Goal: Task Accomplishment & Management: Manage account settings

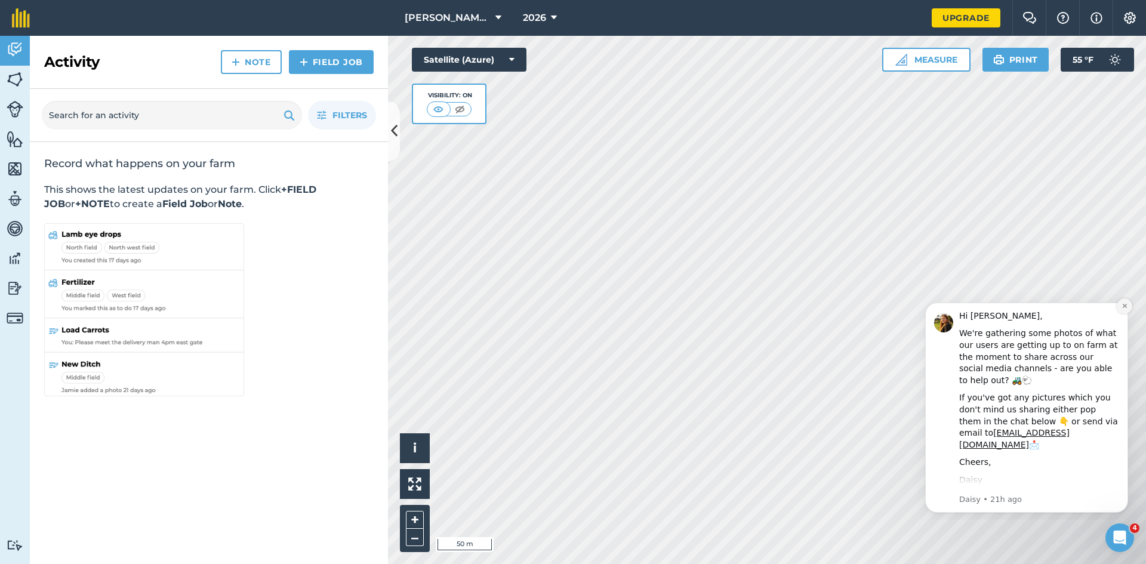
click at [1129, 306] on button "Dismiss notification" at bounding box center [1125, 306] width 16 height 16
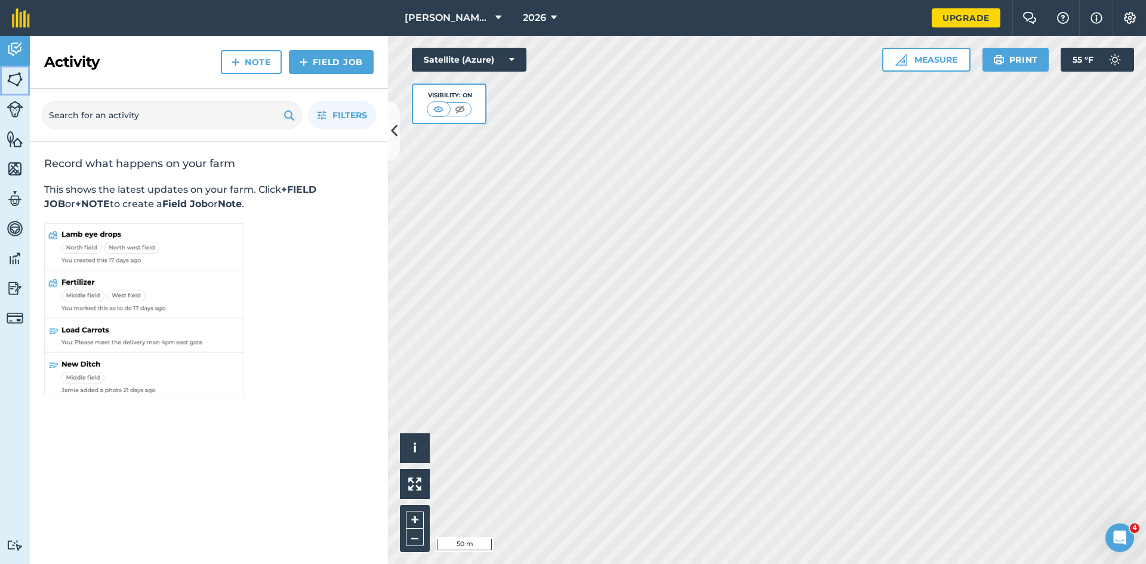
click at [7, 68] on link "Fields" at bounding box center [15, 81] width 30 height 30
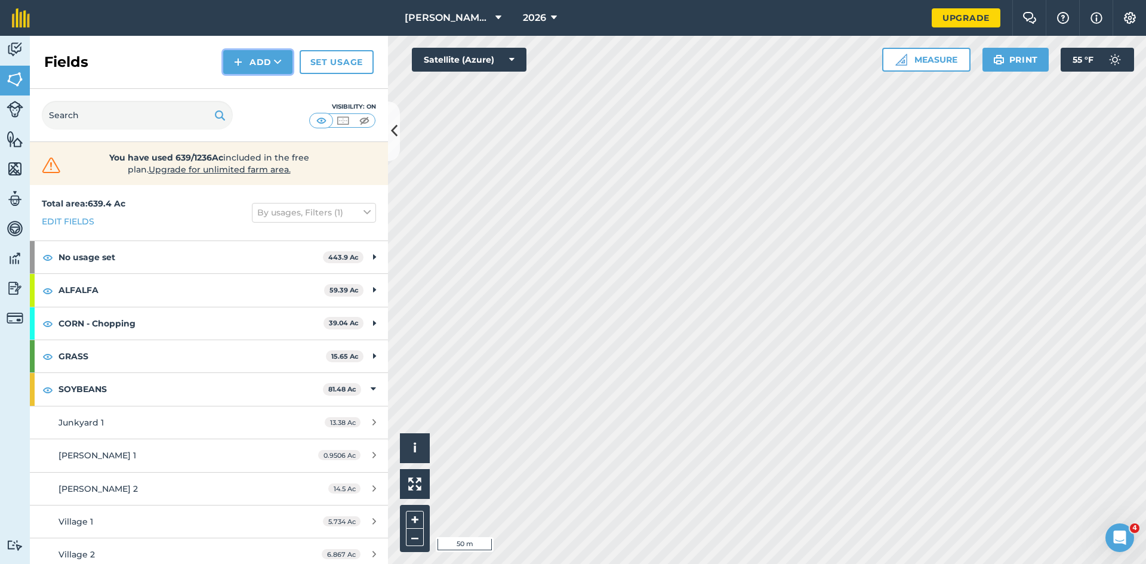
click at [264, 54] on button "Add" at bounding box center [257, 62] width 69 height 24
click at [255, 96] on link "Draw" at bounding box center [258, 89] width 66 height 26
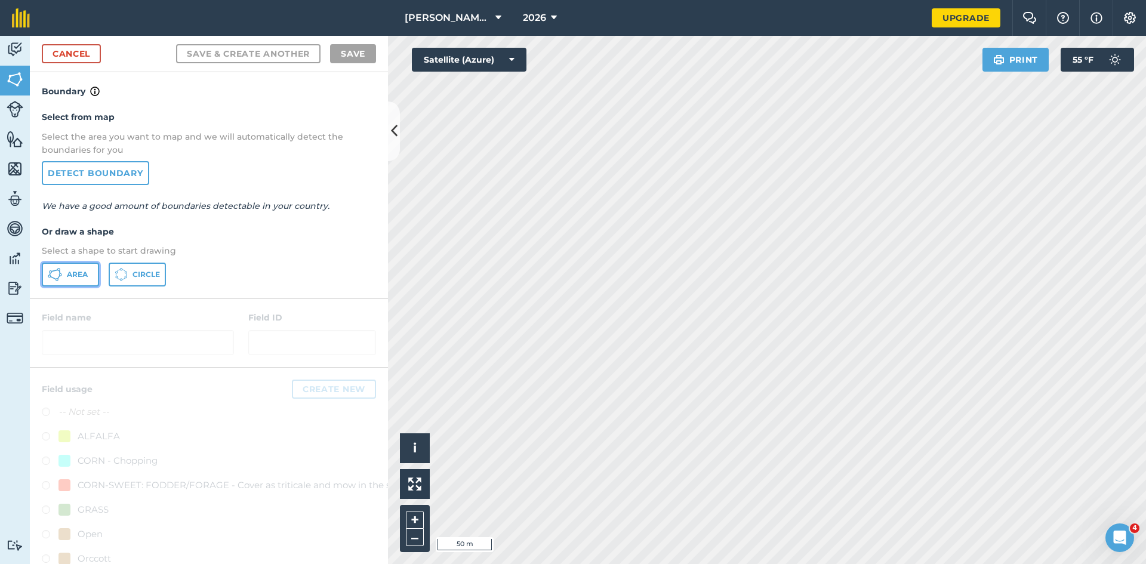
click at [66, 270] on button "Area" at bounding box center [70, 275] width 57 height 24
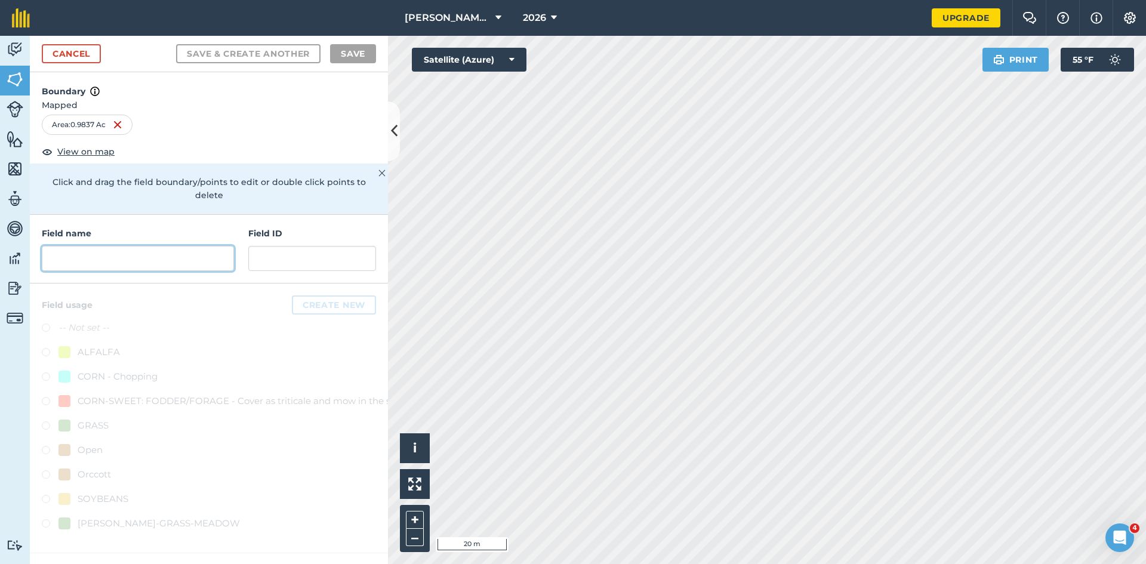
click at [184, 246] on input "text" at bounding box center [138, 258] width 192 height 25
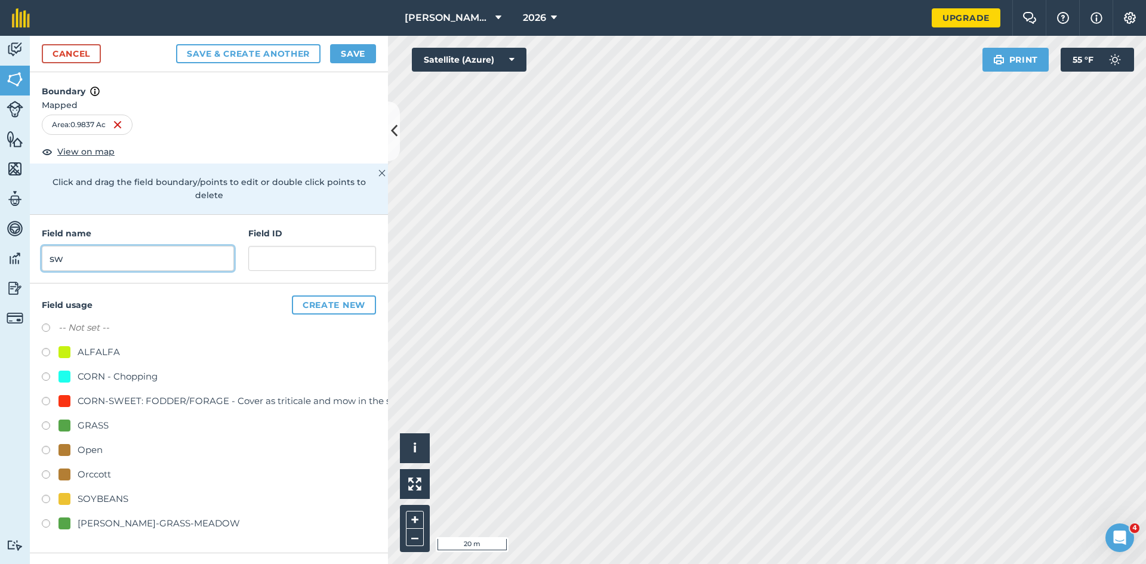
type input "s"
type input "Sweet Corn Field"
click at [45, 372] on label at bounding box center [50, 378] width 17 height 12
radio input "true"
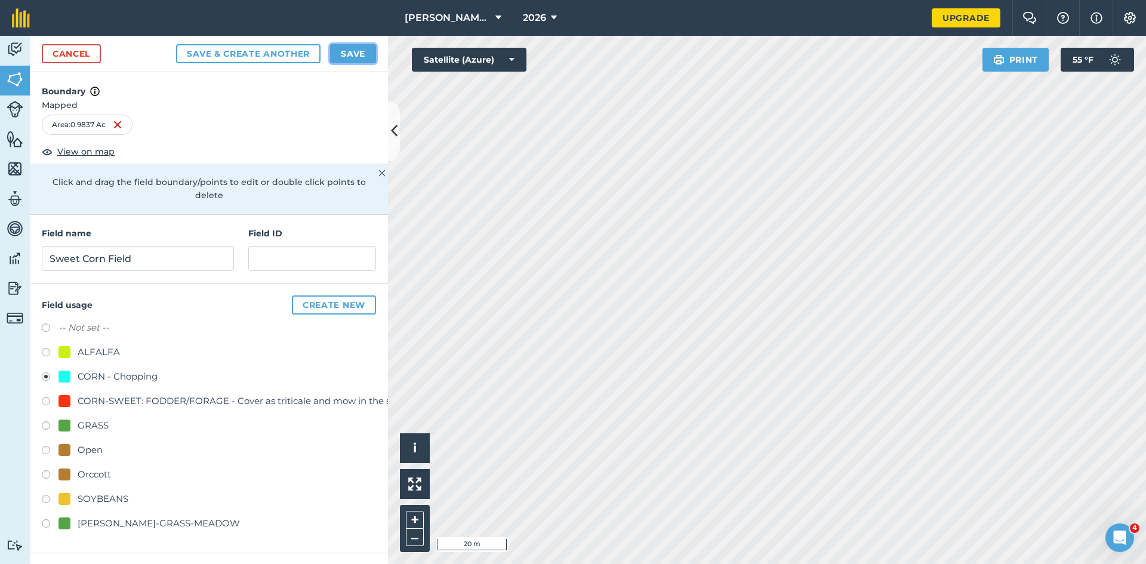
click at [363, 54] on button "Save" at bounding box center [353, 53] width 46 height 19
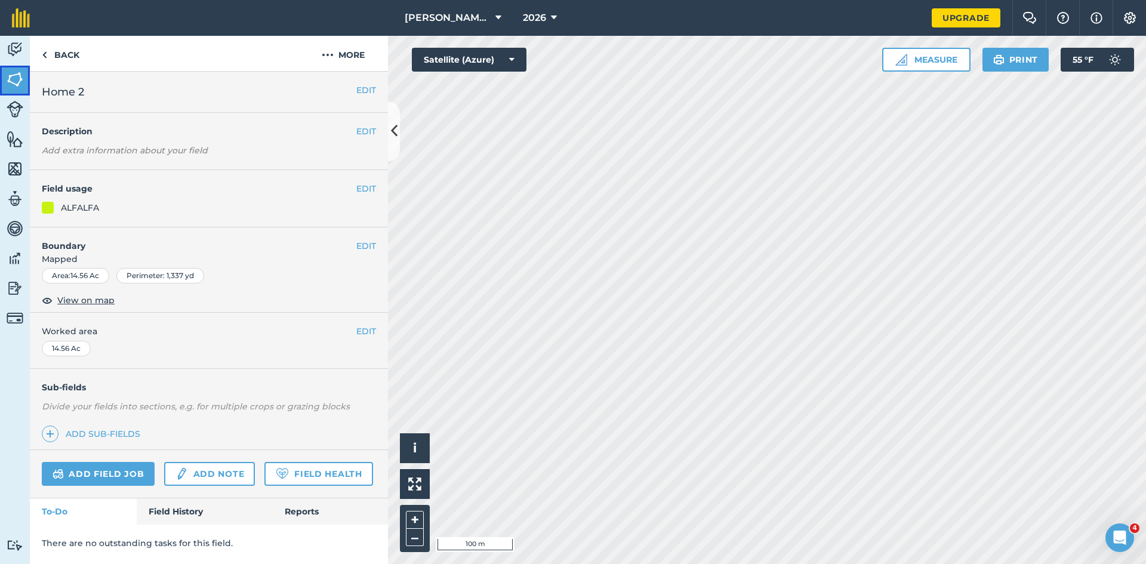
click at [8, 72] on img at bounding box center [15, 79] width 17 height 18
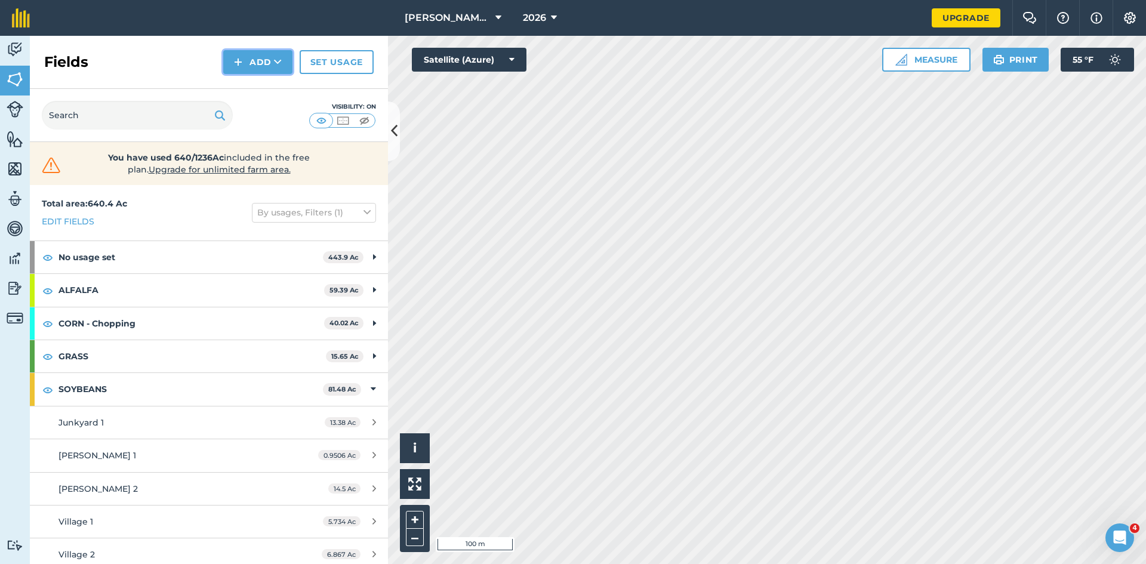
click at [230, 68] on button "Add" at bounding box center [257, 62] width 69 height 24
click at [253, 92] on link "Draw" at bounding box center [258, 89] width 66 height 26
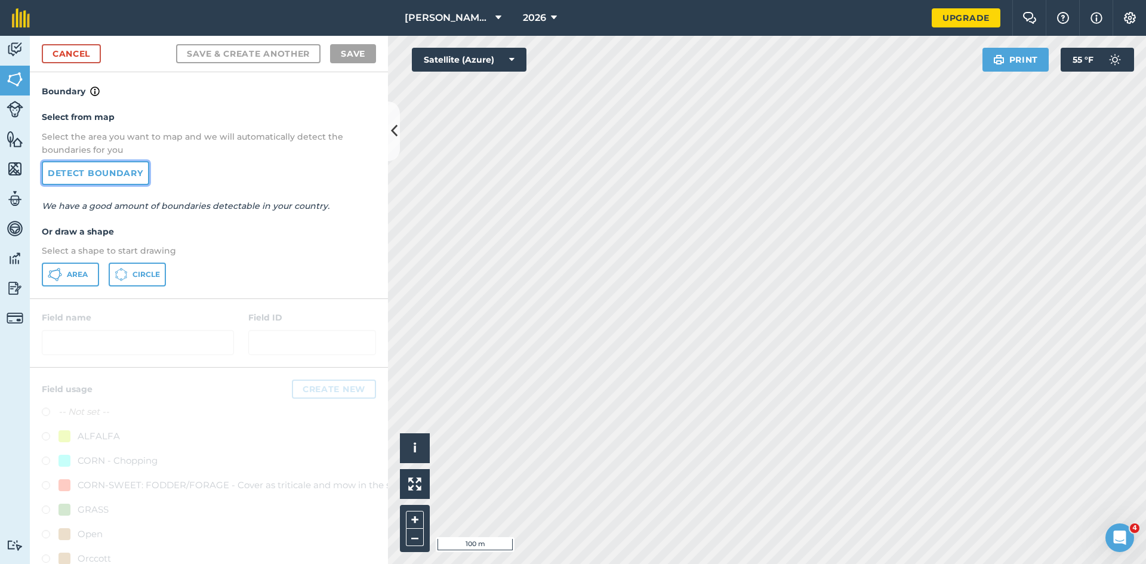
click at [100, 176] on link "Detect boundary" at bounding box center [95, 173] width 107 height 24
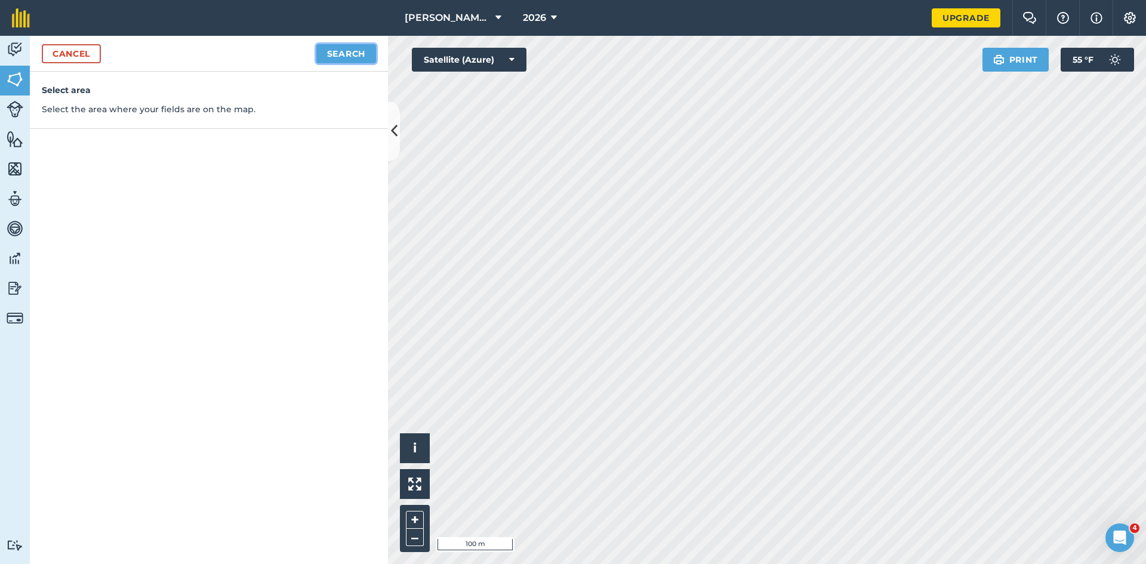
click at [356, 55] on button "Search" at bounding box center [346, 53] width 60 height 19
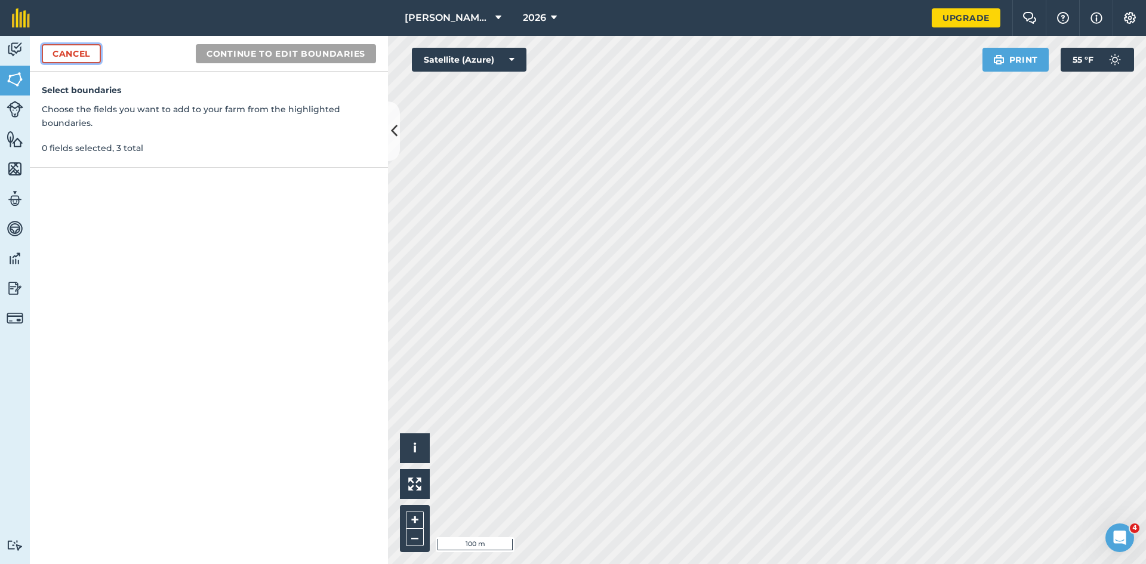
click at [56, 51] on link "Cancel" at bounding box center [71, 53] width 59 height 19
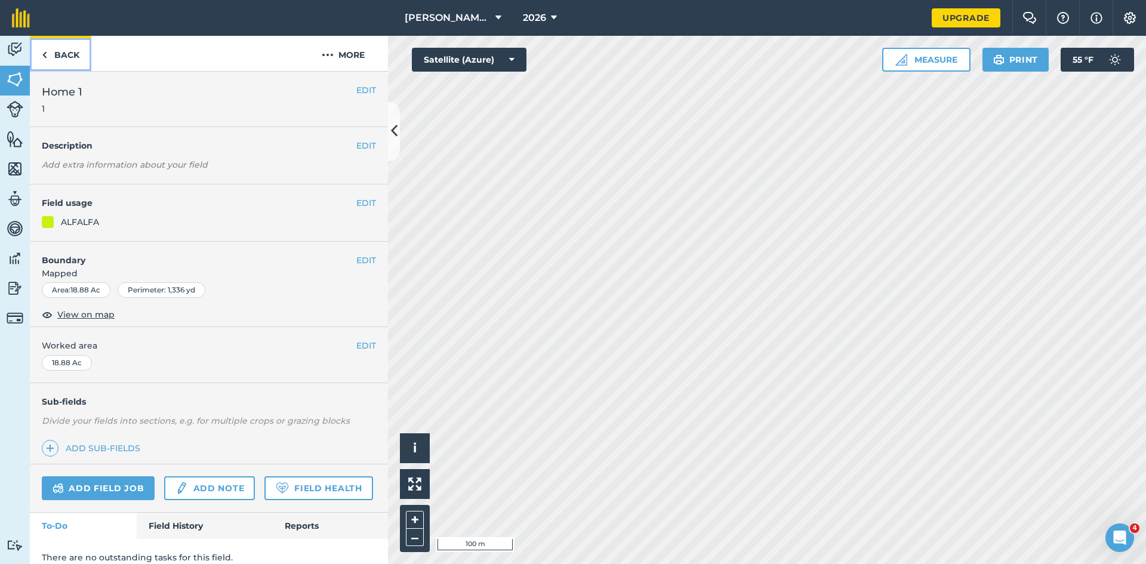
click at [57, 43] on link "Back" at bounding box center [60, 53] width 61 height 35
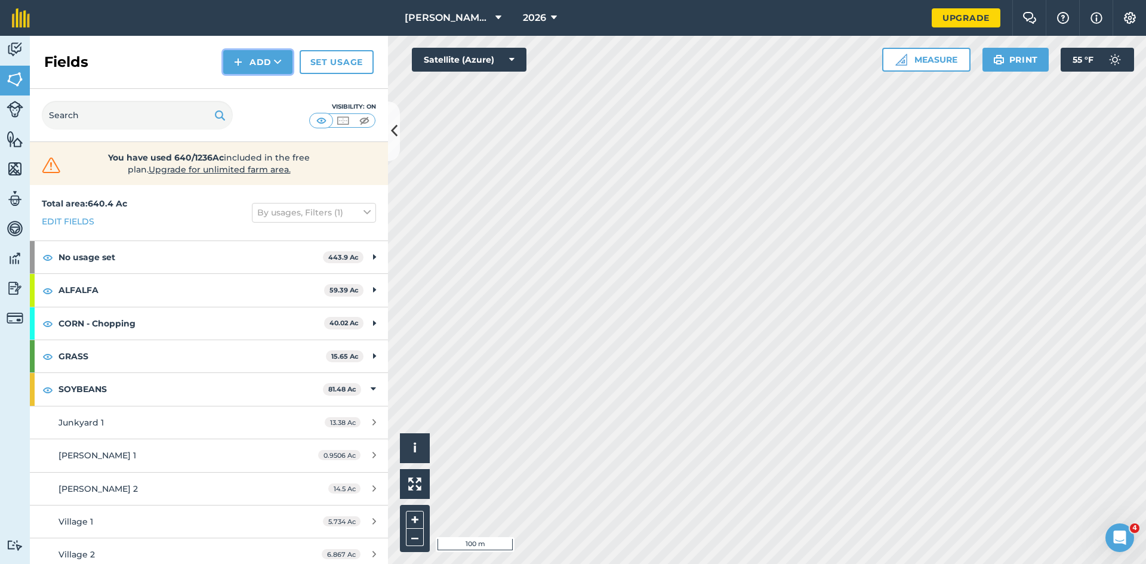
click at [279, 66] on icon at bounding box center [278, 62] width 8 height 12
click at [258, 90] on link "Draw" at bounding box center [258, 89] width 66 height 26
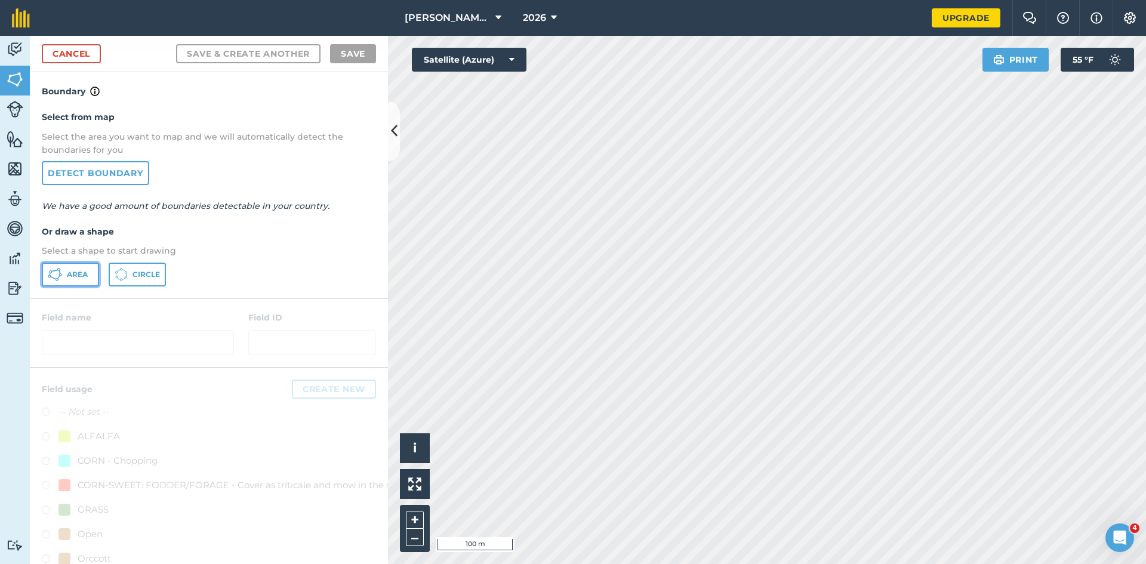
click at [67, 275] on span "Area" at bounding box center [77, 275] width 21 height 10
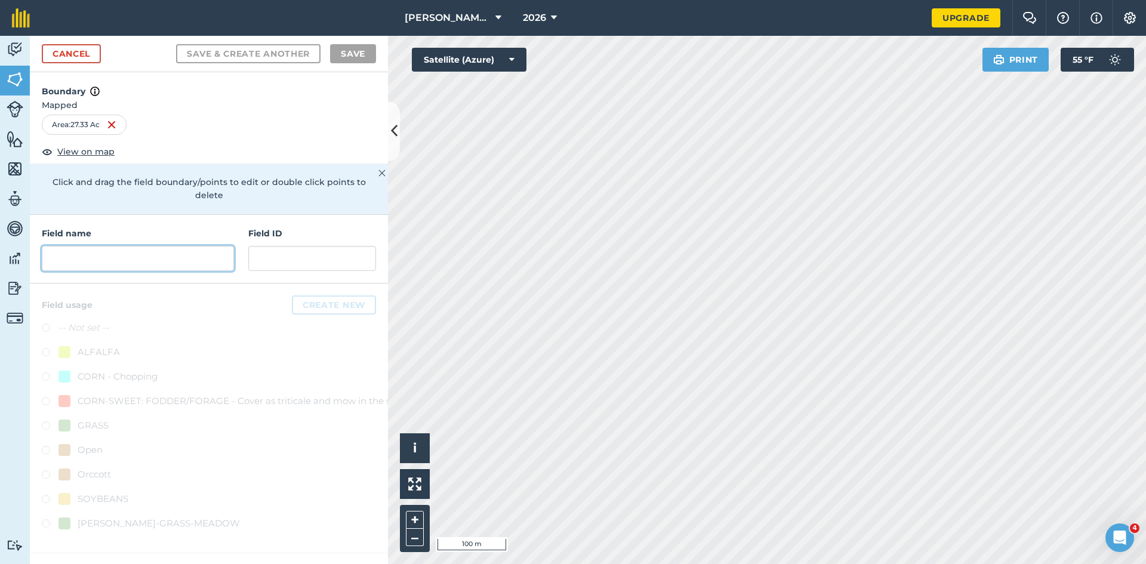
click at [146, 246] on input "text" at bounding box center [138, 258] width 192 height 25
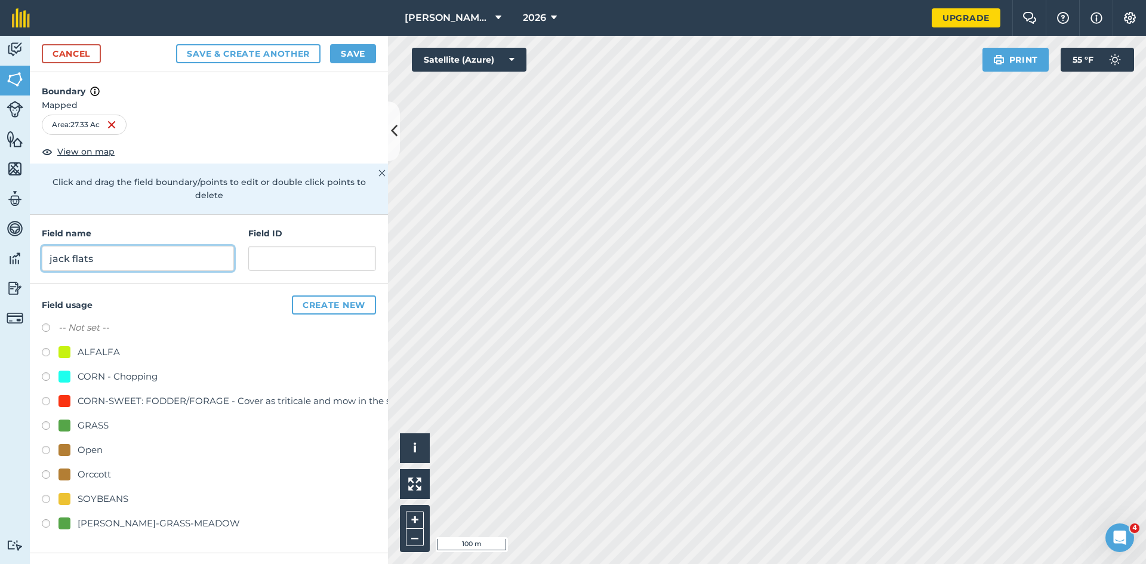
click at [53, 247] on input "jack flats" at bounding box center [138, 258] width 192 height 25
click at [75, 248] on input "Jack flats" at bounding box center [138, 258] width 192 height 25
click at [78, 247] on input "Jack flats" at bounding box center [138, 258] width 192 height 25
type input "Jack Flats"
click at [53, 372] on label at bounding box center [50, 378] width 17 height 12
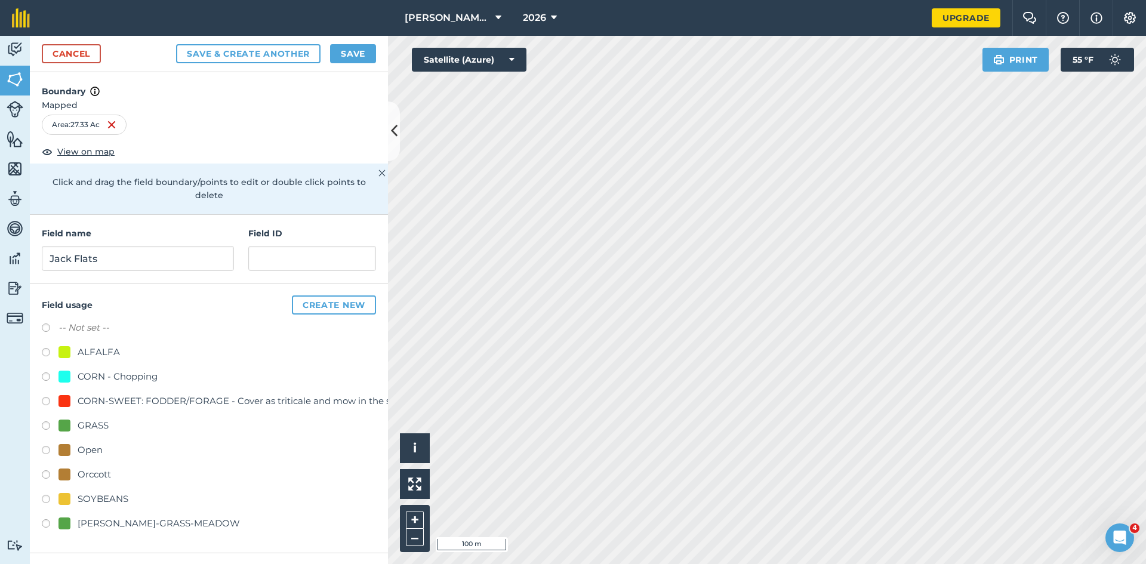
radio input "true"
click at [346, 54] on button "Save" at bounding box center [353, 53] width 46 height 19
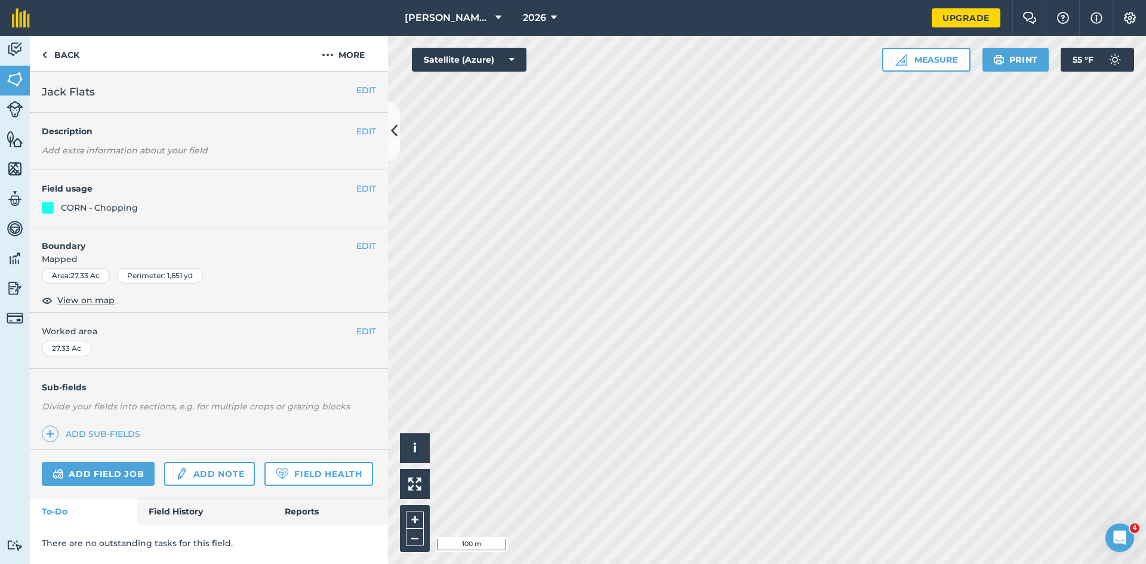
click at [722, 564] on html "[PERSON_NAME] Family Farm 2026 Upgrade Farm Chat Help Info Settings Map printin…" at bounding box center [573, 282] width 1146 height 564
click at [50, 52] on link "Back" at bounding box center [60, 53] width 61 height 35
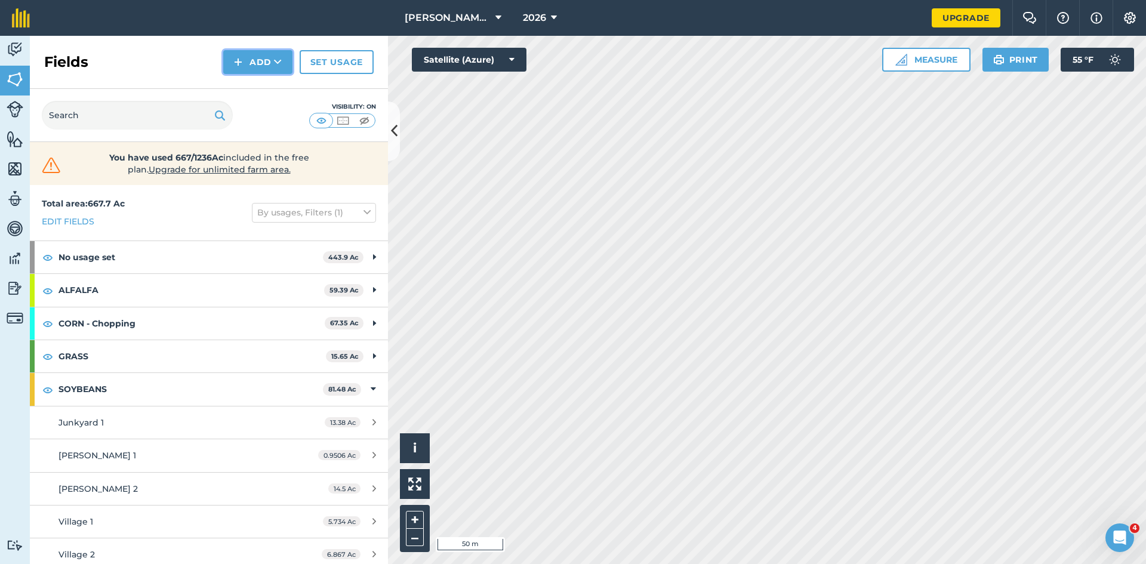
click at [275, 67] on icon at bounding box center [278, 62] width 8 height 12
click at [265, 94] on link "Draw" at bounding box center [258, 89] width 66 height 26
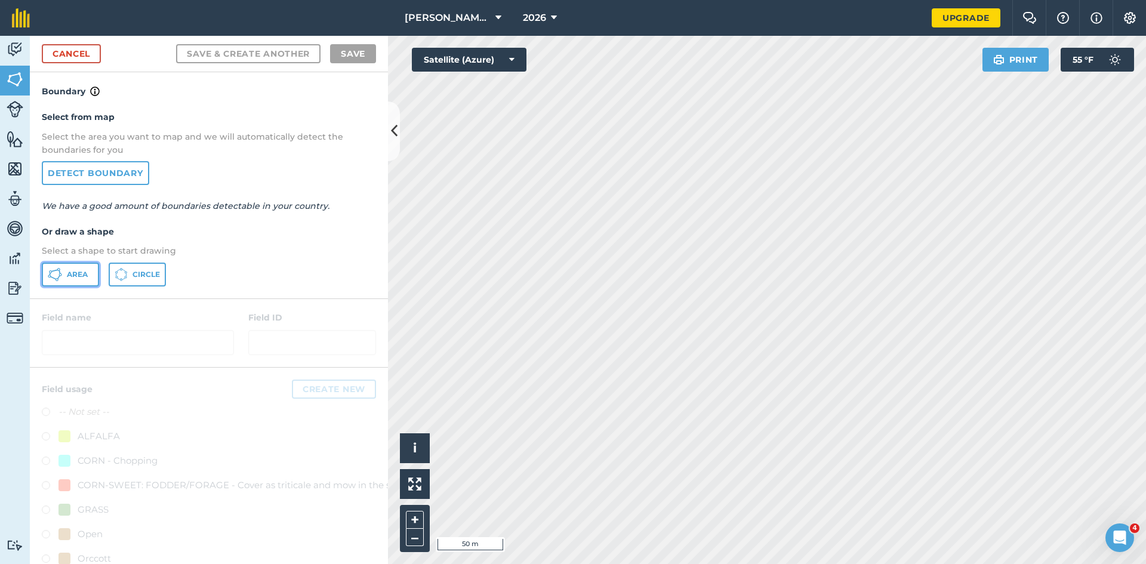
click at [70, 282] on button "Area" at bounding box center [70, 275] width 57 height 24
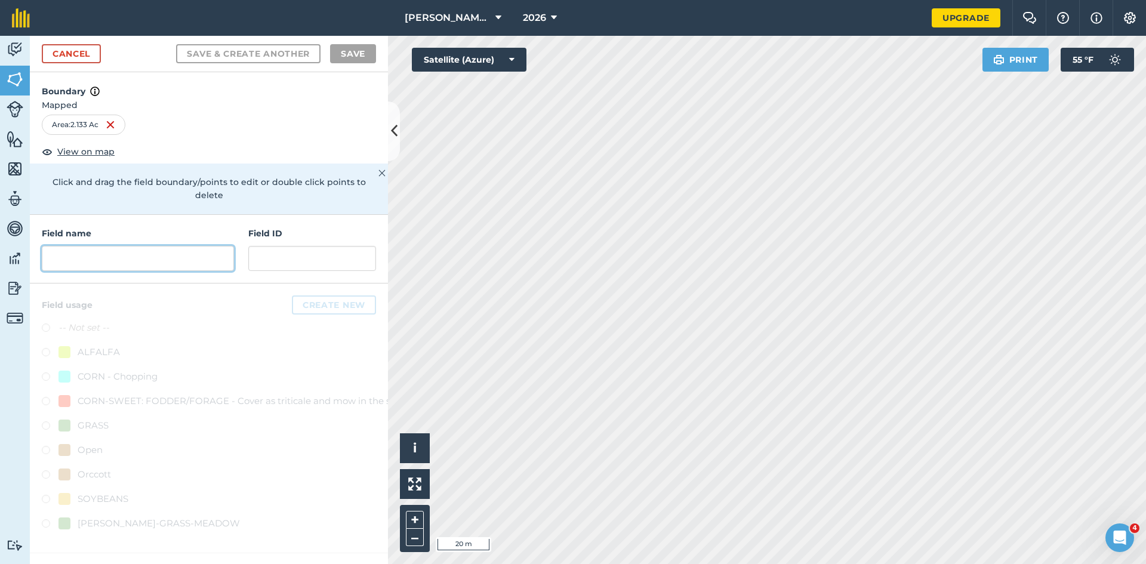
click at [167, 254] on input "text" at bounding box center [138, 258] width 192 height 25
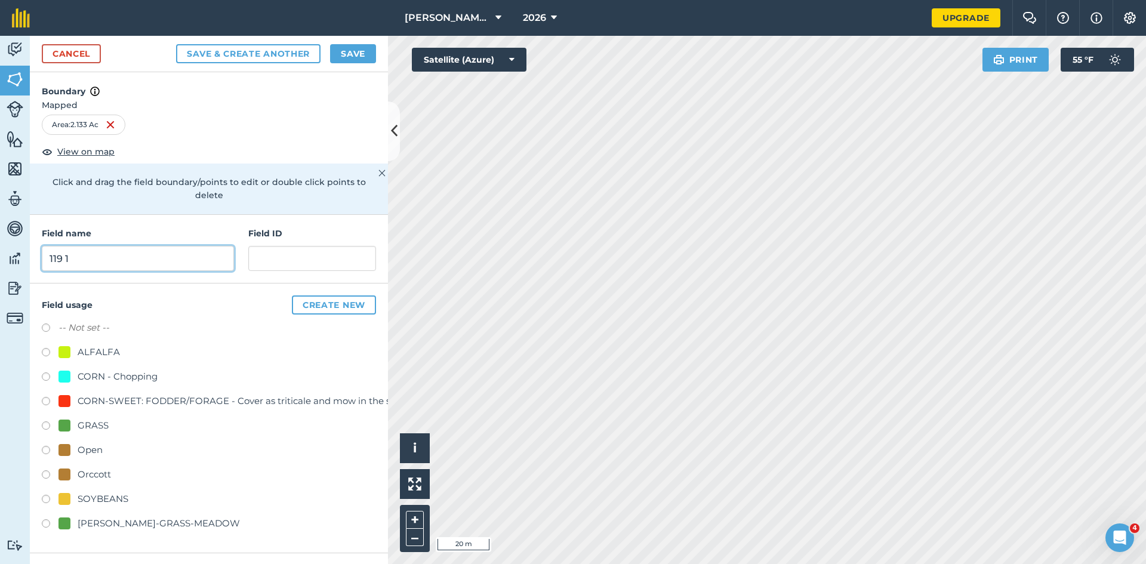
type input "119 1"
click at [44, 421] on label at bounding box center [50, 427] width 17 height 12
click at [280, 57] on button "Save & Create Another" at bounding box center [248, 53] width 144 height 19
radio input "false"
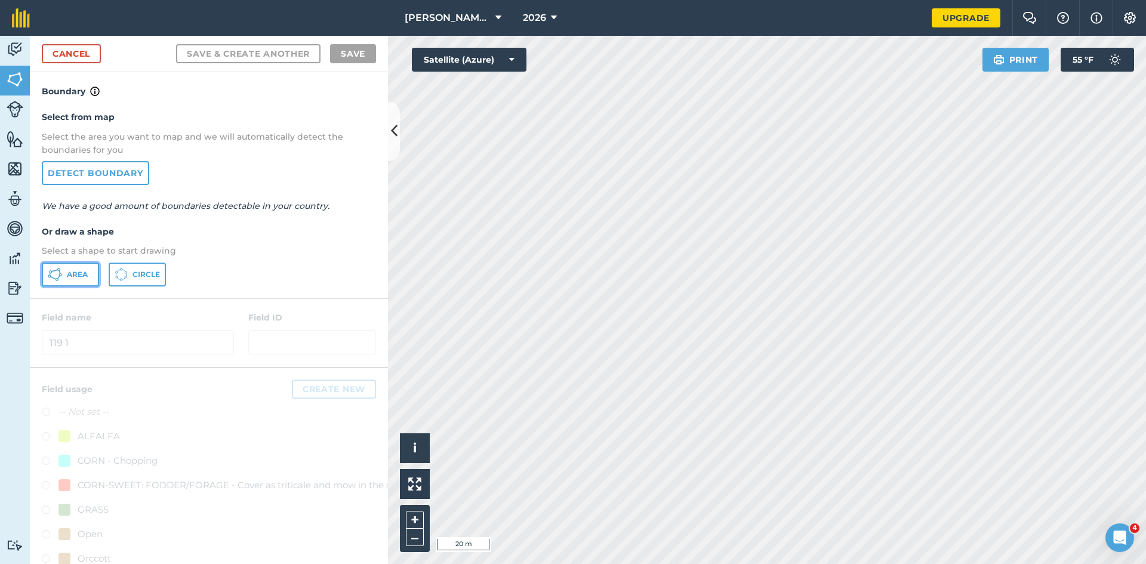
click at [79, 272] on span "Area" at bounding box center [77, 275] width 21 height 10
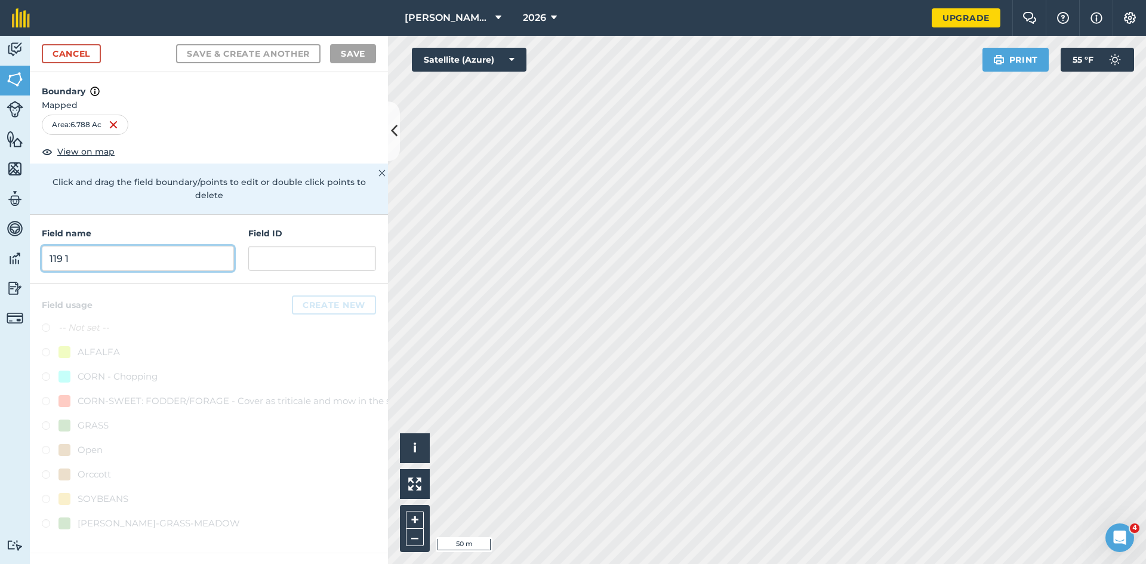
click at [113, 247] on input "119 1" at bounding box center [138, 258] width 192 height 25
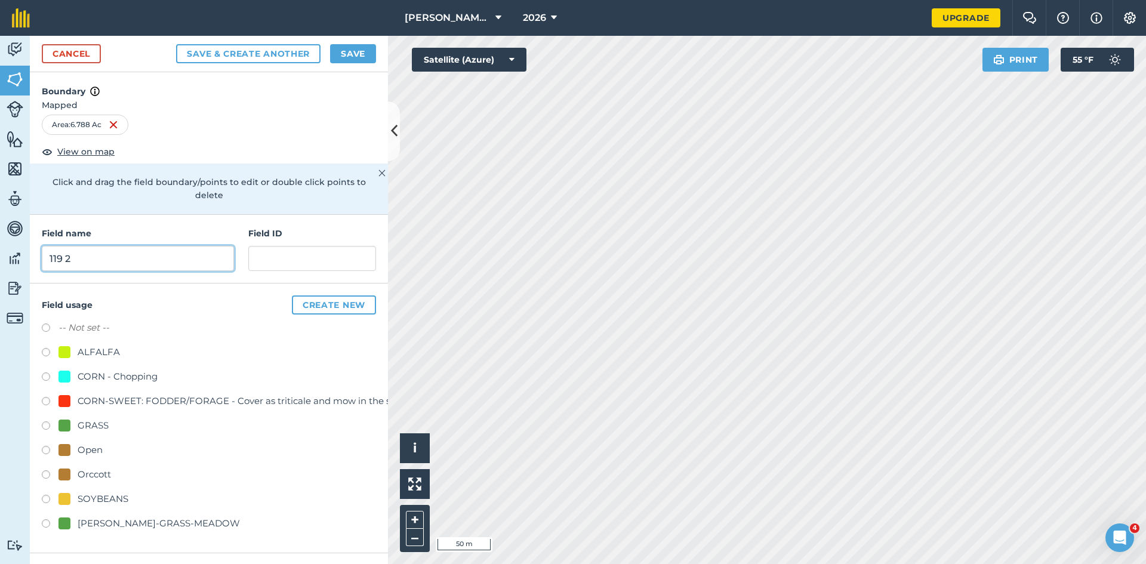
type input "119 2"
click at [45, 421] on label at bounding box center [50, 427] width 17 height 12
click at [225, 59] on button "Save & Create Another" at bounding box center [248, 53] width 144 height 19
radio input "false"
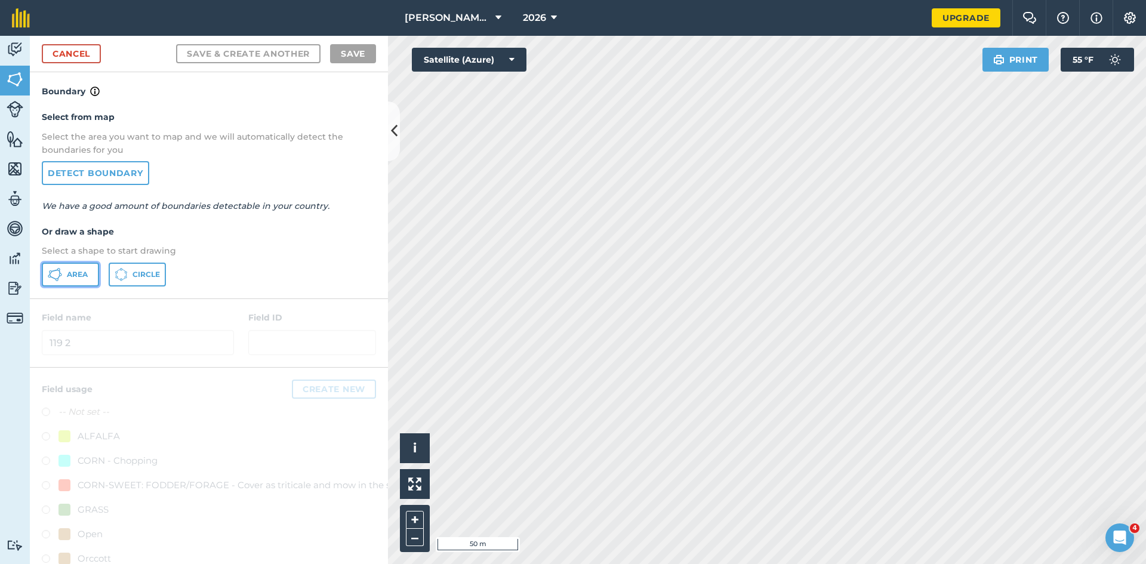
click at [70, 276] on span "Area" at bounding box center [77, 275] width 21 height 10
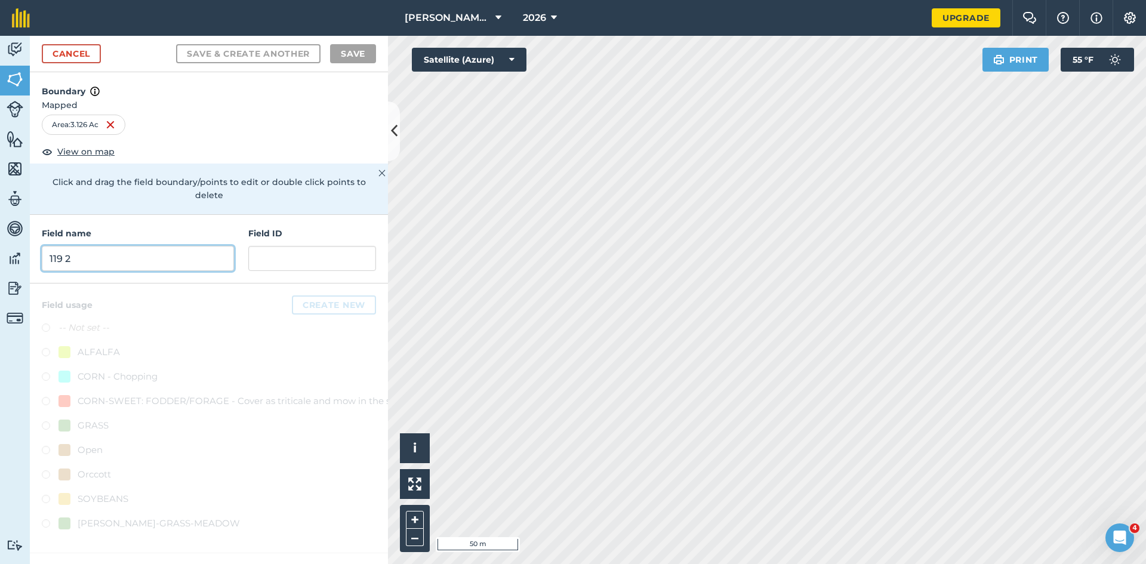
click at [138, 246] on input "119 2" at bounding box center [138, 258] width 192 height 25
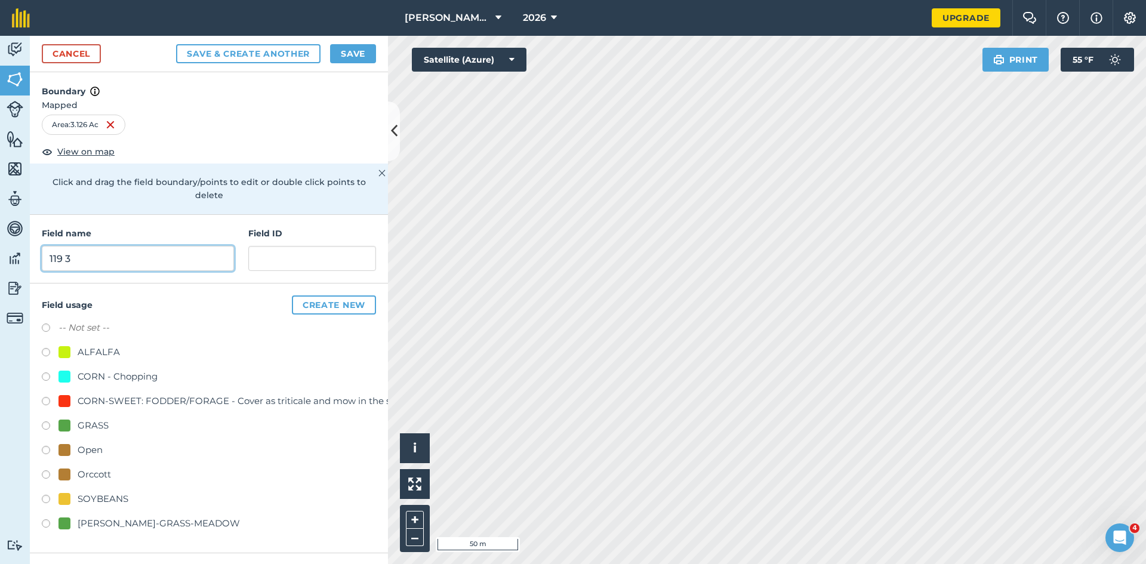
type input "119 3"
click at [94, 418] on div "GRASS" at bounding box center [93, 425] width 31 height 14
radio input "true"
click at [350, 54] on button "Save" at bounding box center [353, 53] width 46 height 19
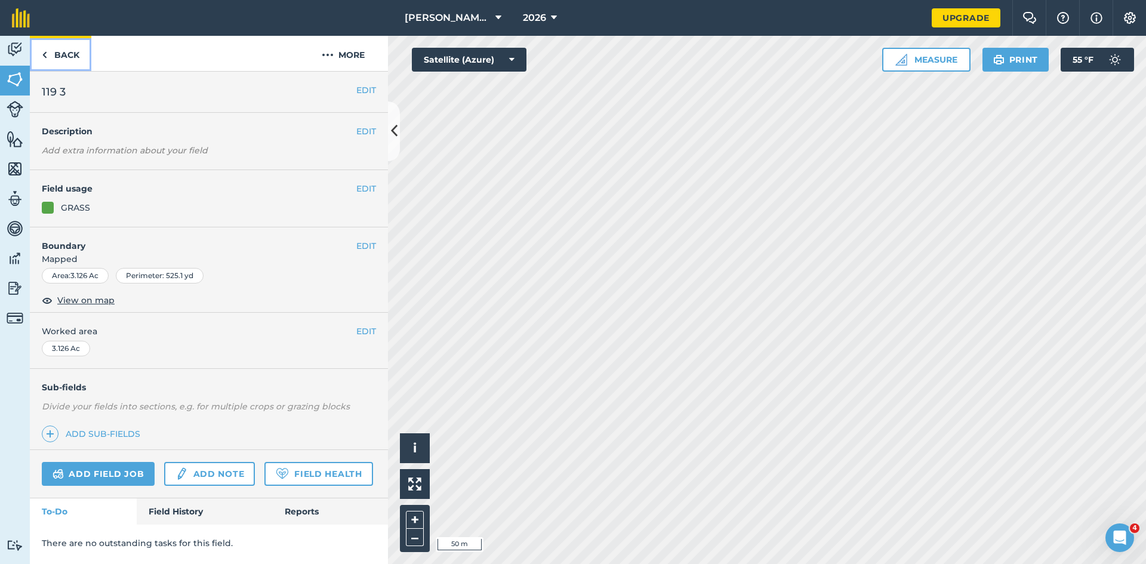
click at [49, 62] on link "Back" at bounding box center [60, 53] width 61 height 35
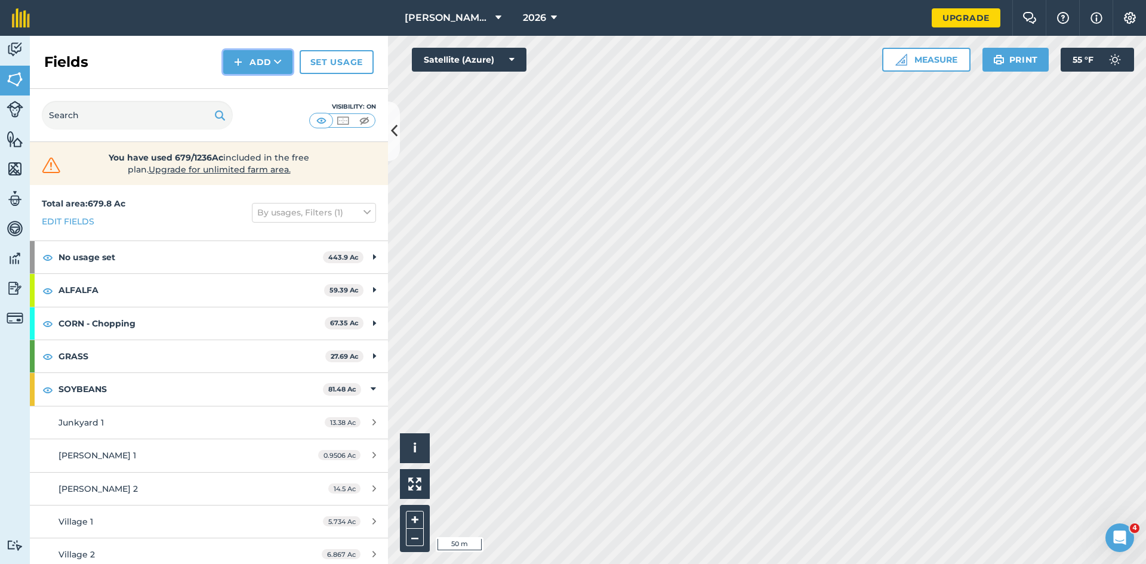
click at [264, 63] on button "Add" at bounding box center [257, 62] width 69 height 24
click at [269, 81] on link "Draw" at bounding box center [258, 89] width 66 height 26
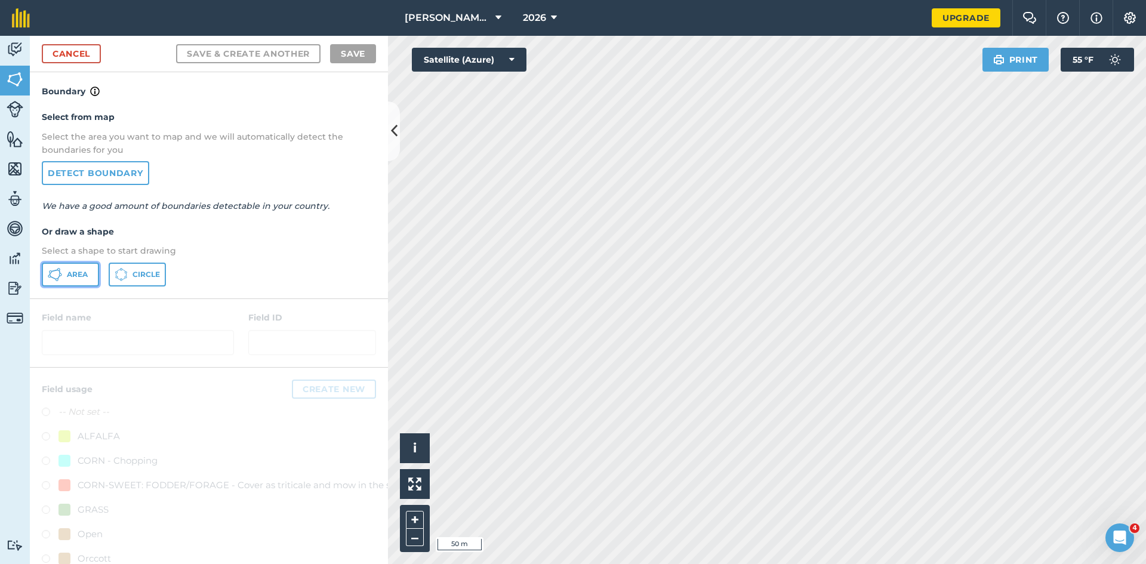
click at [75, 274] on span "Area" at bounding box center [77, 275] width 21 height 10
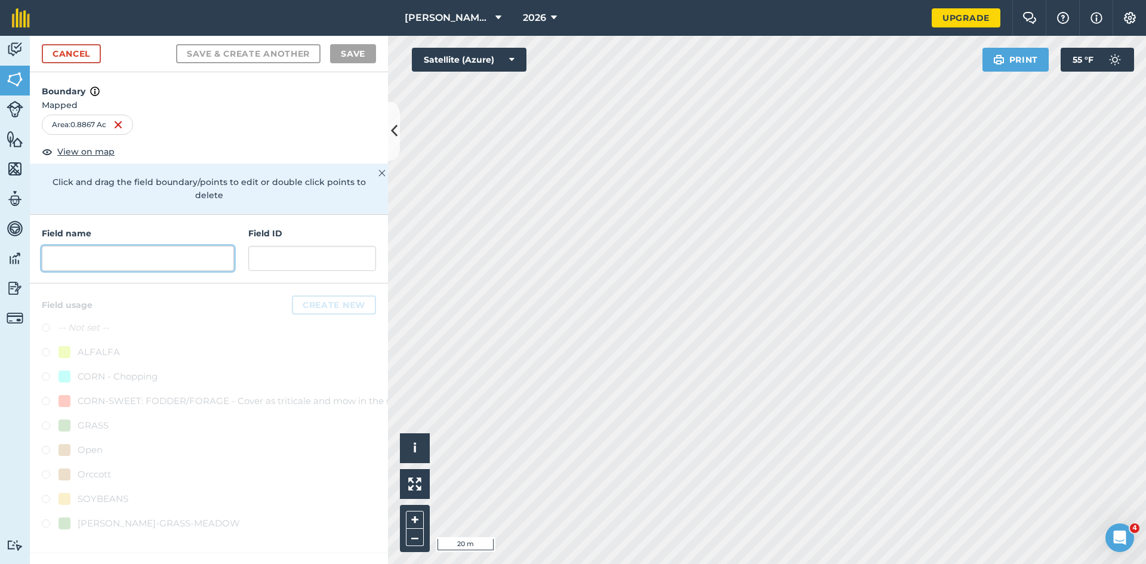
click at [110, 251] on input "text" at bounding box center [138, 258] width 192 height 25
type input "J"
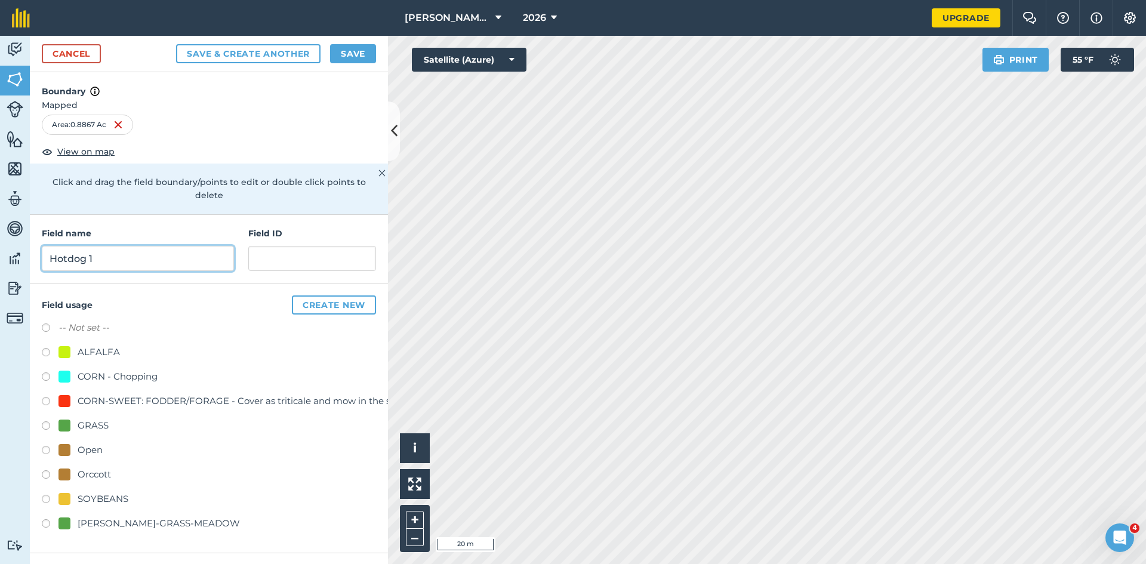
type input "Hotdog 1"
click at [47, 421] on label at bounding box center [50, 427] width 17 height 12
click at [284, 50] on button "Save & Create Another" at bounding box center [248, 53] width 144 height 19
radio input "false"
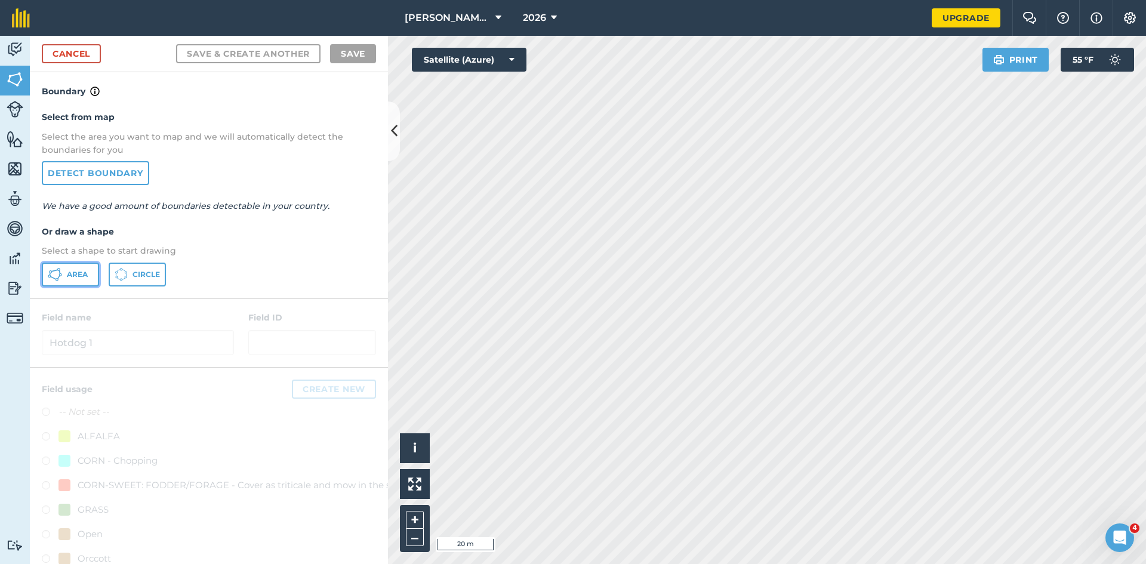
click at [74, 274] on span "Area" at bounding box center [77, 275] width 21 height 10
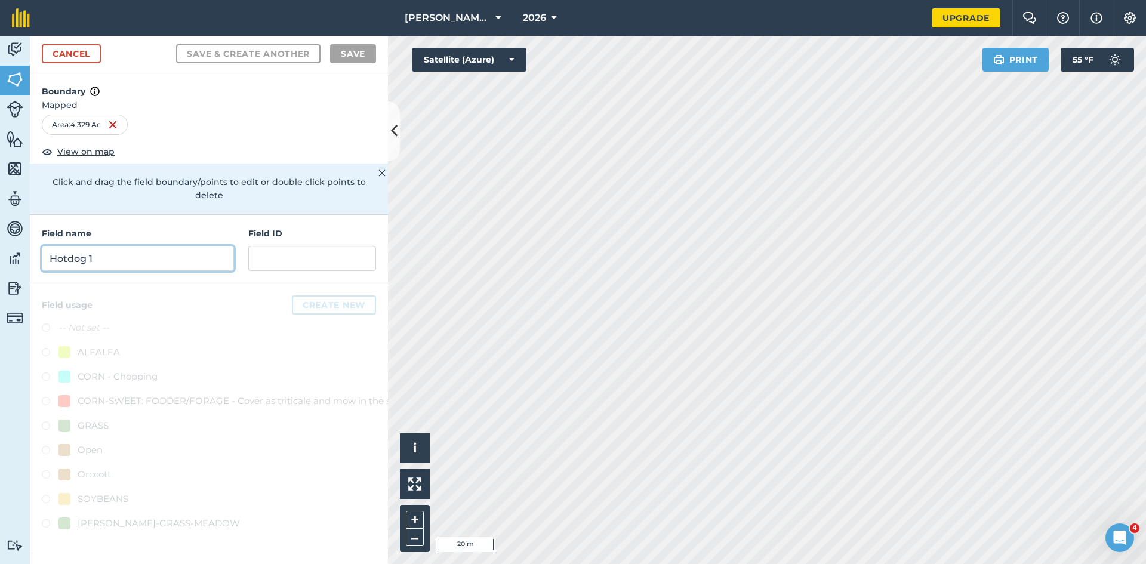
click at [165, 252] on input "Hotdog 1" at bounding box center [138, 258] width 192 height 25
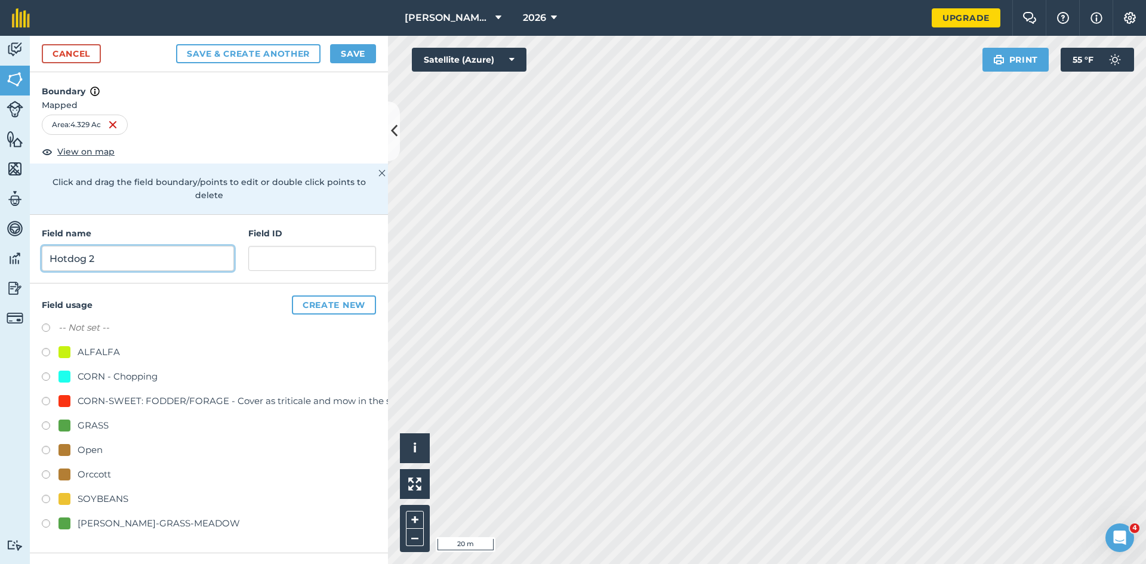
type input "Hotdog 2"
click at [45, 421] on label at bounding box center [50, 427] width 17 height 12
click at [307, 54] on button "Save & Create Another" at bounding box center [248, 53] width 144 height 19
radio input "false"
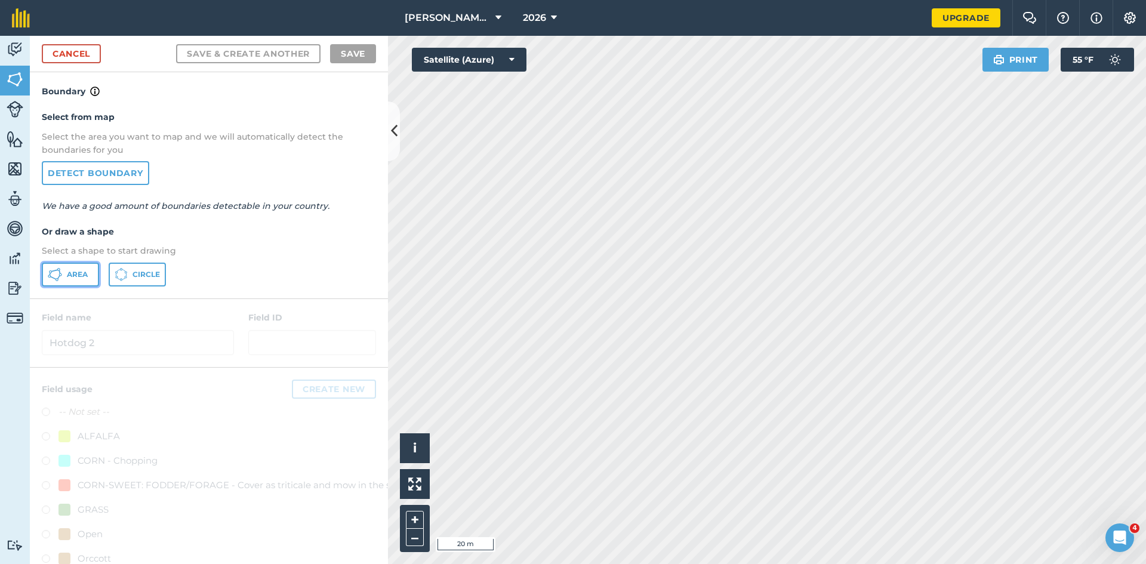
click at [77, 280] on button "Area" at bounding box center [70, 275] width 57 height 24
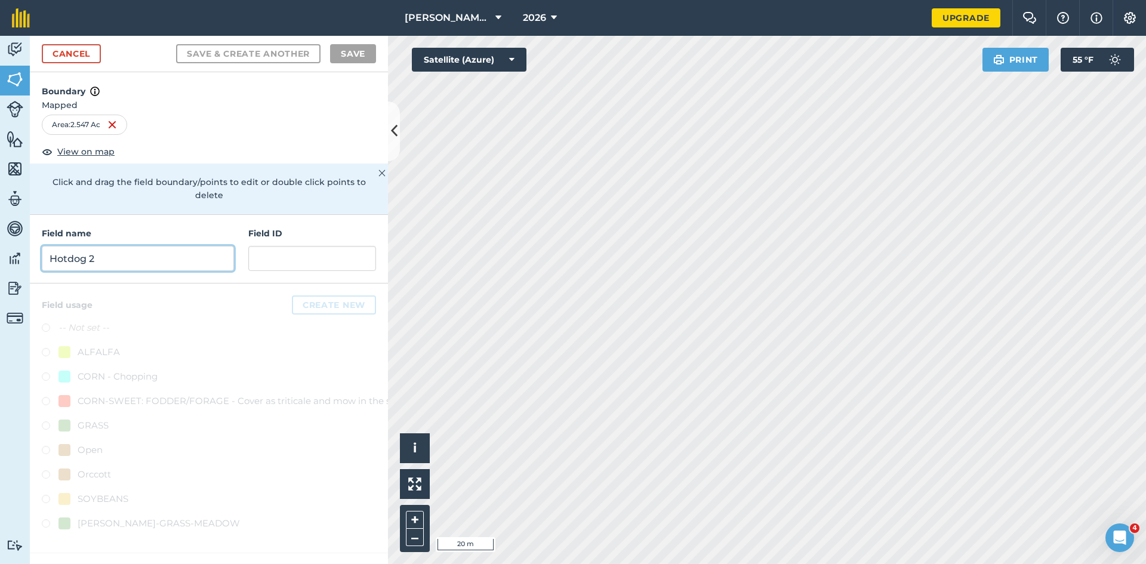
click at [161, 246] on input "Hotdog 2" at bounding box center [138, 258] width 192 height 25
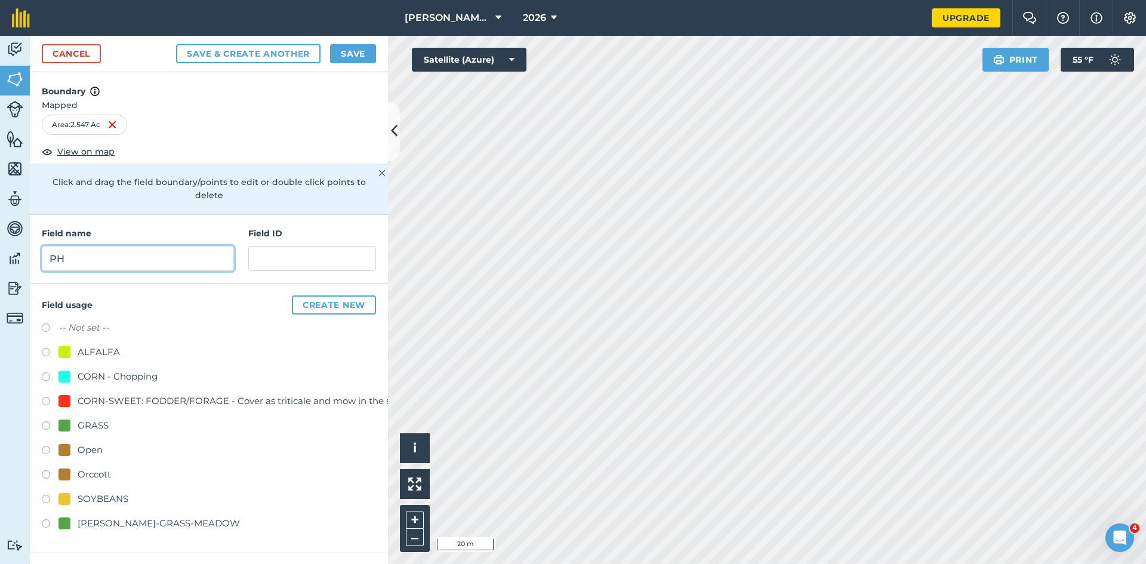
type input "P"
type input "O"
type input "Hotdog 3"
click at [91, 418] on div "GRASS" at bounding box center [93, 425] width 31 height 14
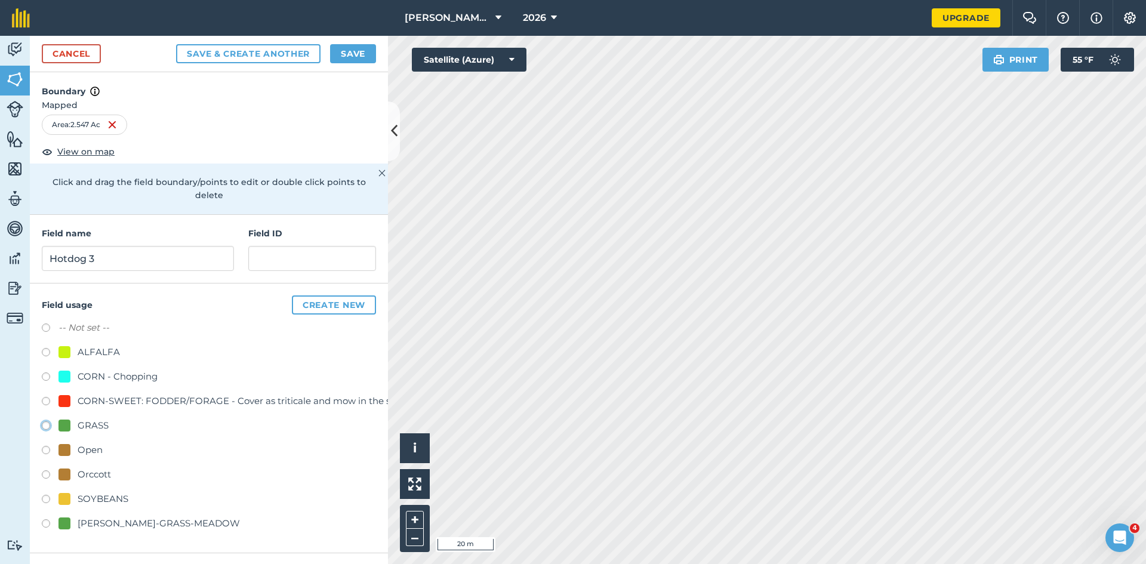
radio input "true"
click at [352, 63] on button "Save" at bounding box center [353, 53] width 46 height 19
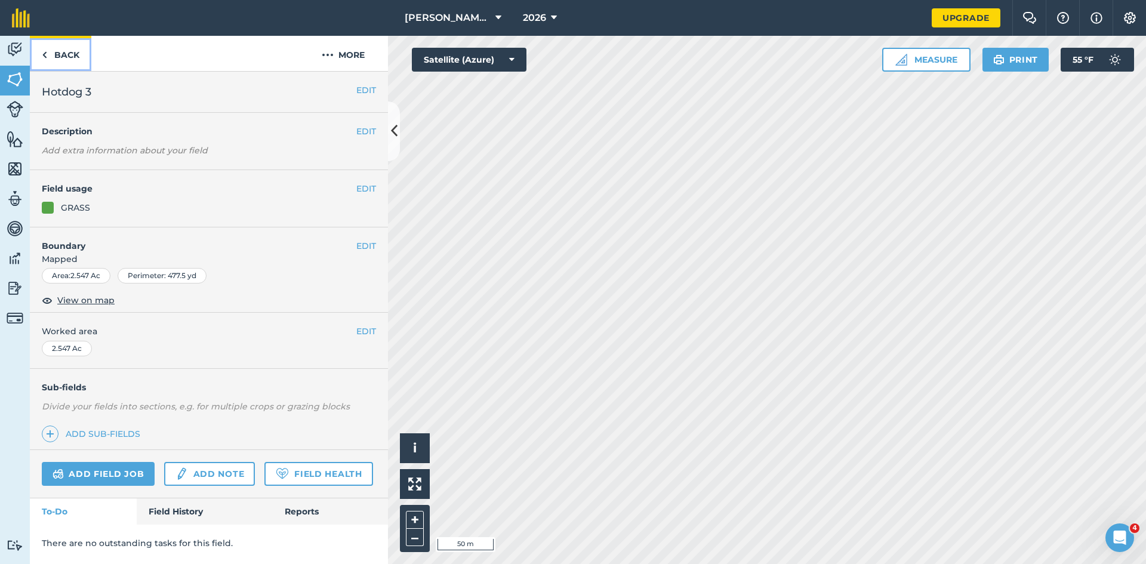
click at [64, 49] on link "Back" at bounding box center [60, 53] width 61 height 35
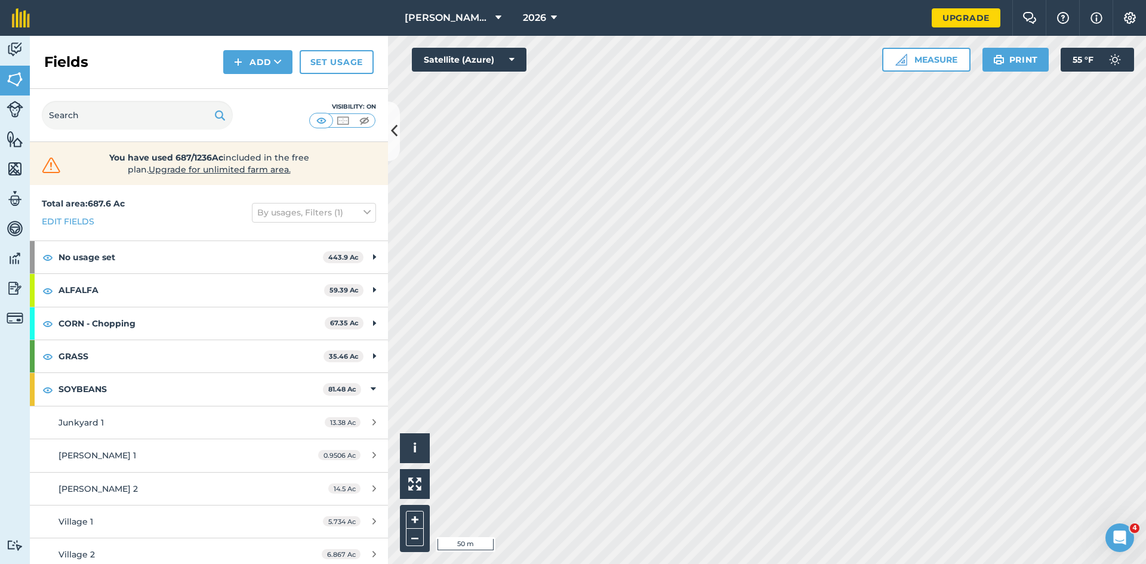
click at [252, 75] on div "Fields Add Set usage" at bounding box center [209, 62] width 358 height 53
click at [257, 70] on button "Add" at bounding box center [257, 62] width 69 height 24
click at [268, 91] on link "Draw" at bounding box center [258, 89] width 66 height 26
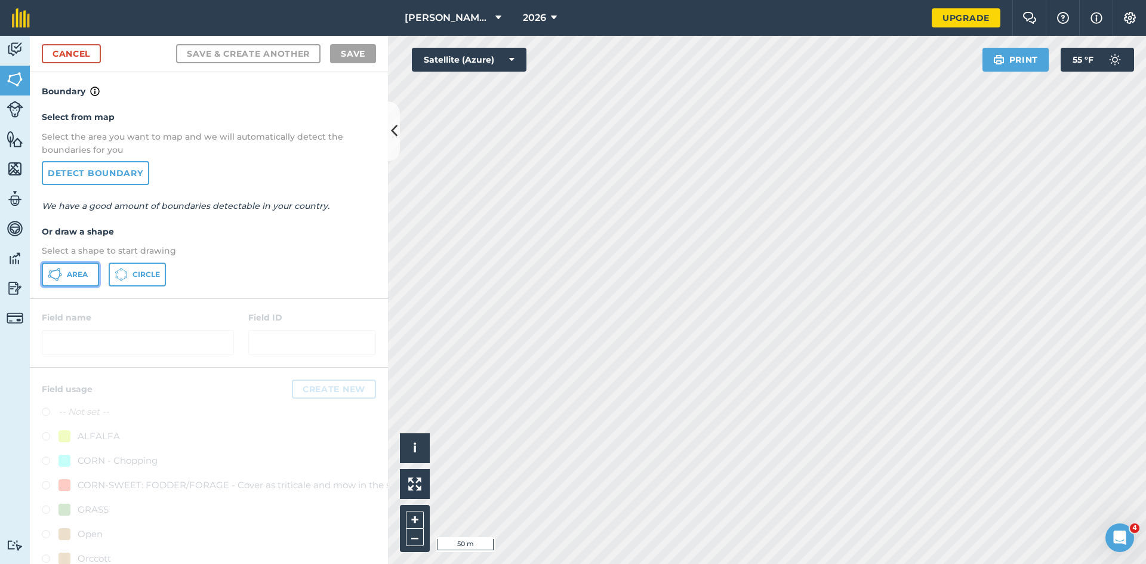
drag, startPoint x: 81, startPoint y: 278, endPoint x: 145, endPoint y: 280, distance: 63.9
click at [82, 278] on span "Area" at bounding box center [77, 275] width 21 height 10
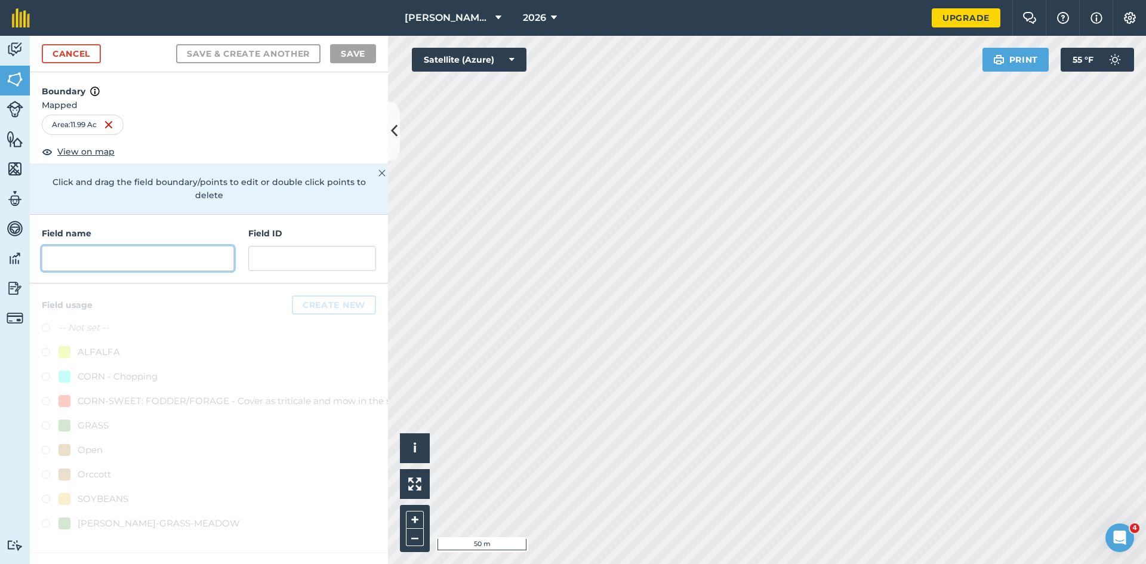
click at [153, 246] on input "text" at bounding box center [138, 258] width 192 height 25
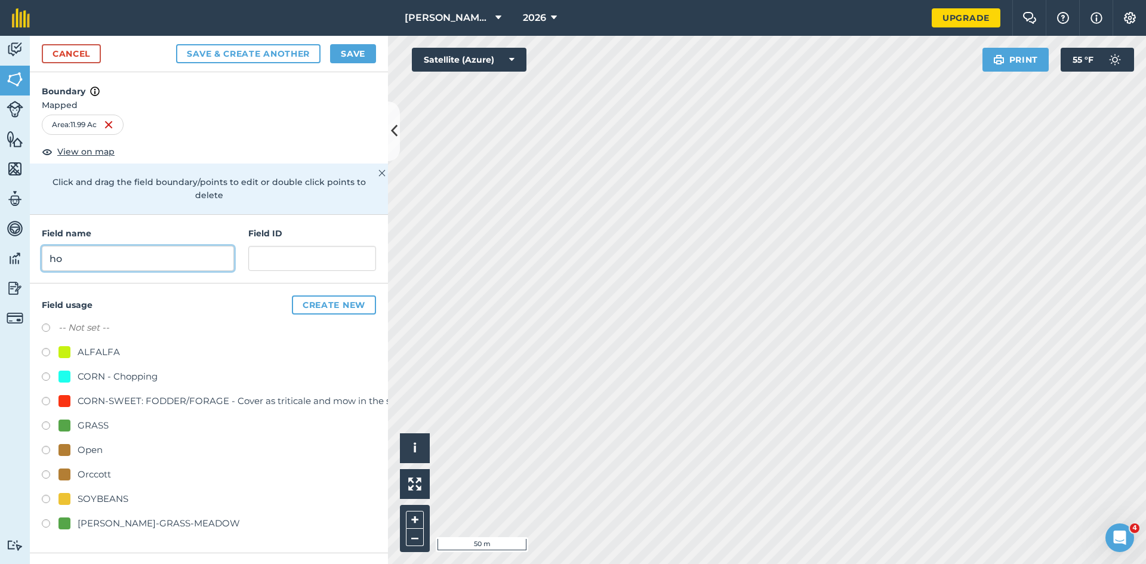
type input "h"
type input "Hotdog 4"
click at [74, 443] on div "Open" at bounding box center [80, 450] width 44 height 14
radio input "true"
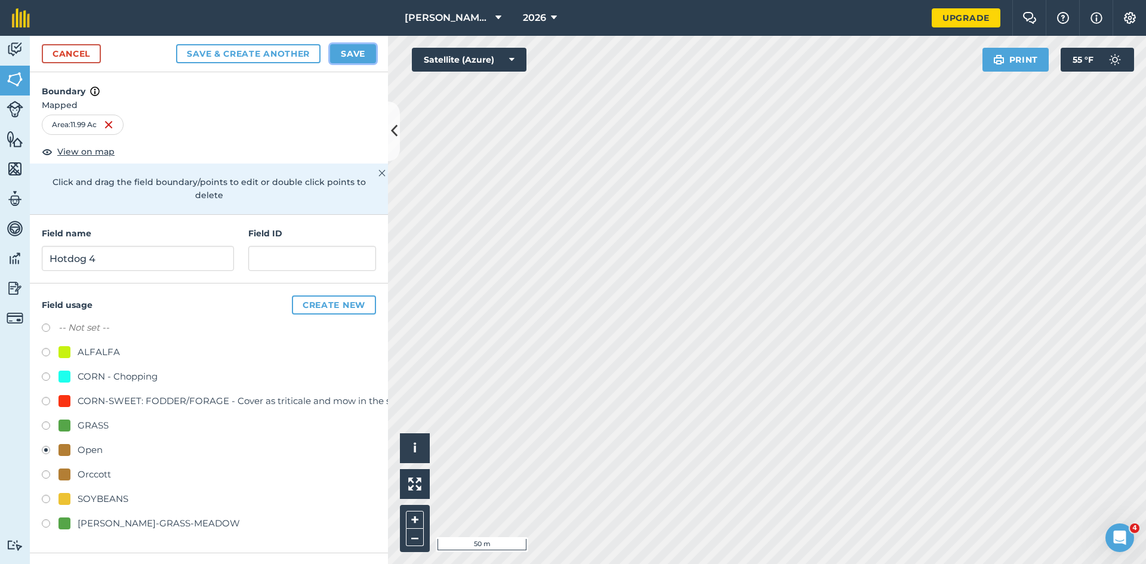
click at [353, 53] on button "Save" at bounding box center [353, 53] width 46 height 19
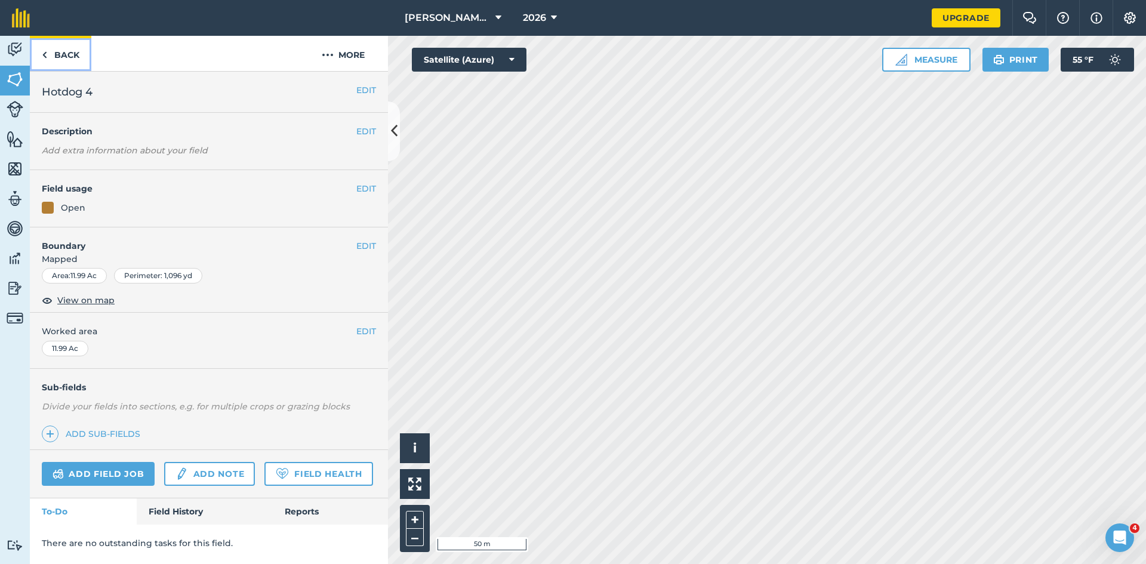
click at [79, 58] on link "Back" at bounding box center [60, 53] width 61 height 35
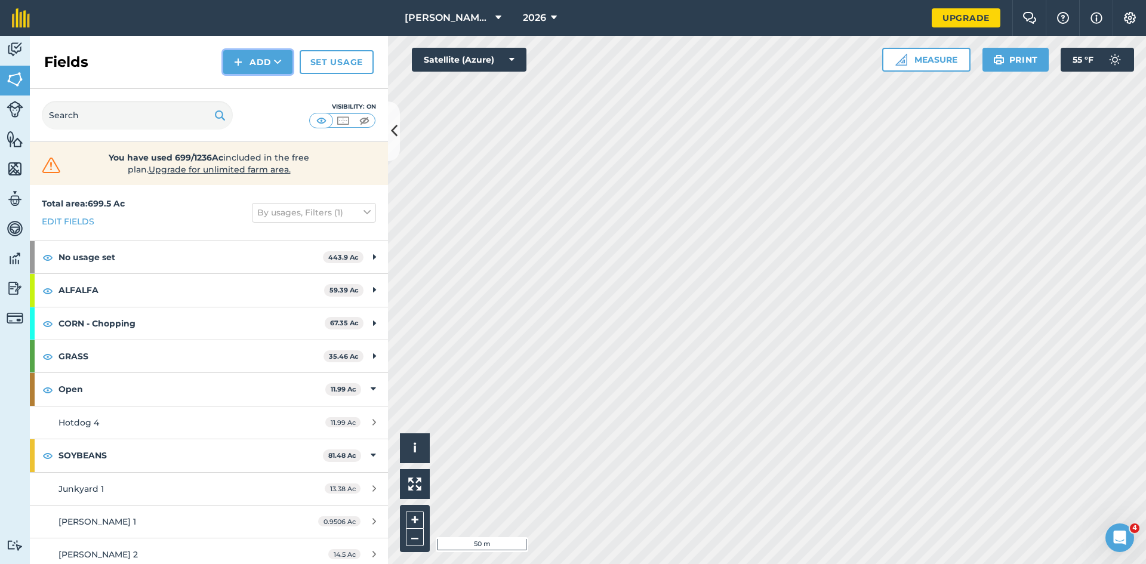
click at [242, 60] on img at bounding box center [238, 62] width 8 height 14
click at [251, 91] on link "Draw" at bounding box center [258, 89] width 66 height 26
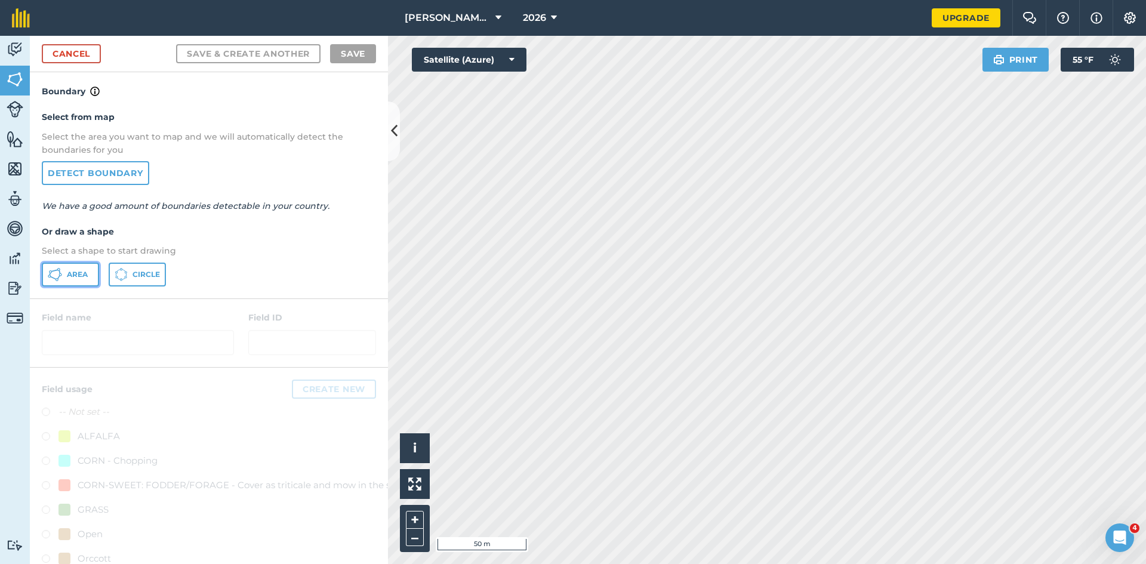
click at [87, 274] on span "Area" at bounding box center [77, 275] width 21 height 10
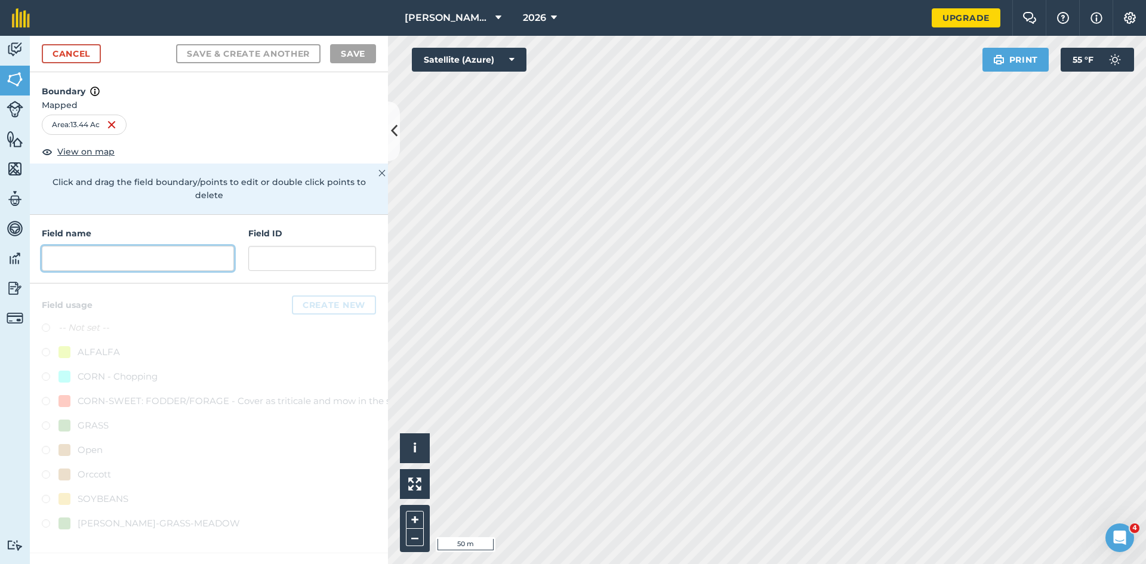
click at [127, 246] on input "text" at bounding box center [138, 258] width 192 height 25
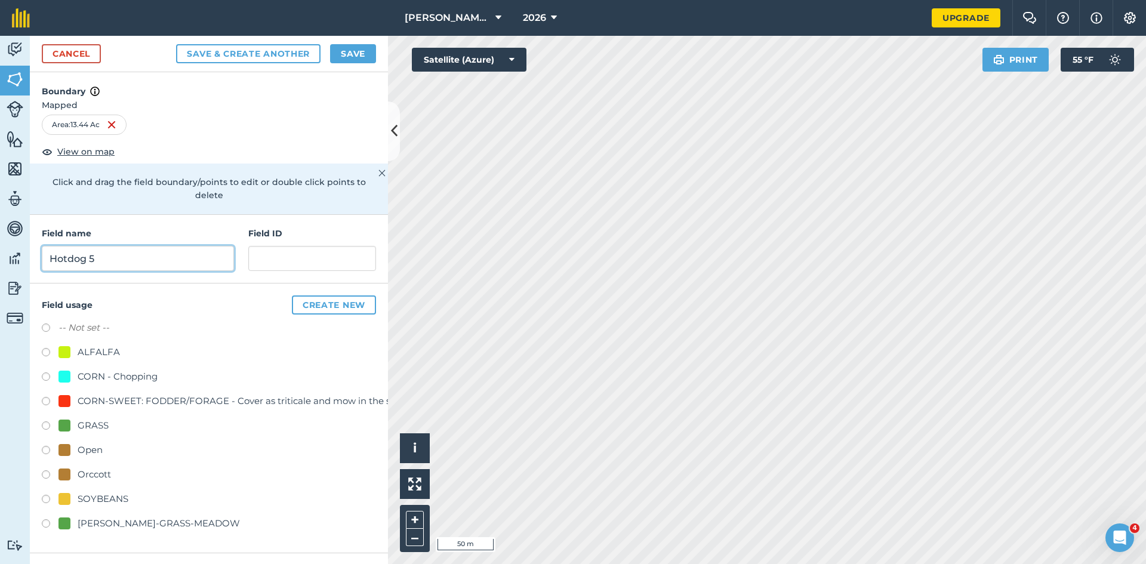
type input "Hotdog 5"
click at [75, 420] on div "GRASS" at bounding box center [209, 426] width 334 height 17
click at [79, 418] on div "GRASS" at bounding box center [93, 425] width 31 height 14
radio input "true"
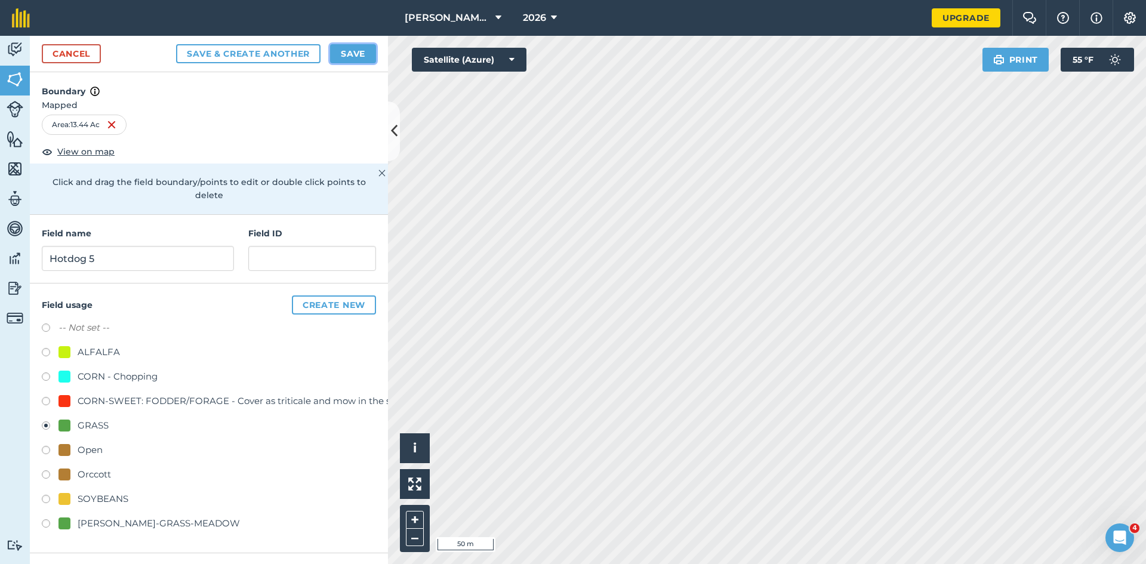
click at [345, 55] on button "Save" at bounding box center [353, 53] width 46 height 19
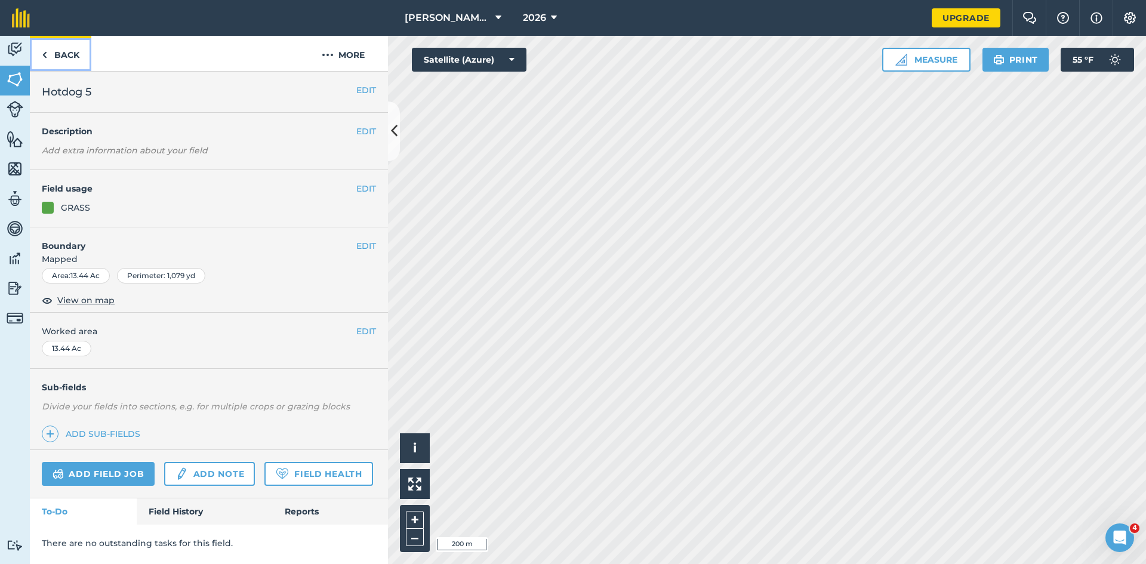
click at [61, 55] on link "Back" at bounding box center [60, 53] width 61 height 35
click at [56, 55] on link "Back" at bounding box center [60, 53] width 61 height 35
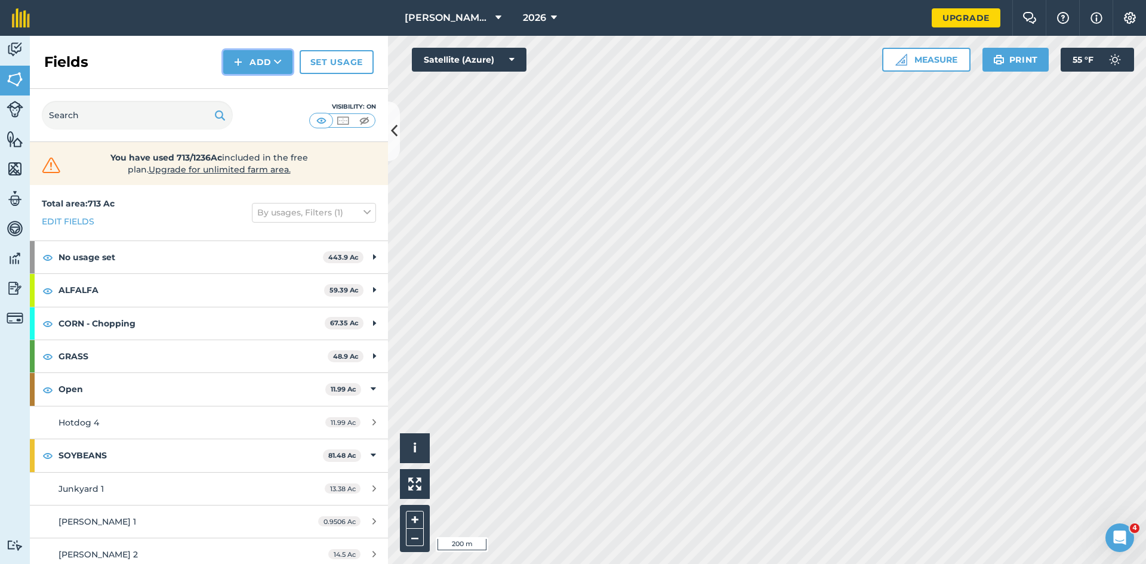
click at [269, 63] on button "Add" at bounding box center [257, 62] width 69 height 24
click at [260, 96] on link "Draw" at bounding box center [258, 89] width 66 height 26
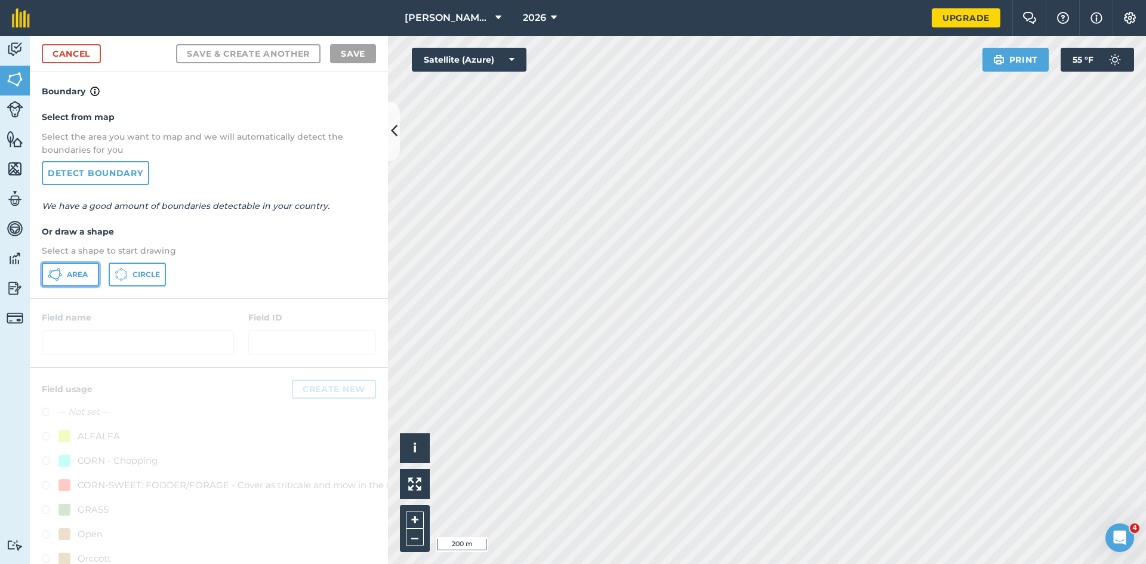
click at [66, 281] on button "Area" at bounding box center [70, 275] width 57 height 24
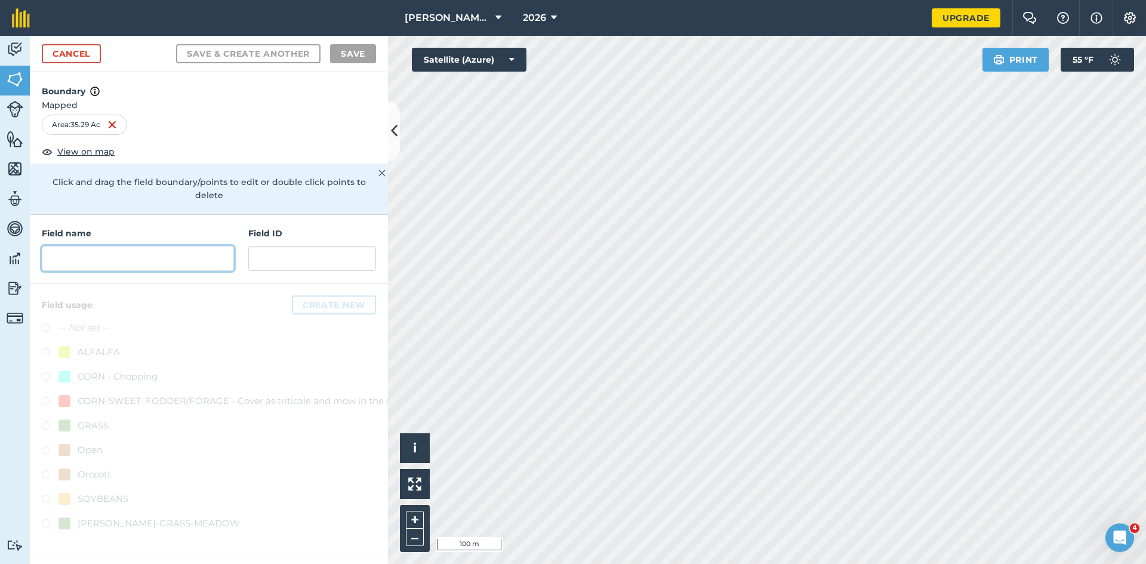
click at [133, 249] on input "text" at bounding box center [138, 258] width 192 height 25
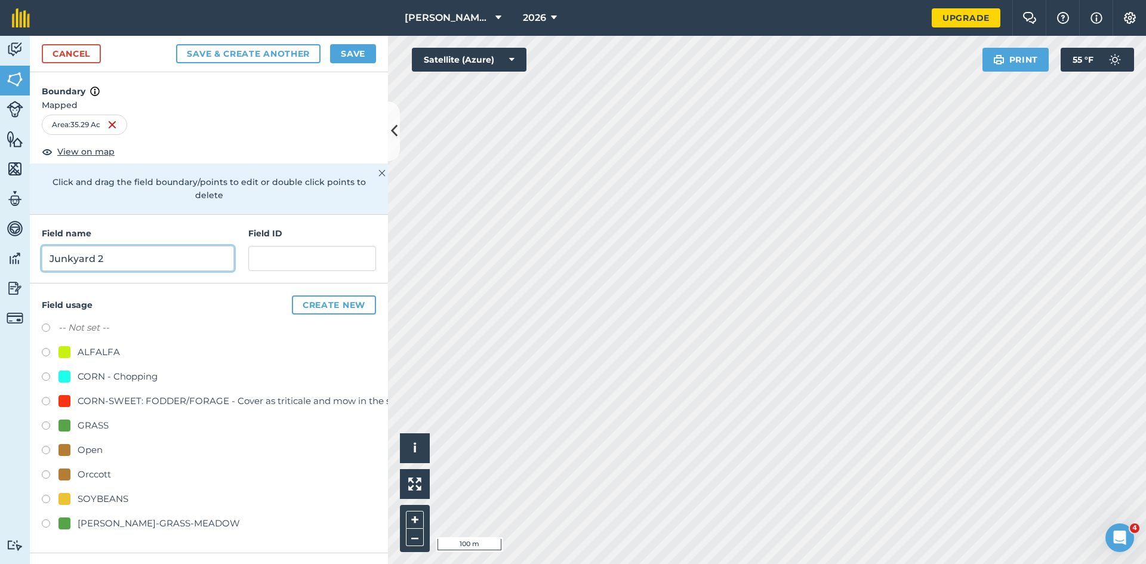
type input "Junkyard 2"
click at [324, 295] on button "Create new" at bounding box center [334, 304] width 84 height 19
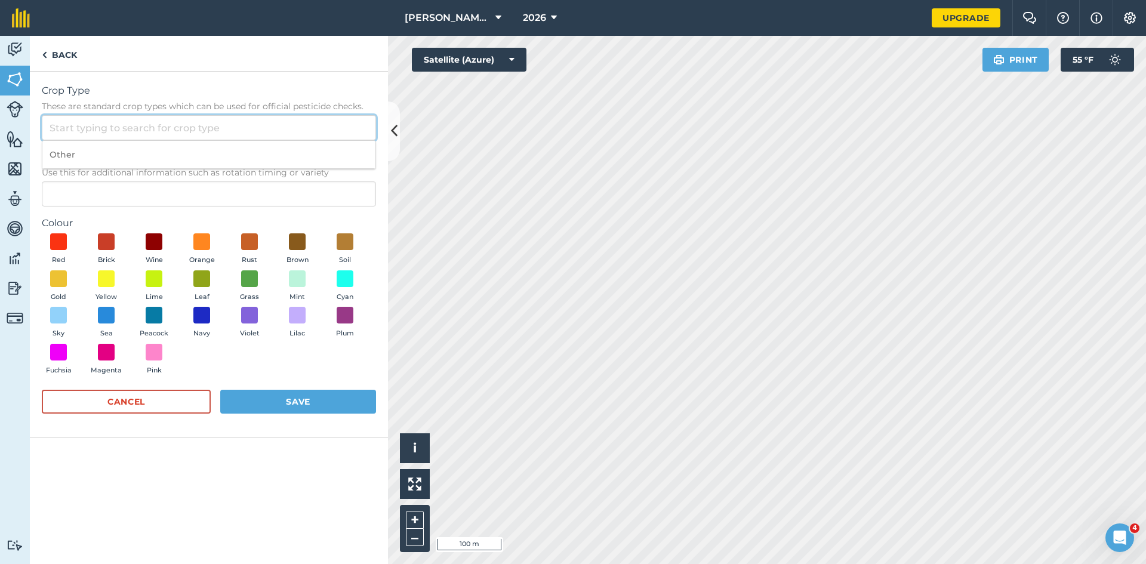
click at [182, 127] on input "Crop Type These are standard crop types which can be used for official pesticid…" at bounding box center [209, 127] width 334 height 25
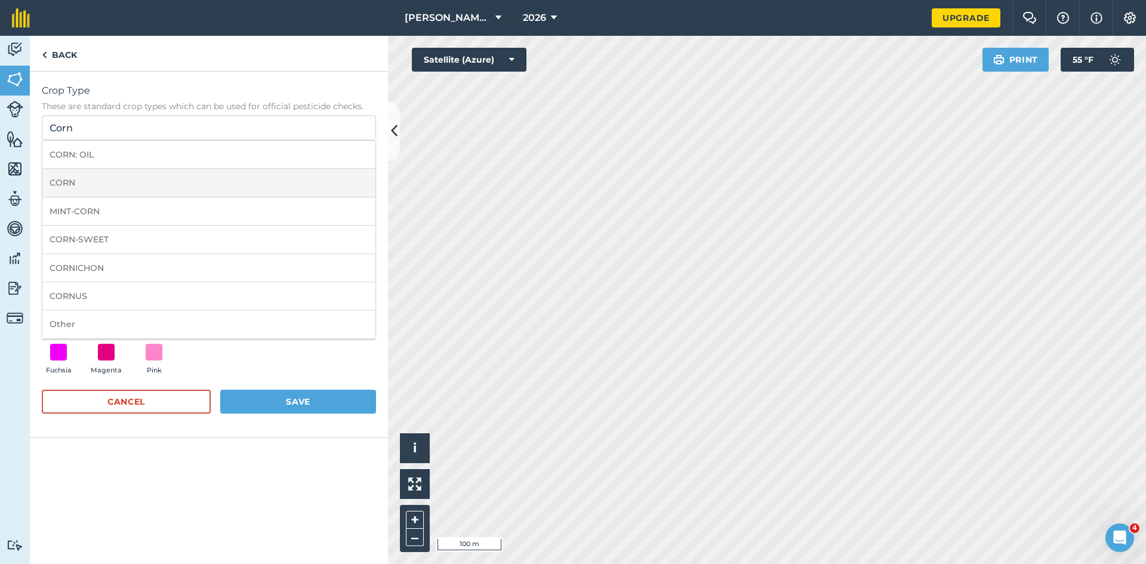
click at [144, 183] on li "CORN" at bounding box center [208, 183] width 333 height 28
type input "CORN"
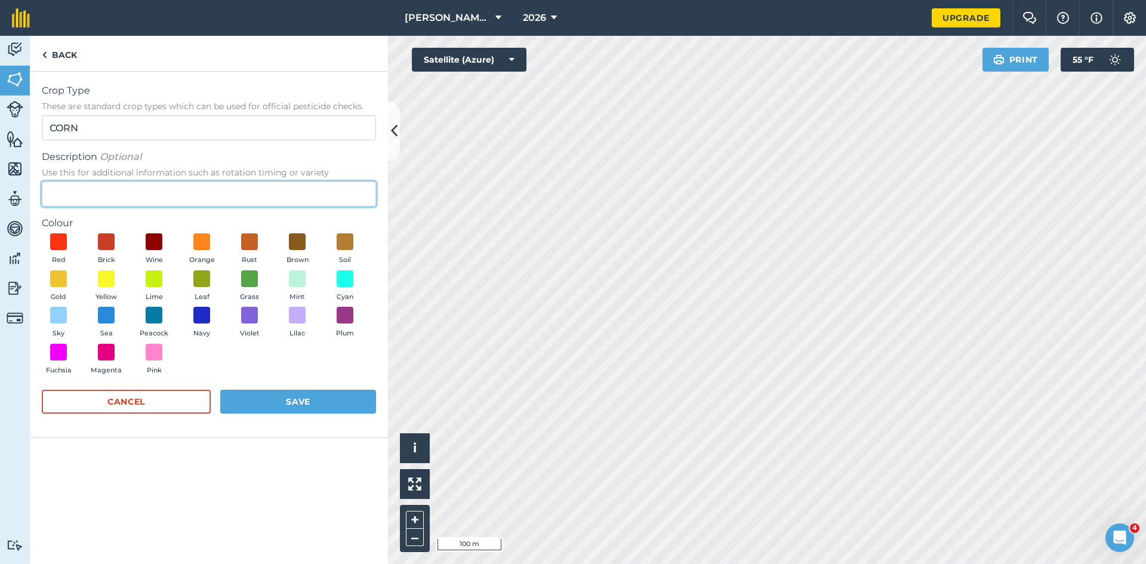
click at [132, 192] on input "Description Optional Use this for additional information such as rotation timin…" at bounding box center [209, 193] width 334 height 25
type input "Combining"
click at [204, 246] on span at bounding box center [202, 242] width 19 height 19
click at [285, 401] on button "Save" at bounding box center [298, 402] width 156 height 24
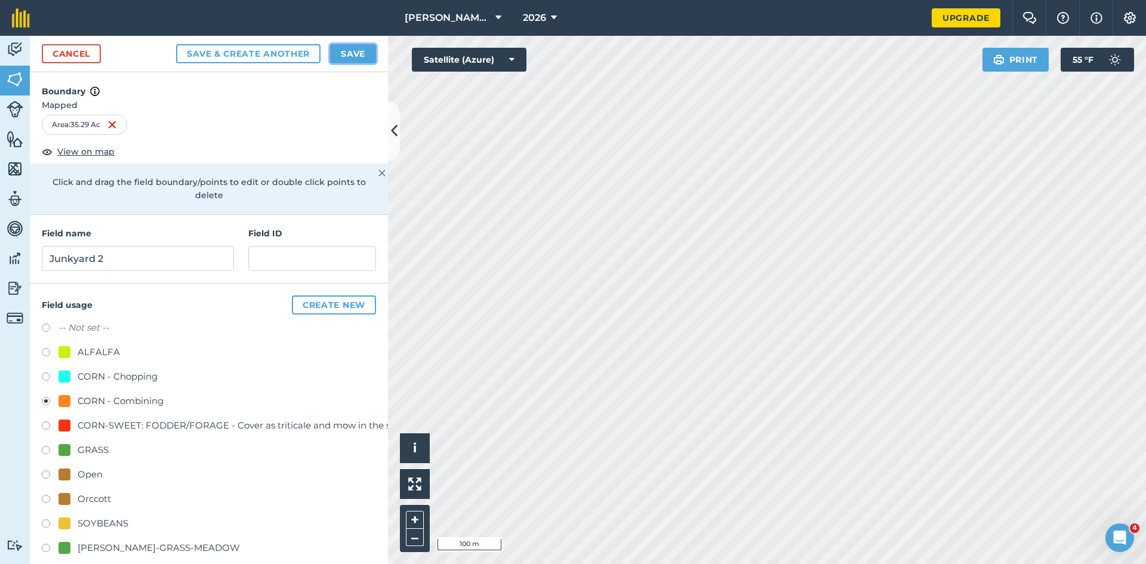
click at [355, 51] on button "Save" at bounding box center [353, 53] width 46 height 19
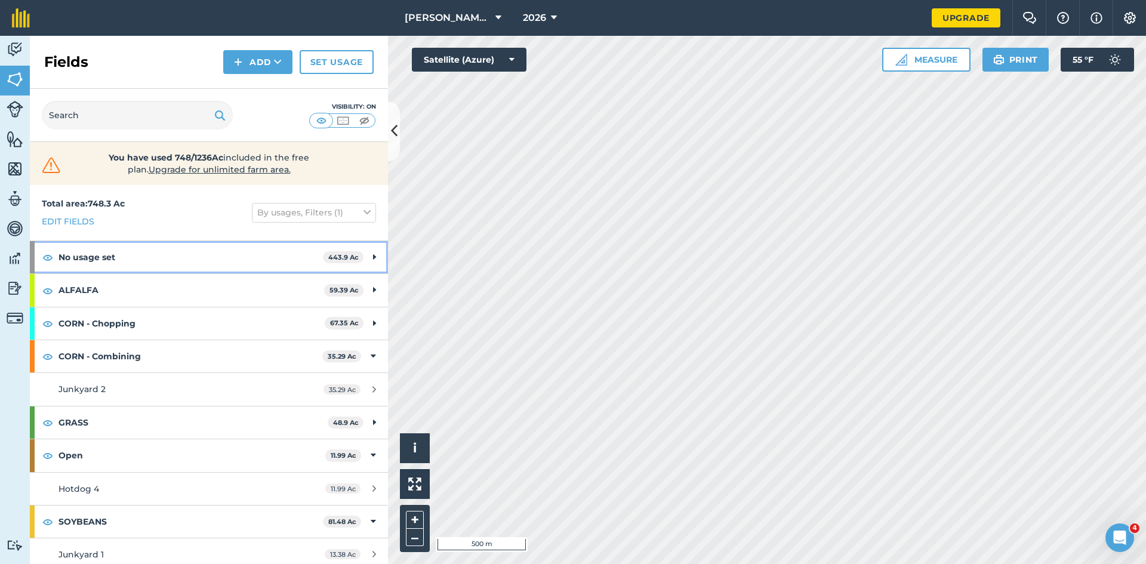
click at [361, 256] on div "No usage set 443.9 Ac" at bounding box center [209, 257] width 358 height 32
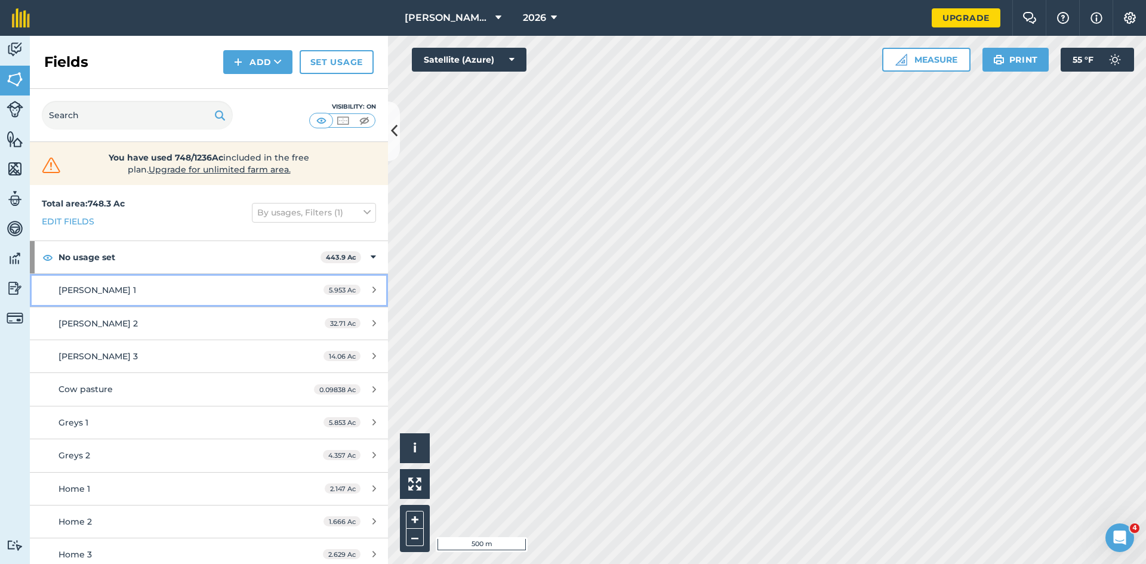
click at [282, 287] on link "[PERSON_NAME] 1 5.953 Ac" at bounding box center [209, 290] width 358 height 32
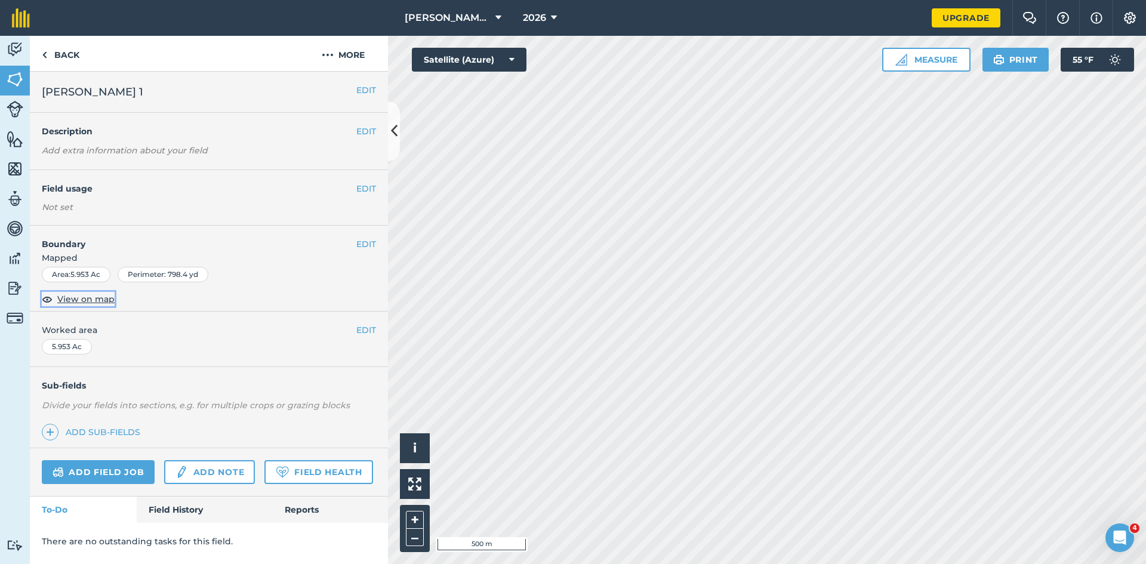
click at [102, 303] on span "View on map" at bounding box center [85, 298] width 57 height 13
click at [324, 55] on img at bounding box center [328, 55] width 12 height 14
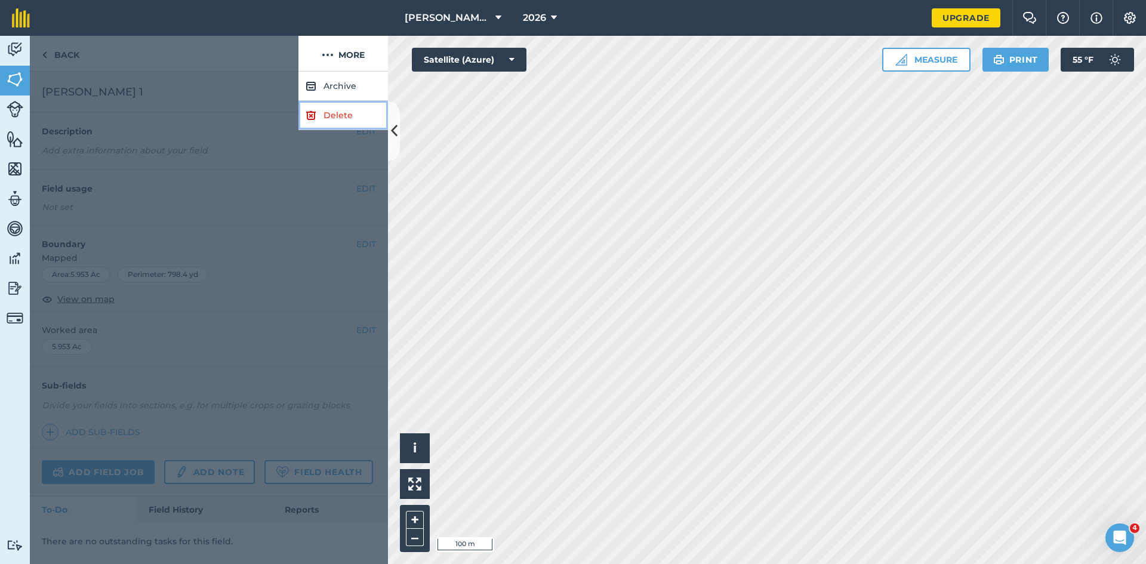
click at [331, 121] on link "Delete" at bounding box center [343, 115] width 90 height 29
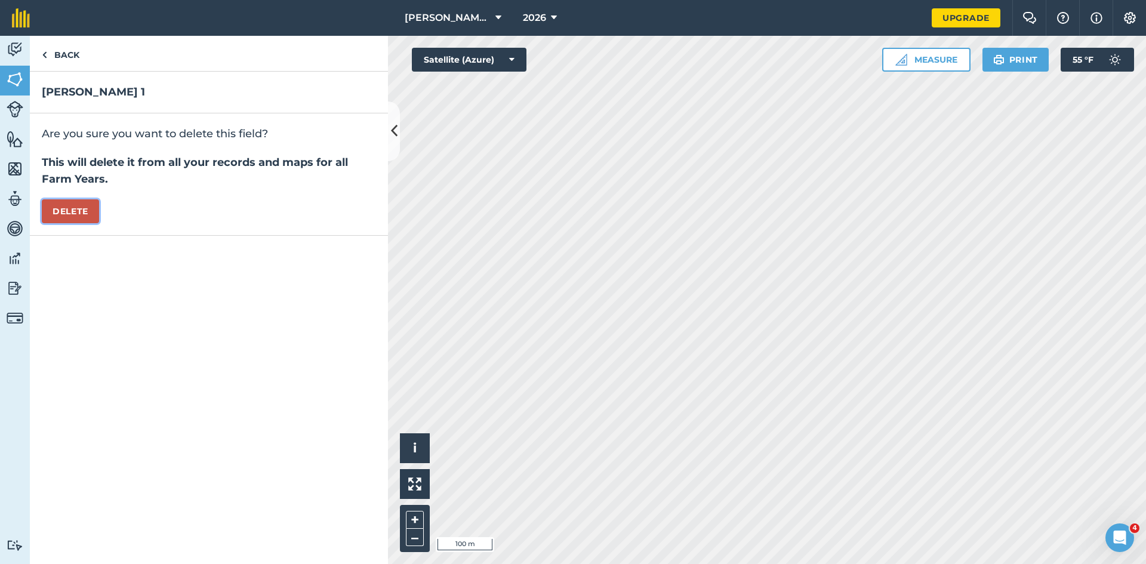
click at [79, 212] on button "Delete" at bounding box center [70, 211] width 57 height 24
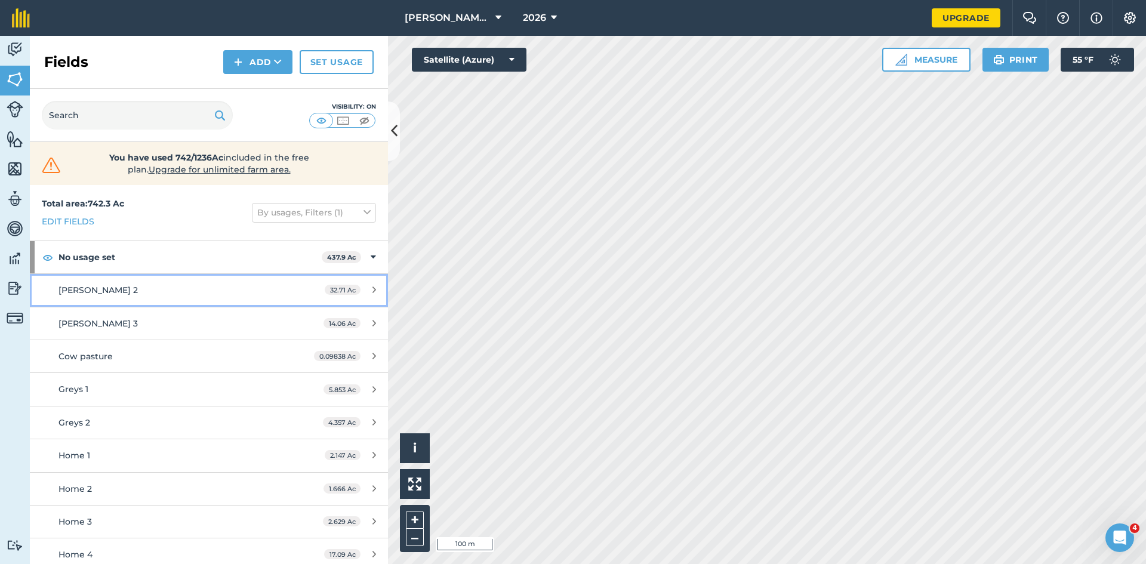
click at [248, 284] on div "[PERSON_NAME] 2" at bounding box center [170, 290] width 224 height 13
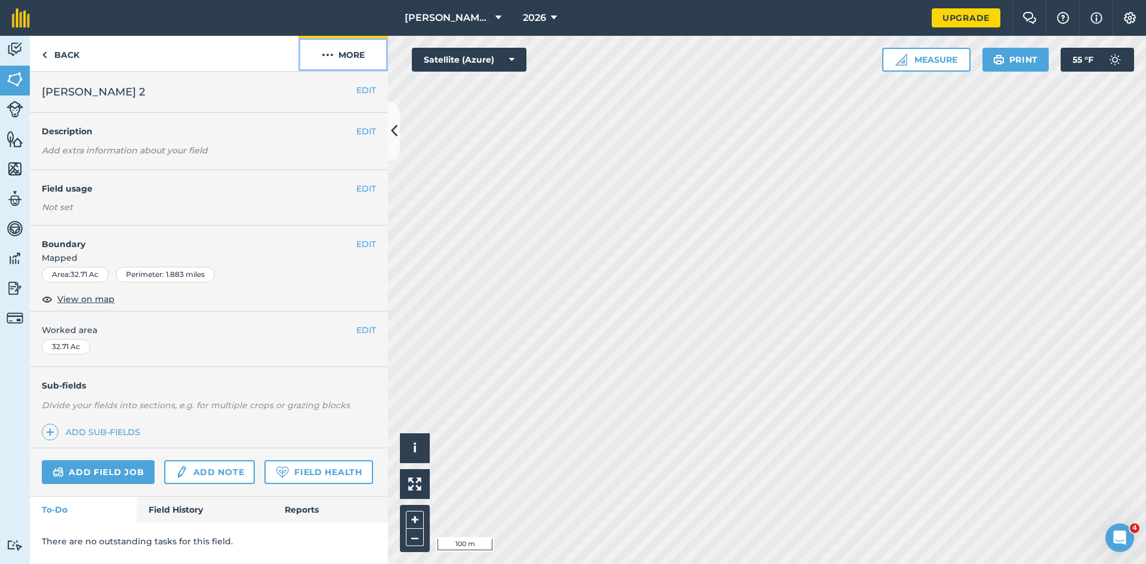
click at [334, 60] on button "More" at bounding box center [343, 53] width 90 height 35
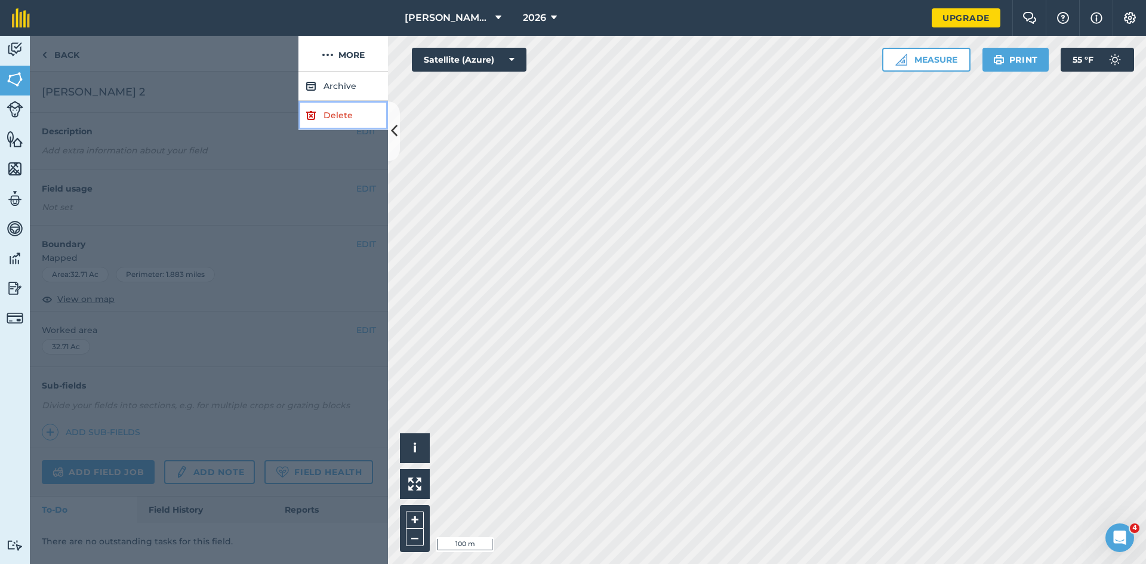
click at [330, 115] on link "Delete" at bounding box center [343, 115] width 90 height 29
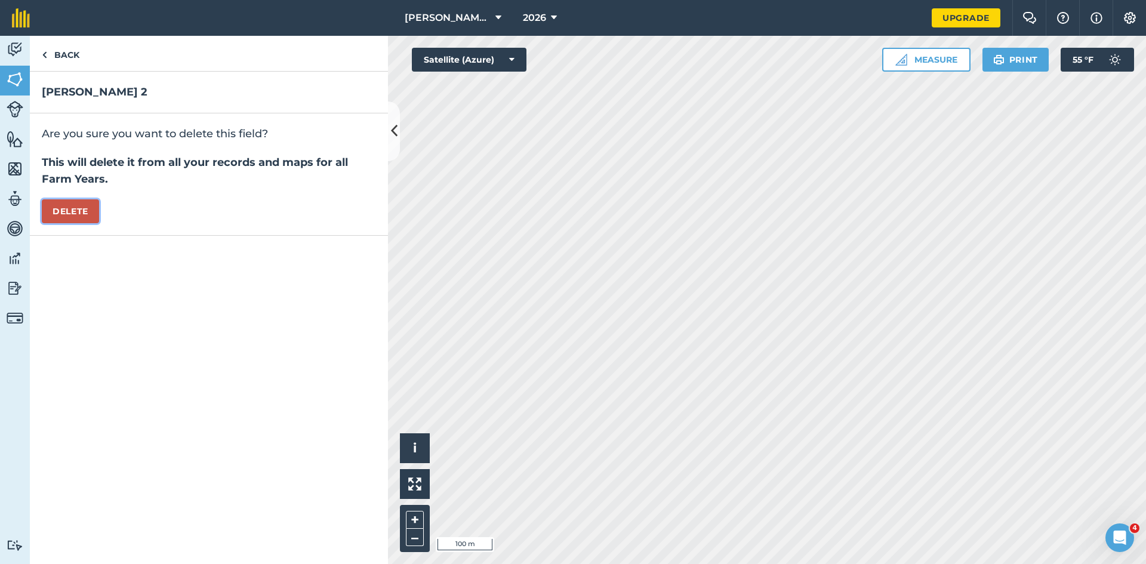
click at [73, 208] on button "Delete" at bounding box center [70, 211] width 57 height 24
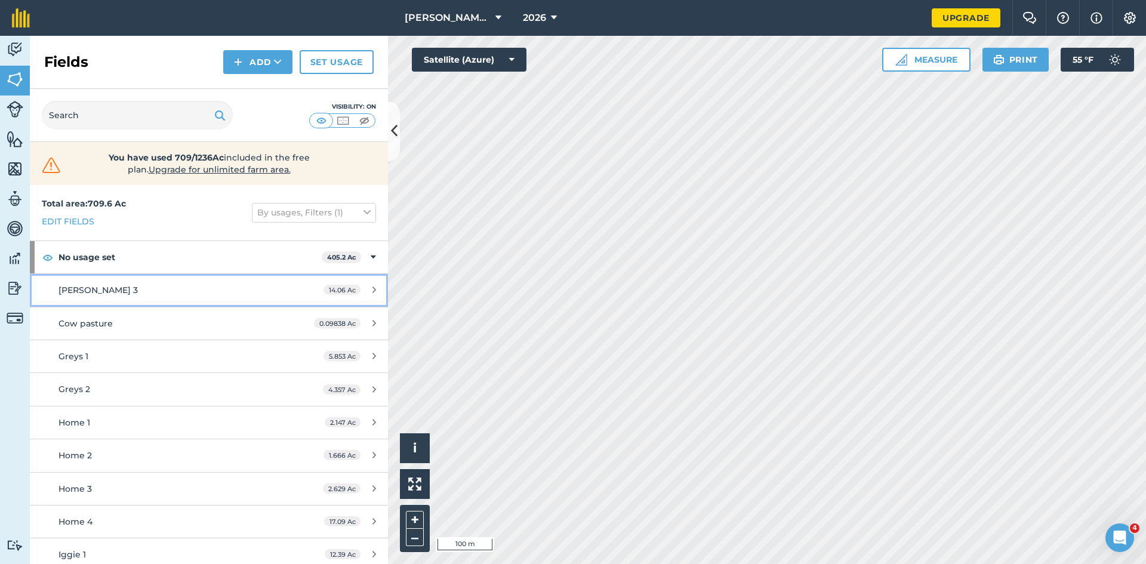
click at [186, 285] on div "[PERSON_NAME] 3" at bounding box center [170, 290] width 224 height 13
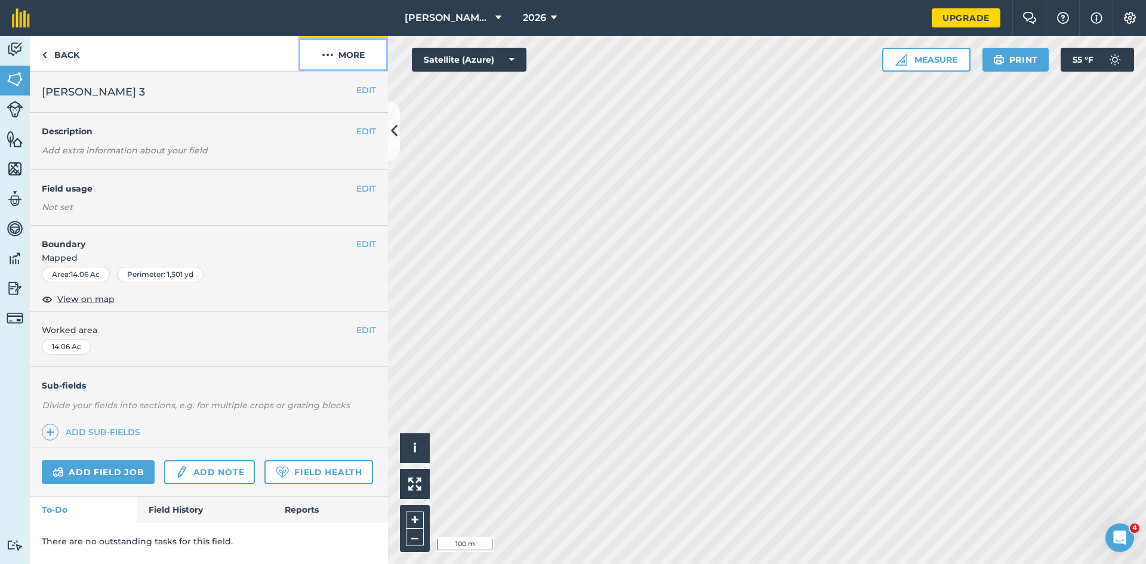
click at [328, 50] on img at bounding box center [328, 55] width 12 height 14
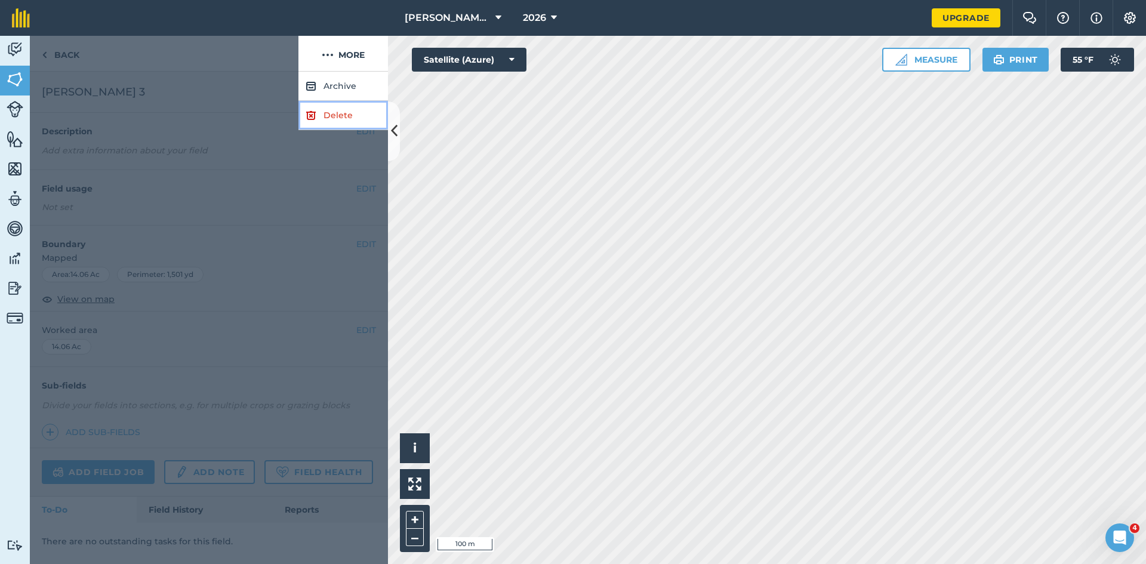
click at [328, 114] on link "Delete" at bounding box center [343, 115] width 90 height 29
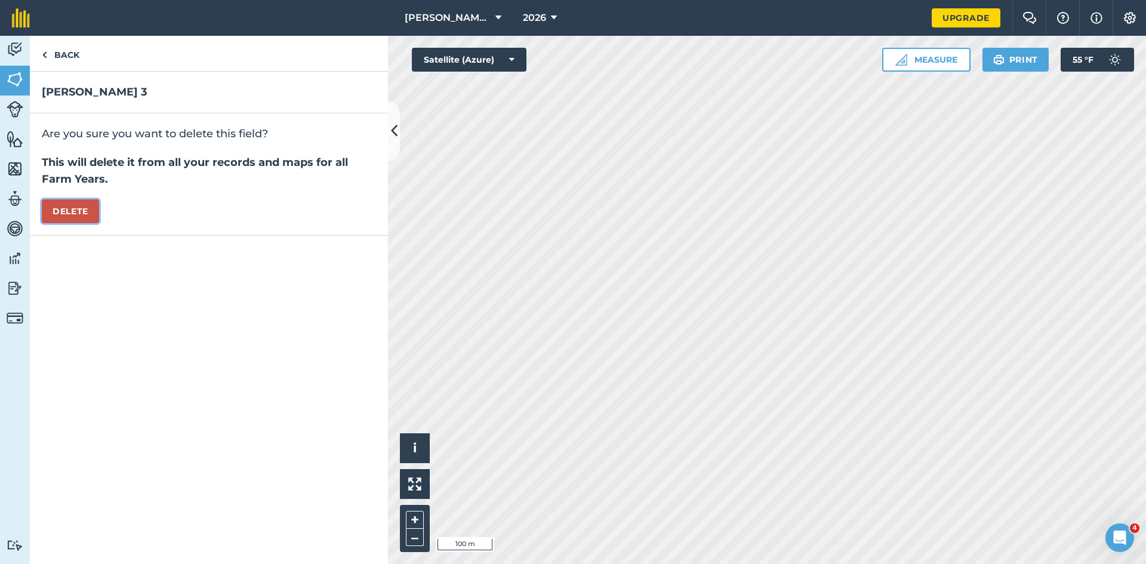
click at [84, 217] on button "Delete" at bounding box center [70, 211] width 57 height 24
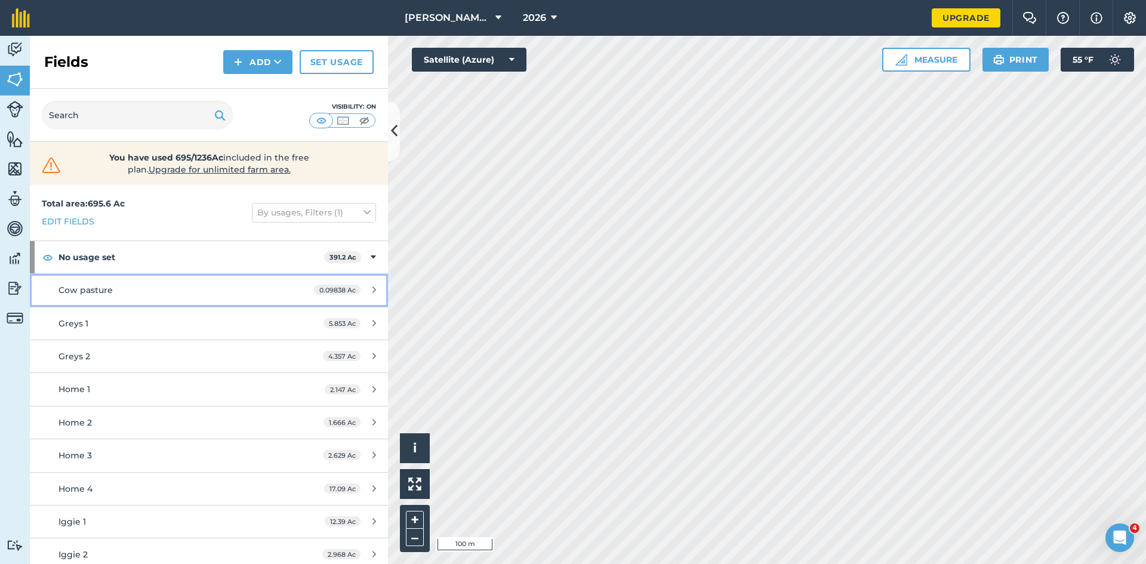
click at [245, 297] on link "Cow pasture 0.09838 Ac" at bounding box center [209, 290] width 358 height 32
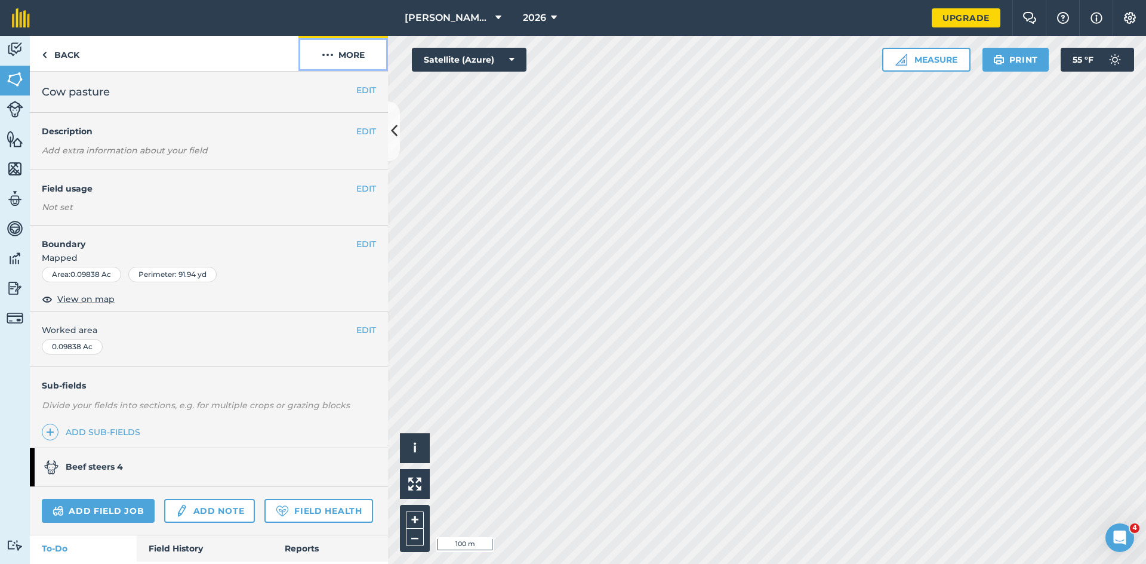
click at [334, 56] on button "More" at bounding box center [343, 53] width 90 height 35
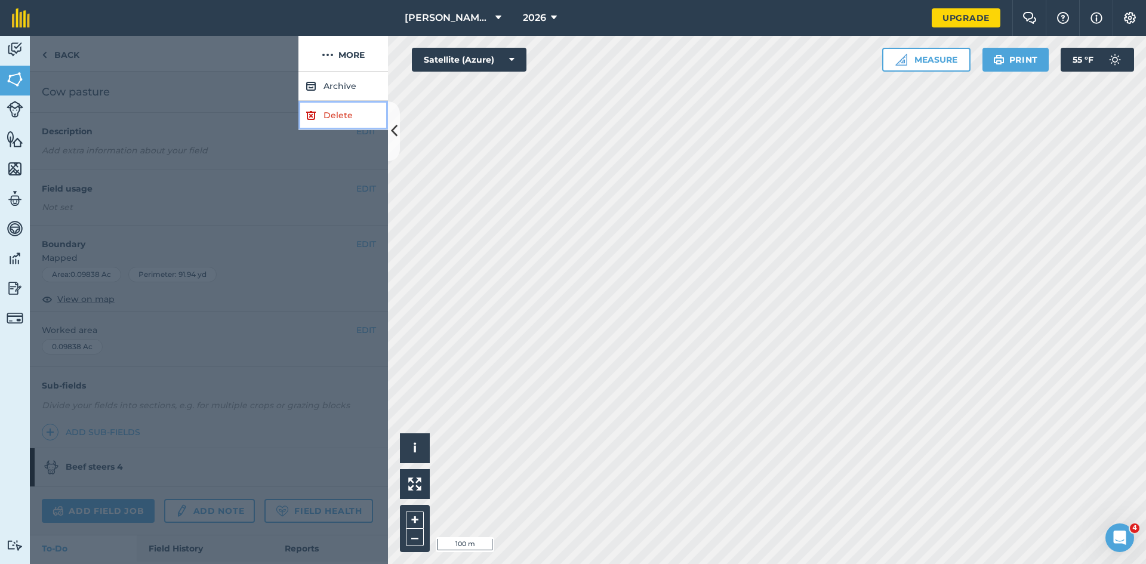
click at [331, 119] on link "Delete" at bounding box center [343, 115] width 90 height 29
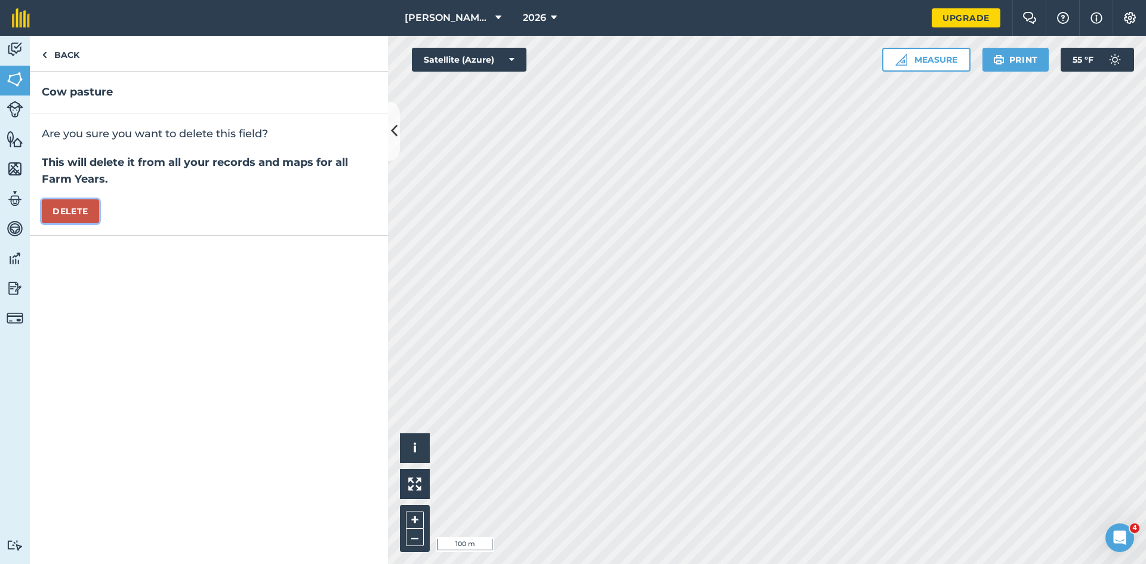
click at [83, 210] on button "Delete" at bounding box center [70, 211] width 57 height 24
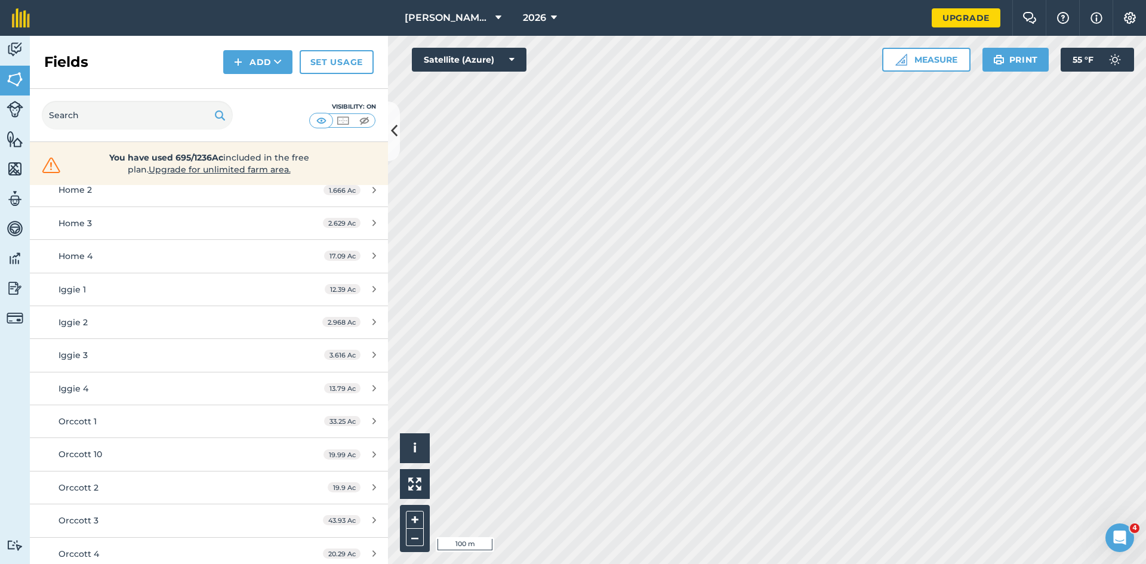
scroll to position [239, 0]
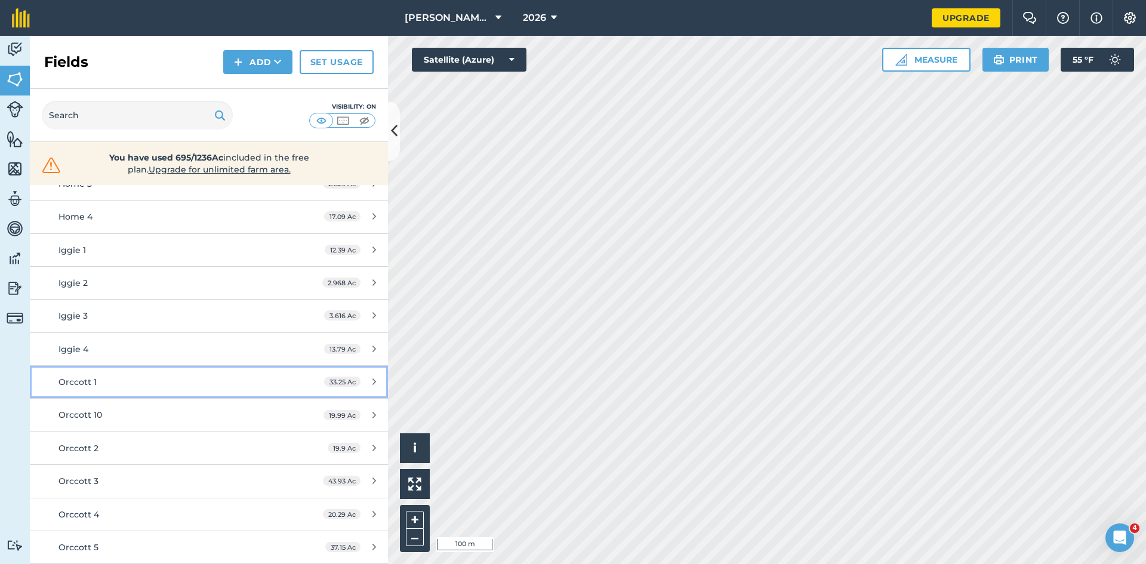
click at [210, 387] on div "Orccott 1" at bounding box center [170, 381] width 224 height 13
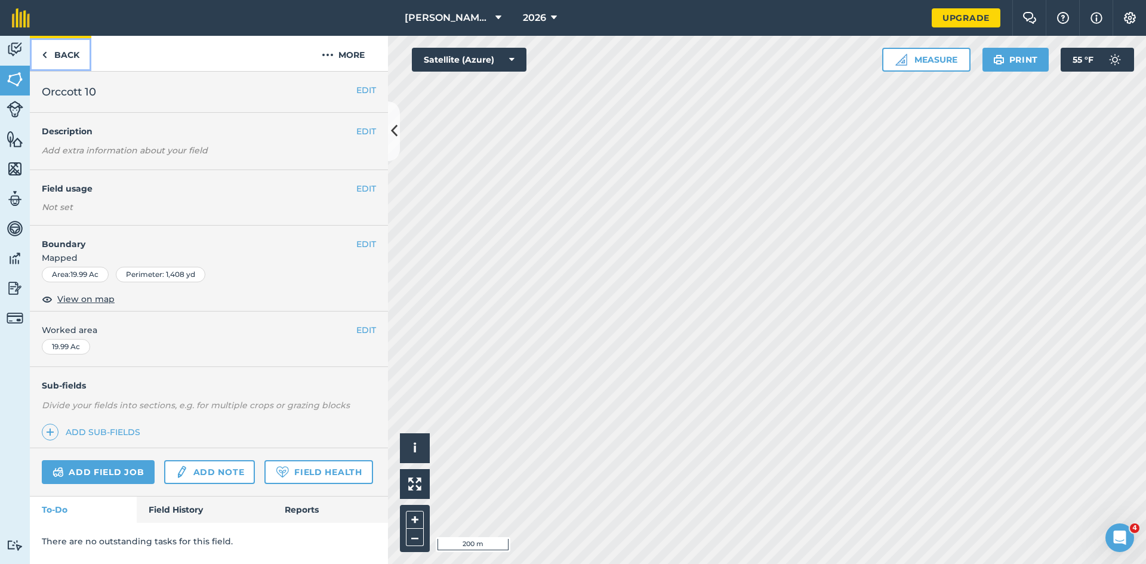
click at [48, 48] on link "Back" at bounding box center [60, 53] width 61 height 35
click at [69, 41] on link "Back" at bounding box center [60, 53] width 61 height 35
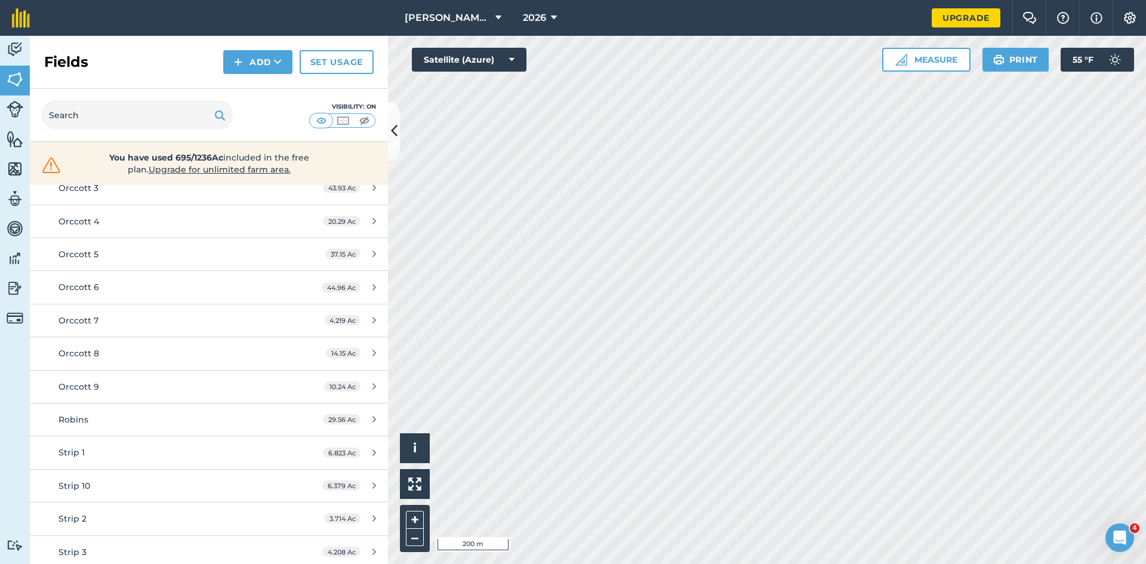
scroll to position [537, 0]
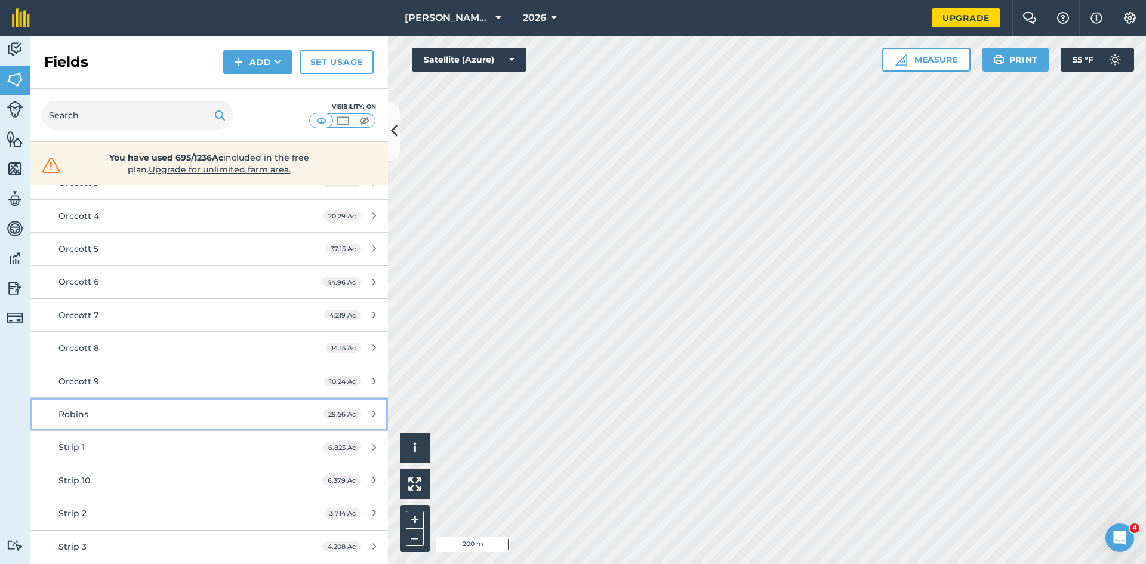
click at [244, 412] on div "Robins" at bounding box center [170, 414] width 224 height 13
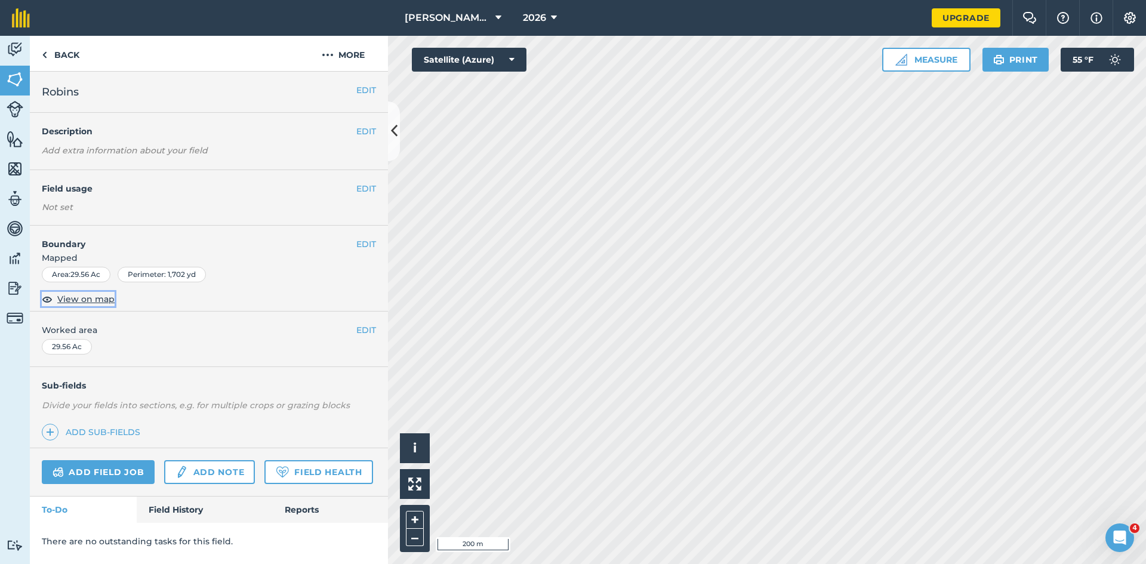
click at [85, 299] on span "View on map" at bounding box center [85, 298] width 57 height 13
click at [68, 55] on link "Back" at bounding box center [60, 53] width 61 height 35
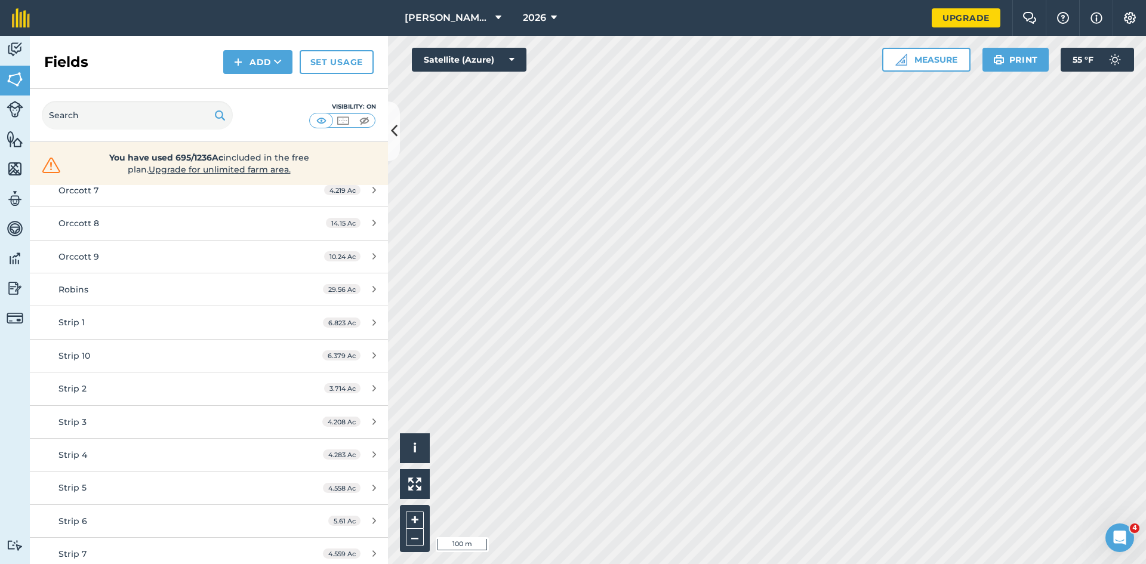
scroll to position [657, 0]
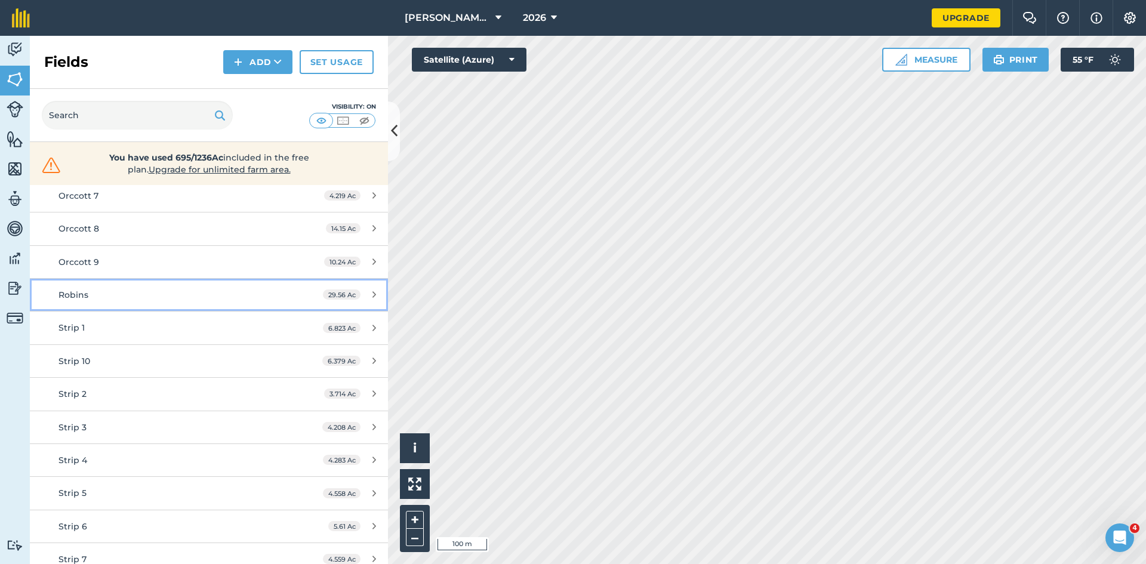
click at [297, 295] on link "Robins 29.56 Ac" at bounding box center [209, 295] width 358 height 32
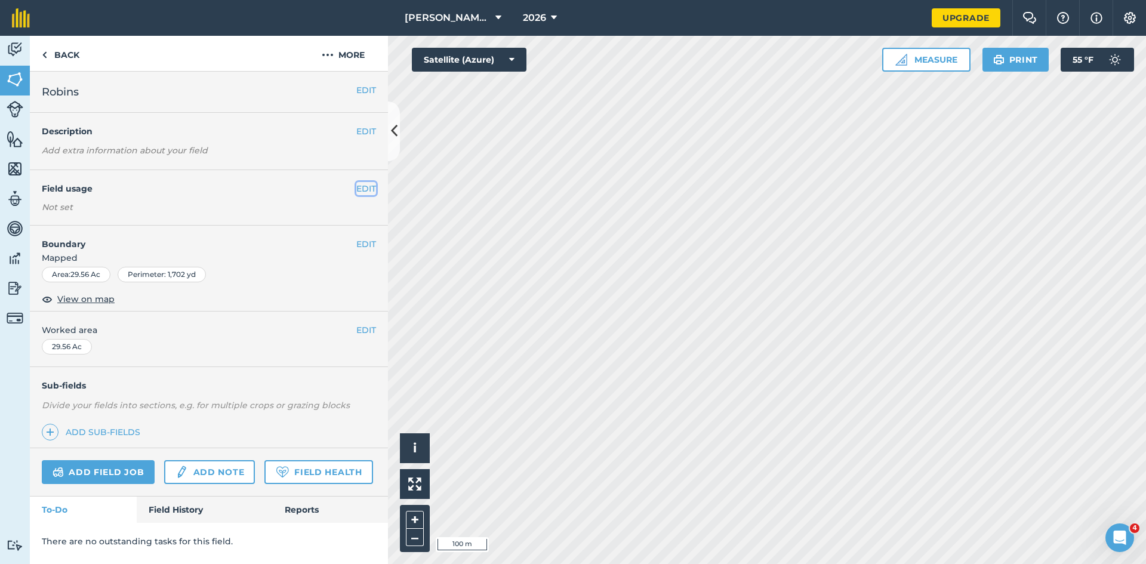
click at [365, 186] on button "EDIT" at bounding box center [366, 188] width 20 height 13
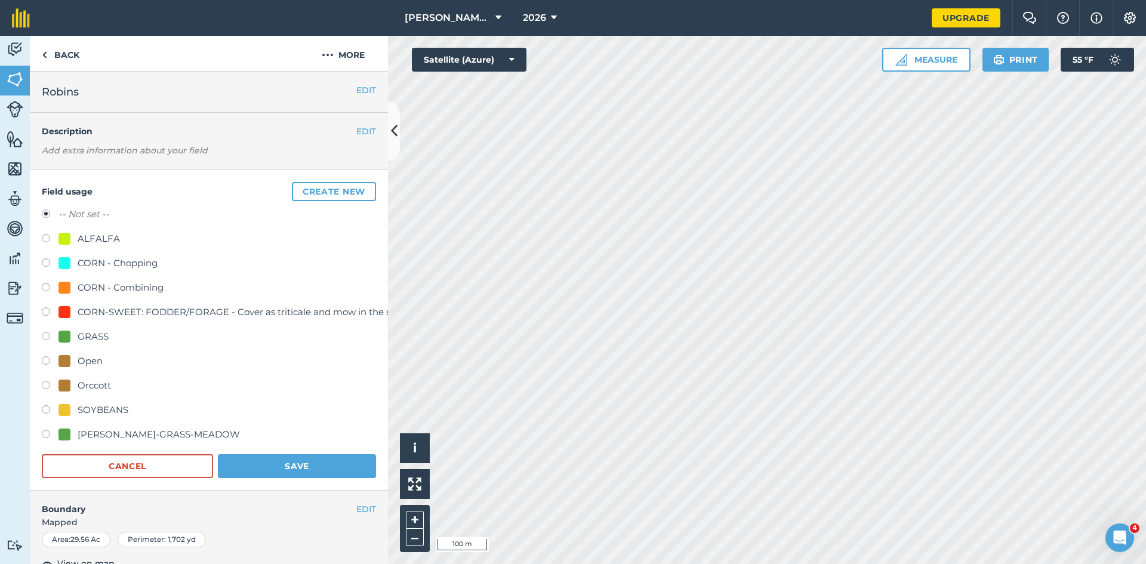
click at [47, 336] on label at bounding box center [50, 338] width 17 height 12
radio input "true"
radio input "false"
click at [326, 465] on button "Save" at bounding box center [297, 466] width 158 height 24
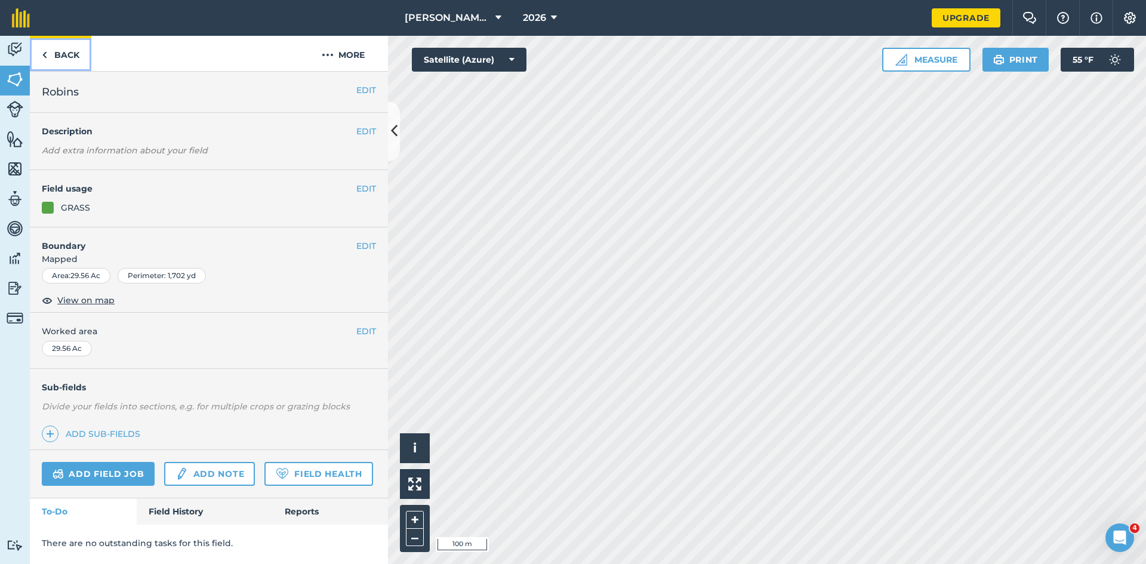
click at [64, 50] on link "Back" at bounding box center [60, 53] width 61 height 35
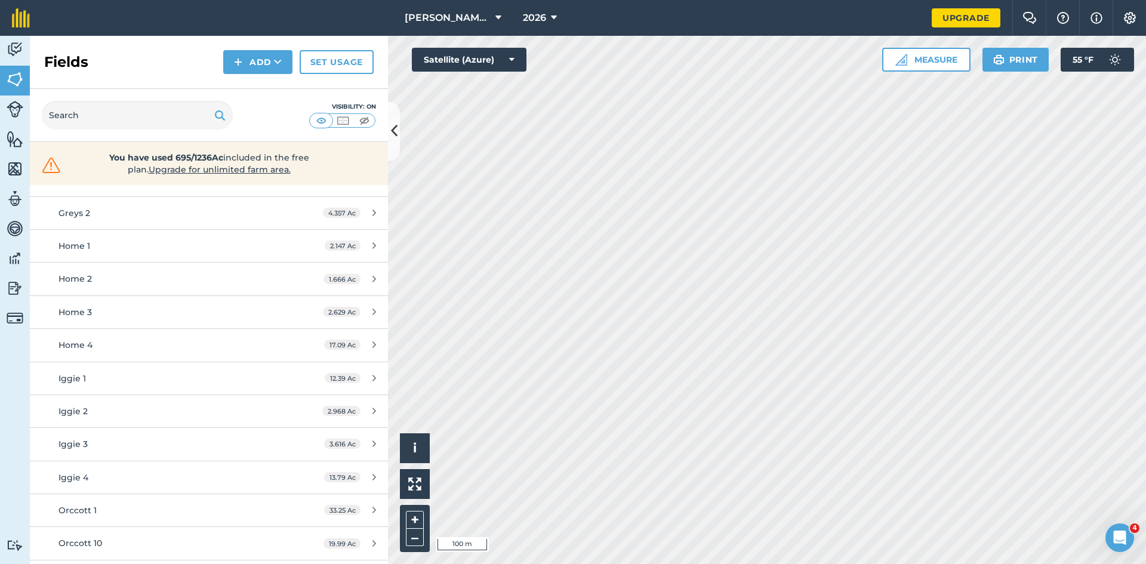
scroll to position [119, 0]
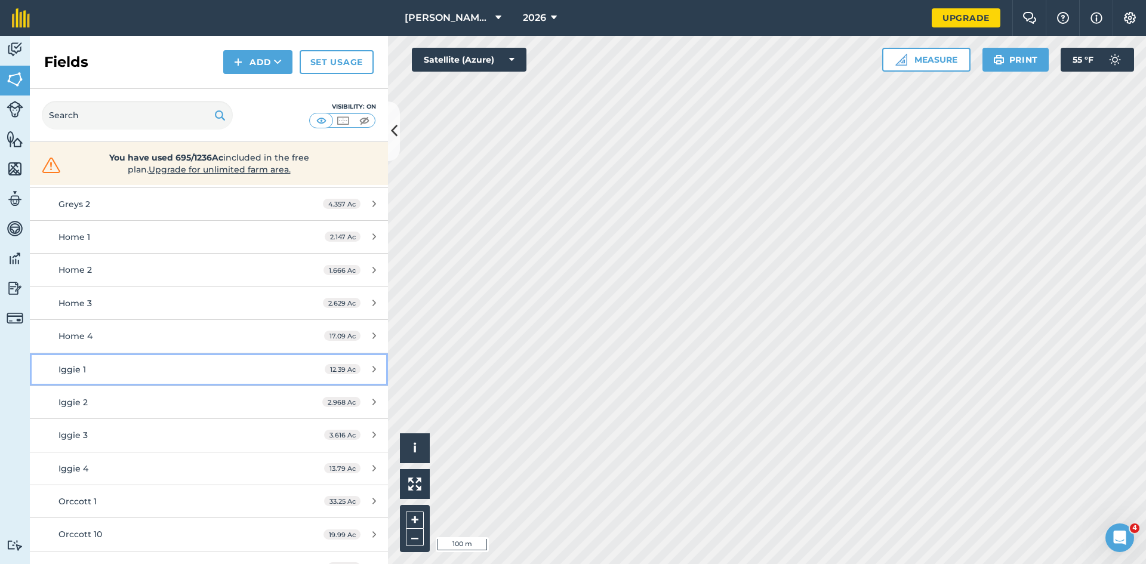
click at [220, 367] on div "Iggie 1" at bounding box center [170, 369] width 224 height 13
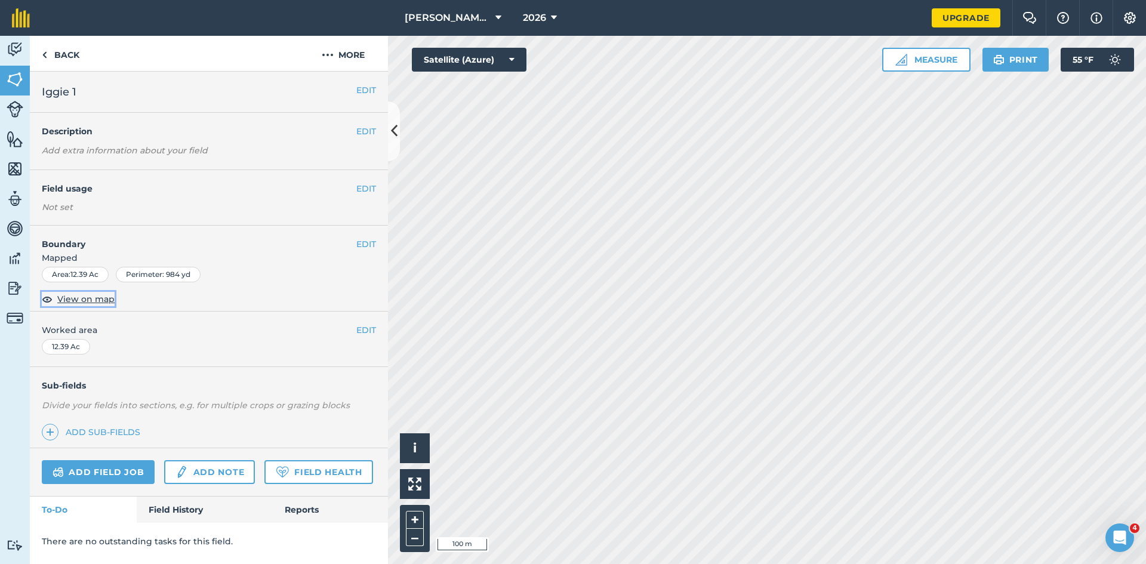
click at [77, 305] on span "View on map" at bounding box center [85, 298] width 57 height 13
click at [359, 187] on button "EDIT" at bounding box center [366, 188] width 20 height 13
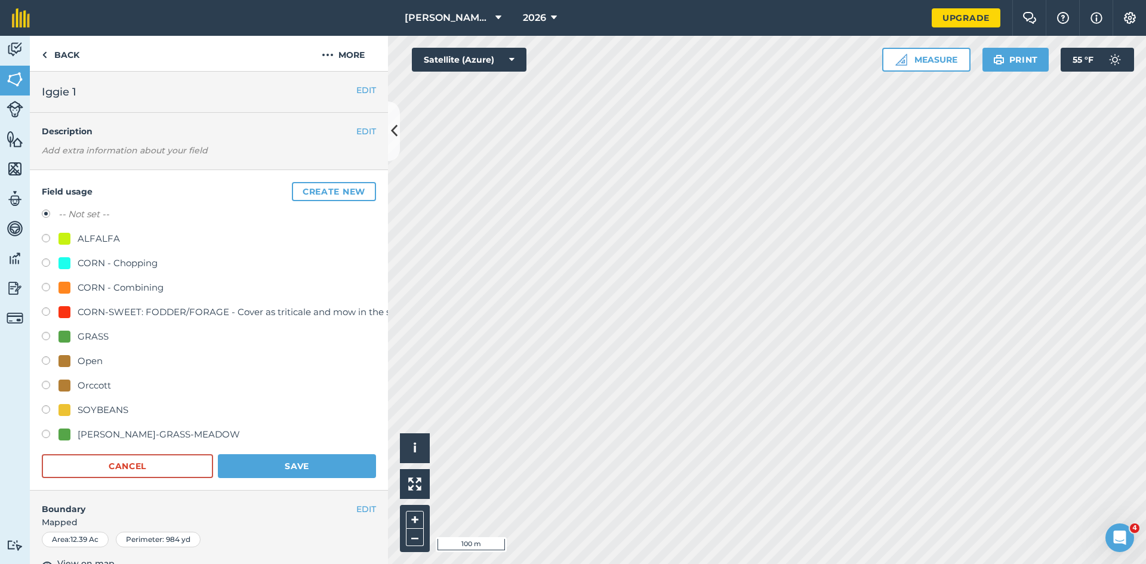
click at [90, 336] on div "GRASS" at bounding box center [93, 337] width 31 height 14
radio input "true"
radio input "false"
click at [327, 466] on button "Save" at bounding box center [297, 466] width 158 height 24
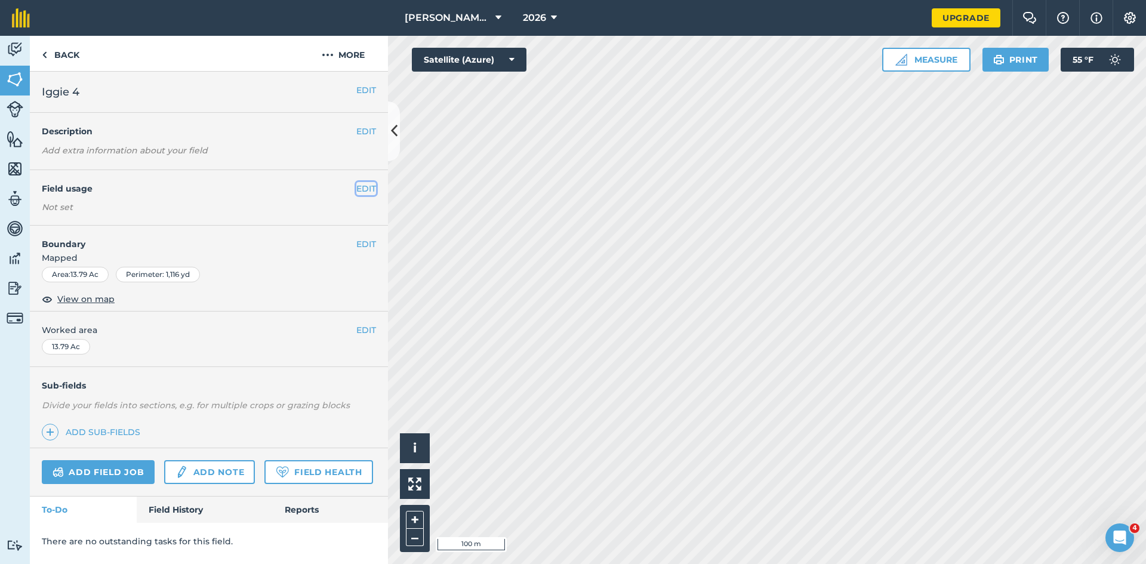
click at [371, 187] on button "EDIT" at bounding box center [366, 188] width 20 height 13
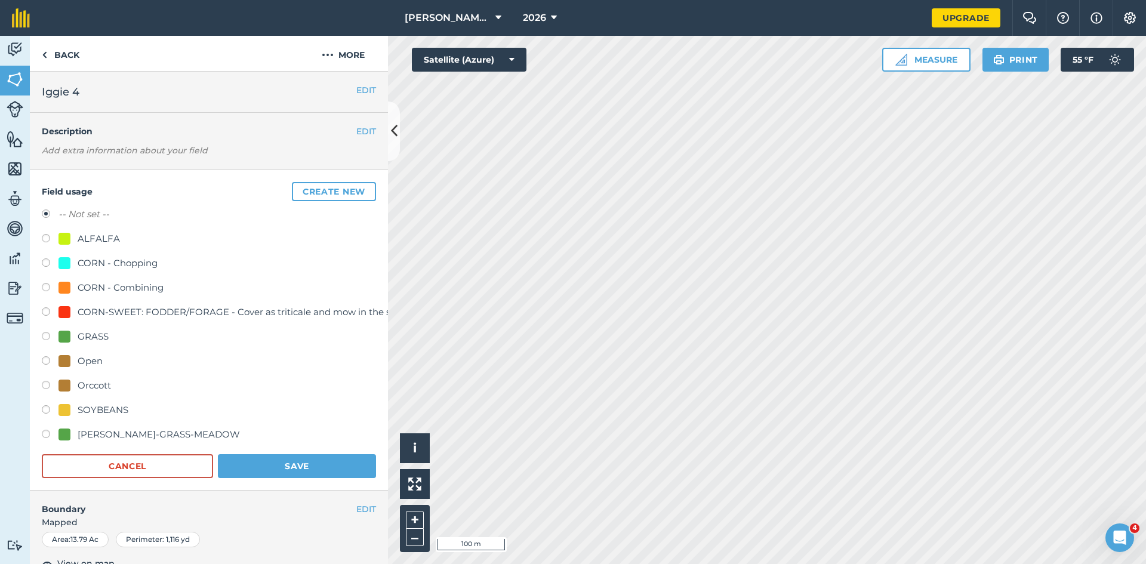
click at [77, 334] on div "GRASS" at bounding box center [83, 337] width 50 height 14
radio input "true"
radio input "false"
click at [304, 463] on button "Save" at bounding box center [297, 466] width 158 height 24
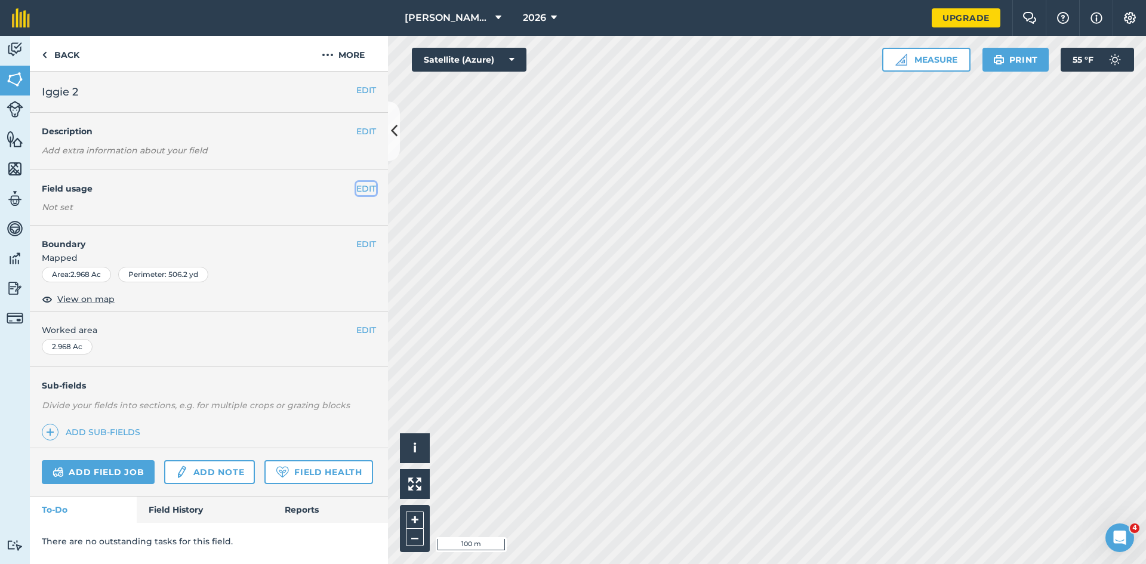
click at [366, 184] on button "EDIT" at bounding box center [366, 188] width 20 height 13
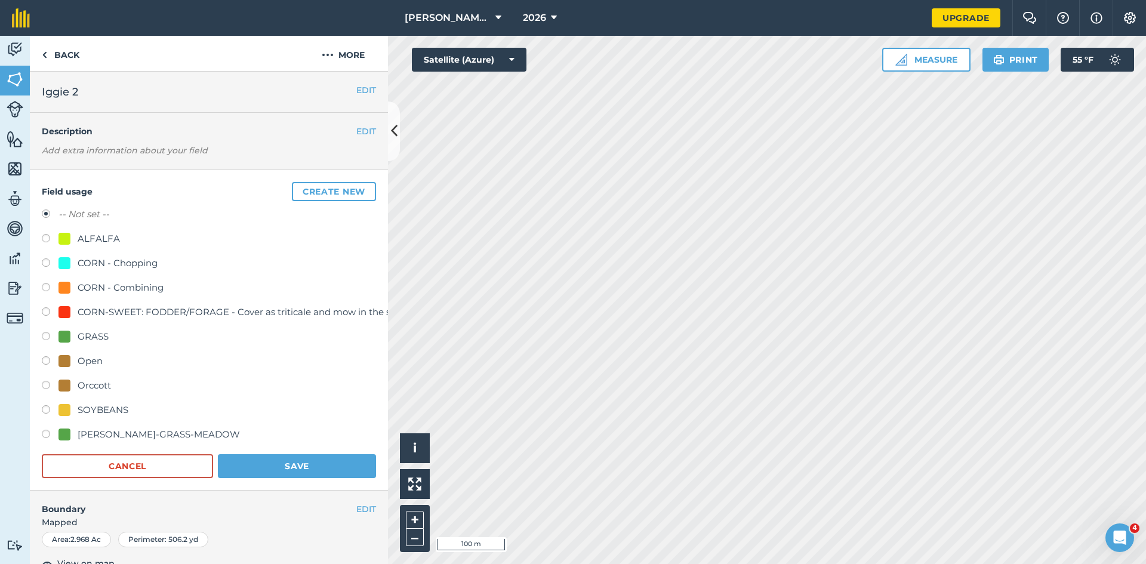
click at [85, 328] on div "-- Not set -- ALFALFA CORN - Chopping CORN - Combining CORN-SWEET: FODDER/FORAG…" at bounding box center [209, 326] width 334 height 238
click at [86, 330] on div "GRASS" at bounding box center [93, 337] width 31 height 14
radio input "true"
radio input "false"
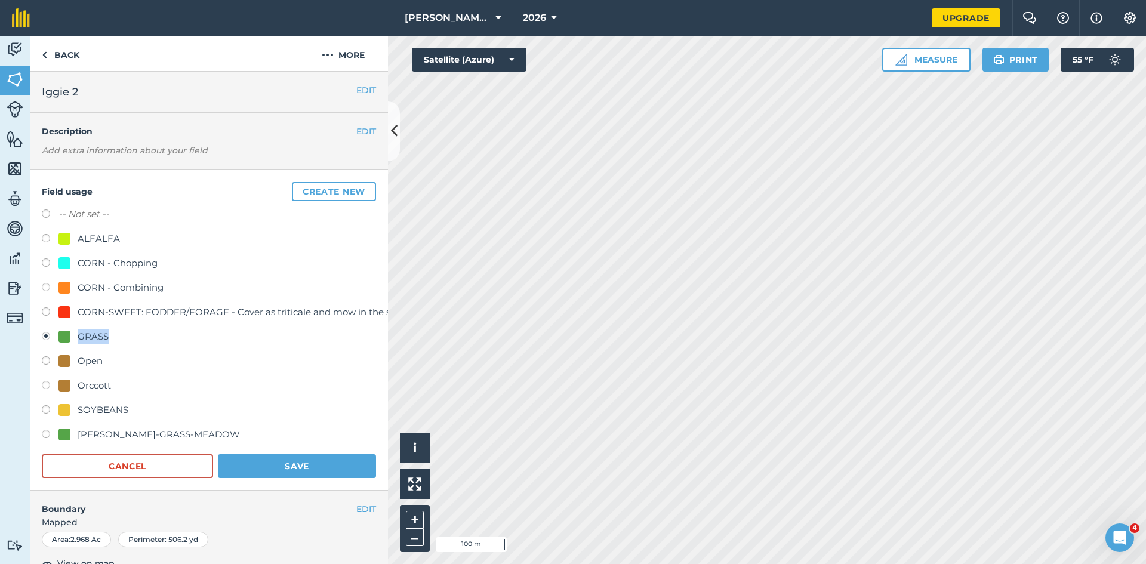
click at [99, 340] on div "GRASS" at bounding box center [93, 337] width 31 height 14
drag, startPoint x: 282, startPoint y: 469, endPoint x: 351, endPoint y: 467, distance: 69.3
click at [283, 469] on button "Save" at bounding box center [297, 466] width 158 height 24
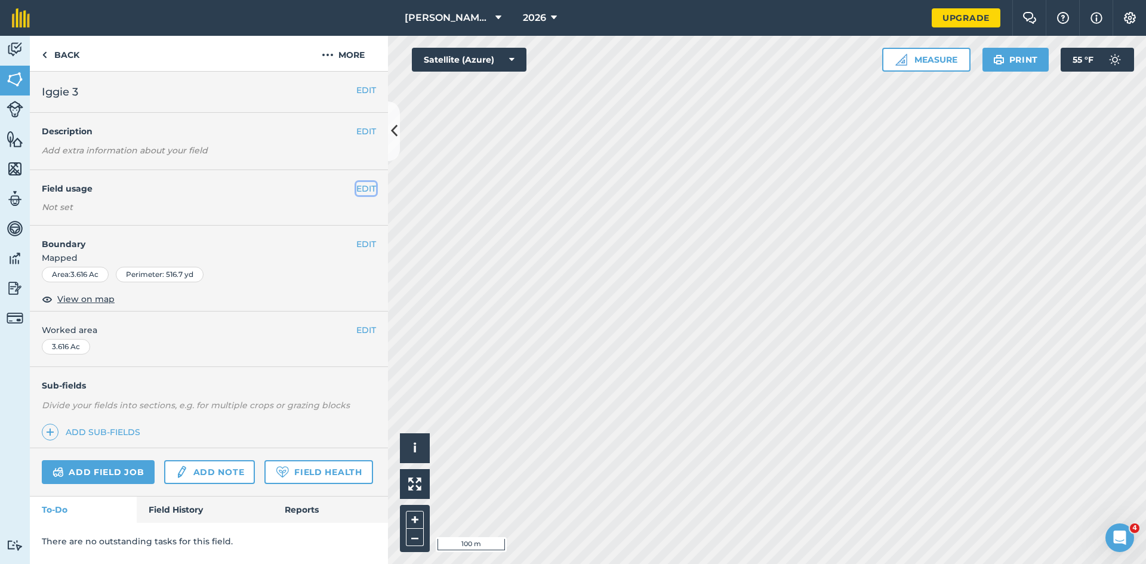
click at [362, 184] on button "EDIT" at bounding box center [366, 188] width 20 height 13
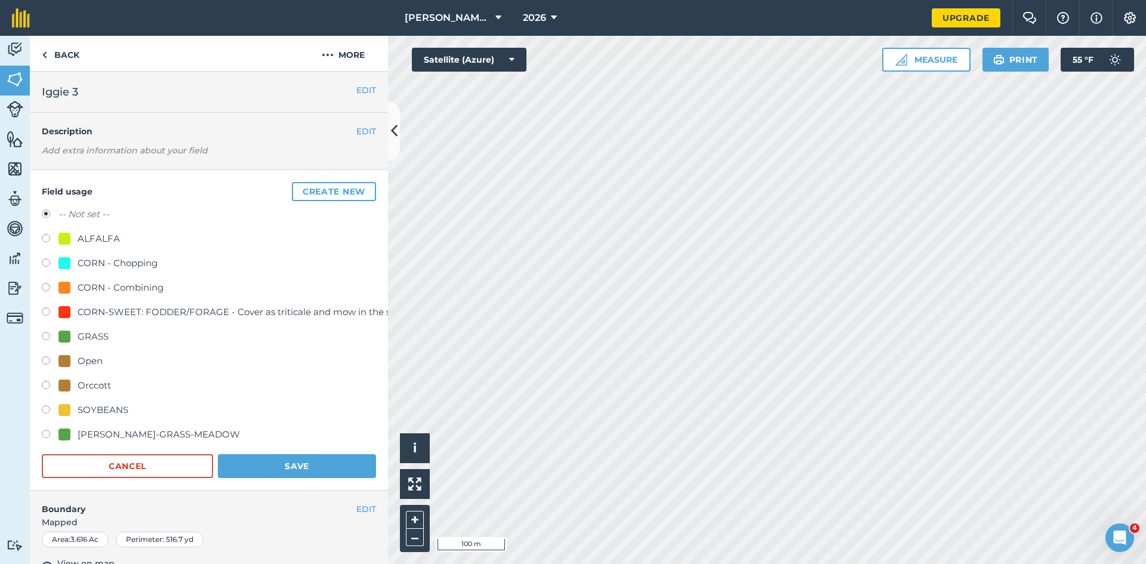
click at [90, 339] on div "GRASS" at bounding box center [93, 337] width 31 height 14
radio input "true"
radio input "false"
click at [283, 469] on button "Save" at bounding box center [297, 466] width 158 height 24
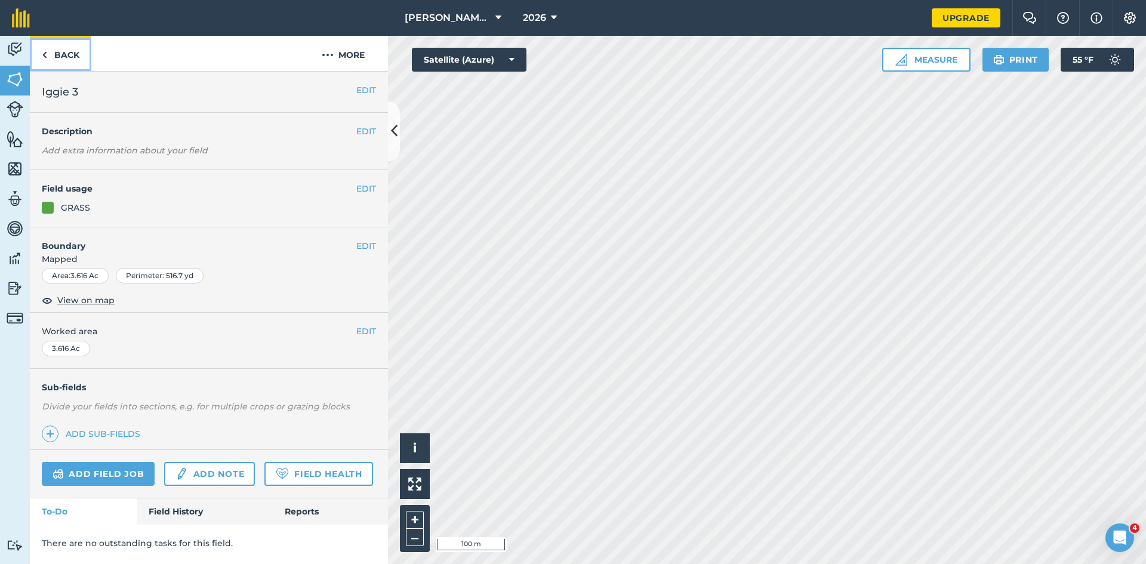
click at [67, 56] on link "Back" at bounding box center [60, 53] width 61 height 35
click at [69, 59] on link "Back" at bounding box center [60, 53] width 61 height 35
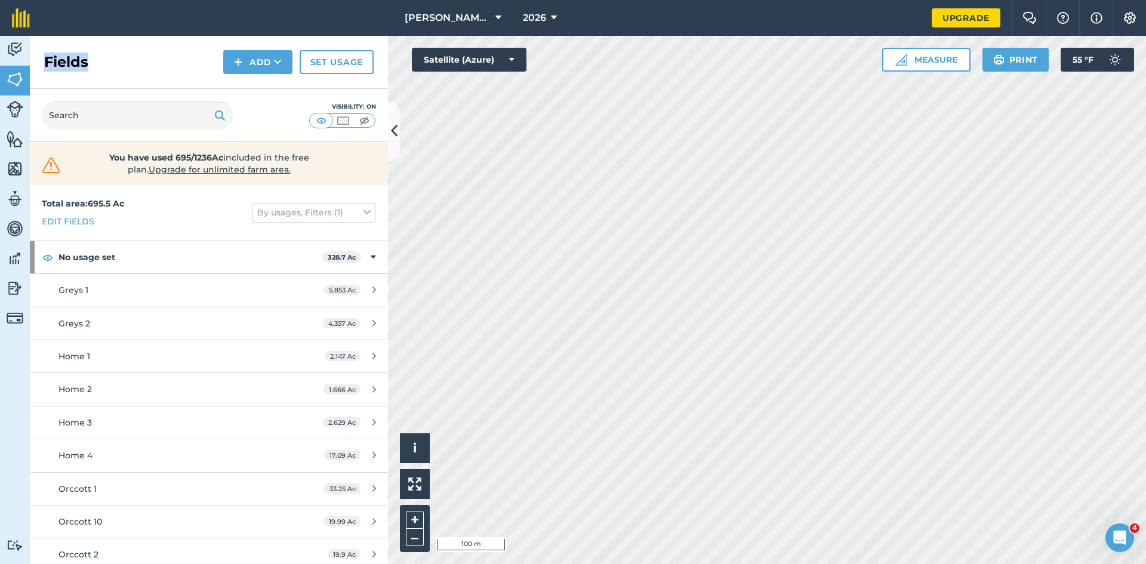
click at [69, 59] on h2 "Fields" at bounding box center [66, 62] width 44 height 19
click at [125, 61] on div "Fields Add Set usage" at bounding box center [209, 62] width 358 height 53
click at [134, 73] on div "Fields Add Set usage" at bounding box center [209, 62] width 358 height 53
click at [81, 67] on h2 "Fields" at bounding box center [66, 62] width 44 height 19
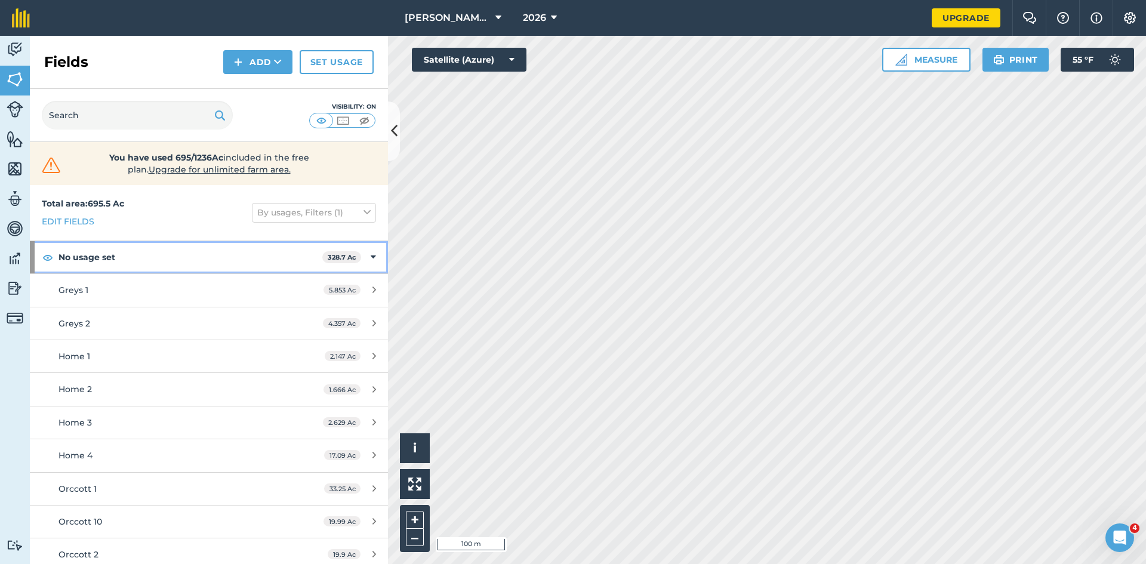
click at [358, 254] on div "No usage set 328.7 Ac" at bounding box center [209, 257] width 358 height 32
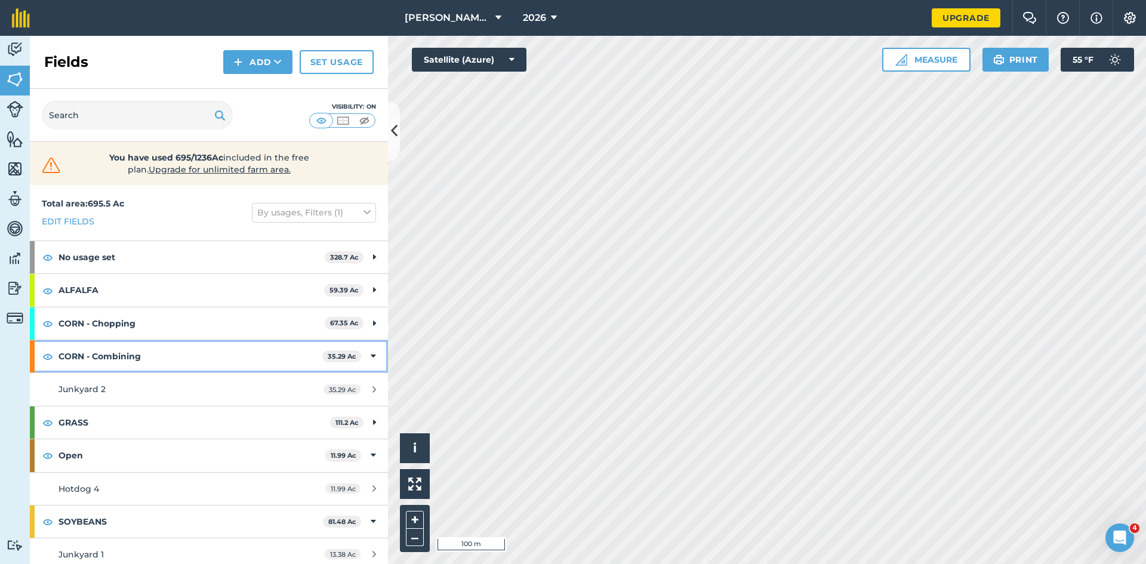
click at [371, 358] on icon at bounding box center [373, 356] width 5 height 13
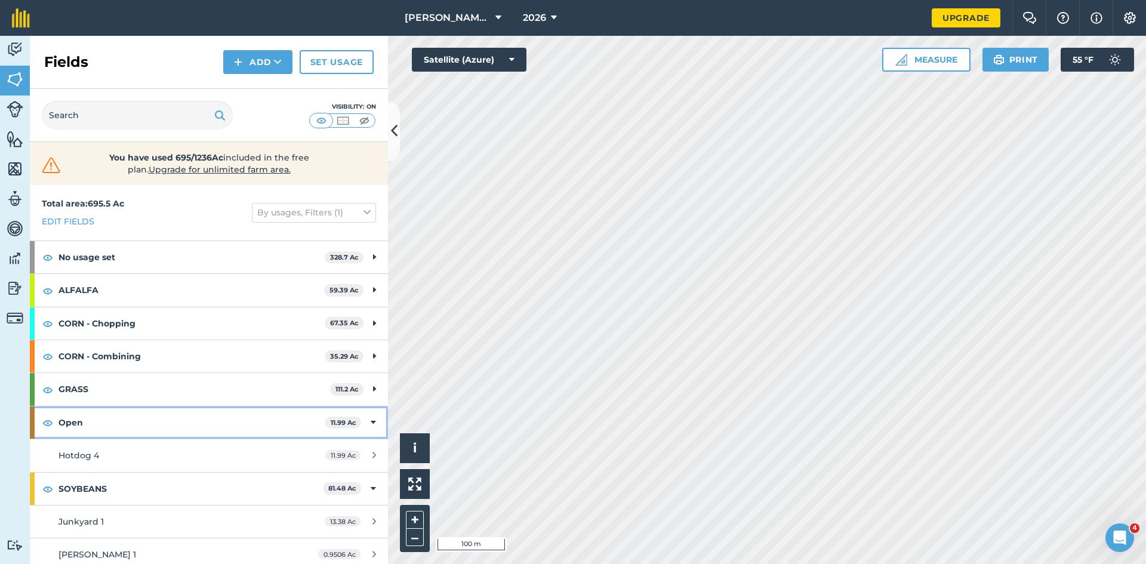
click at [371, 418] on icon at bounding box center [373, 422] width 5 height 13
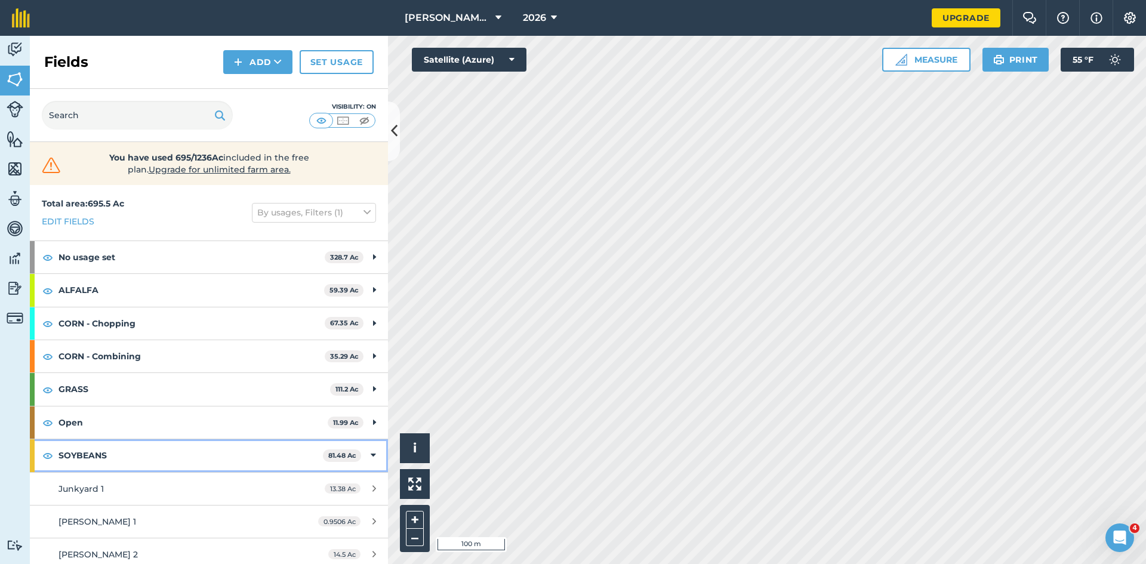
click at [370, 452] on div "SOYBEANS 81.48 Ac" at bounding box center [209, 455] width 358 height 32
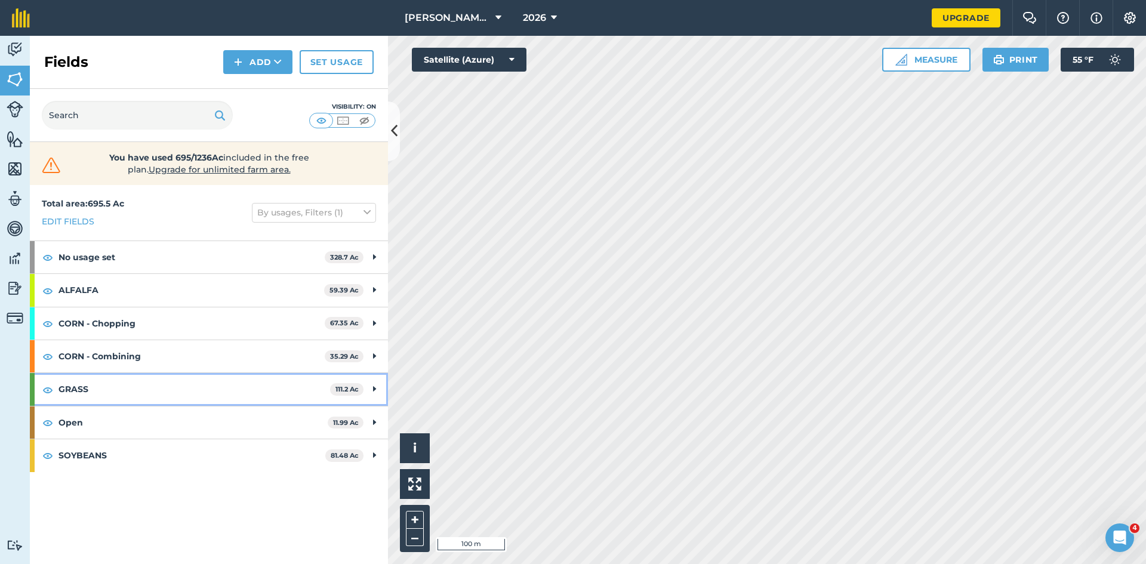
drag, startPoint x: 255, startPoint y: 396, endPoint x: 205, endPoint y: 380, distance: 52.7
click at [205, 380] on strong "GRASS" at bounding box center [194, 389] width 272 height 32
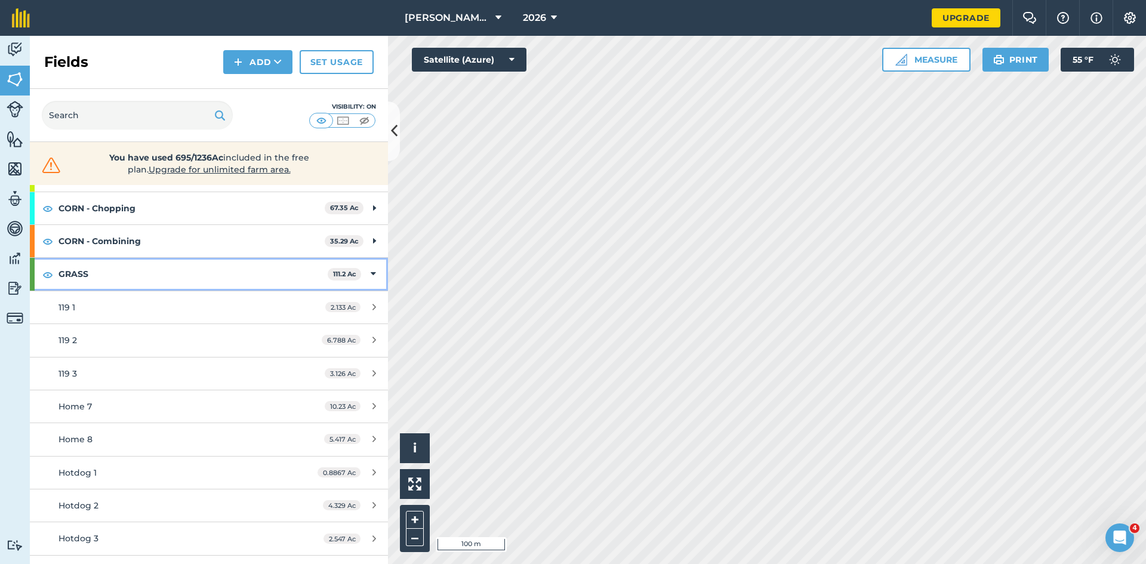
scroll to position [119, 0]
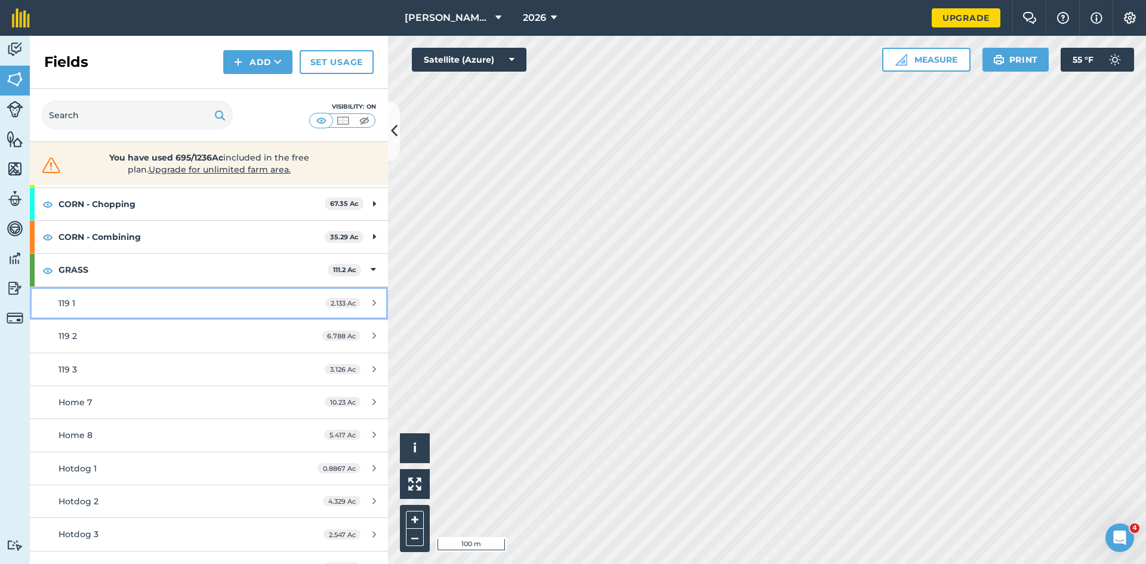
click at [273, 309] on div "119 1" at bounding box center [170, 303] width 224 height 13
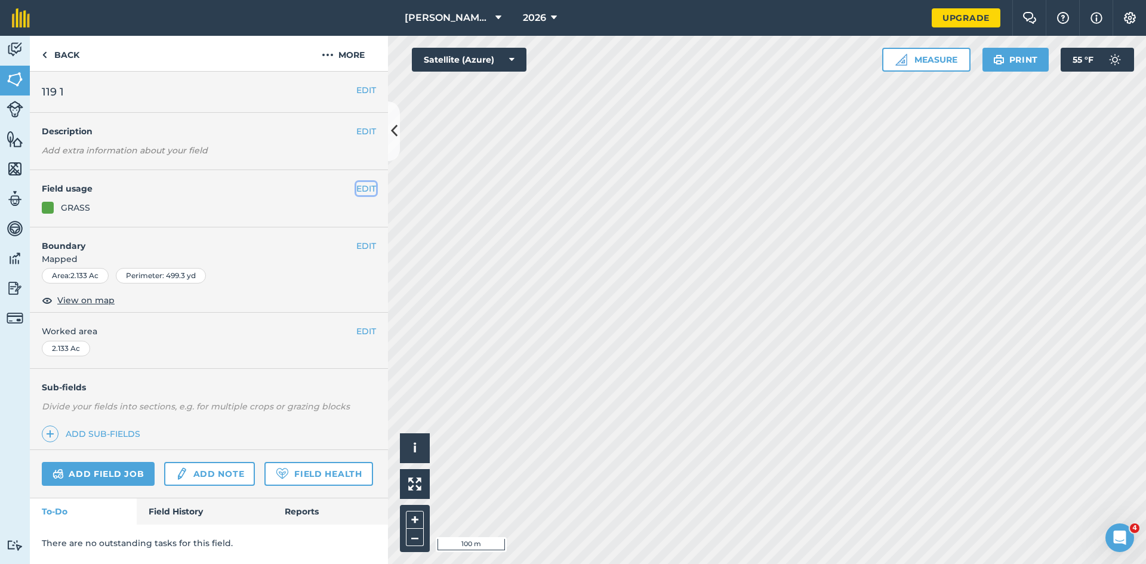
click at [362, 186] on button "EDIT" at bounding box center [366, 188] width 20 height 13
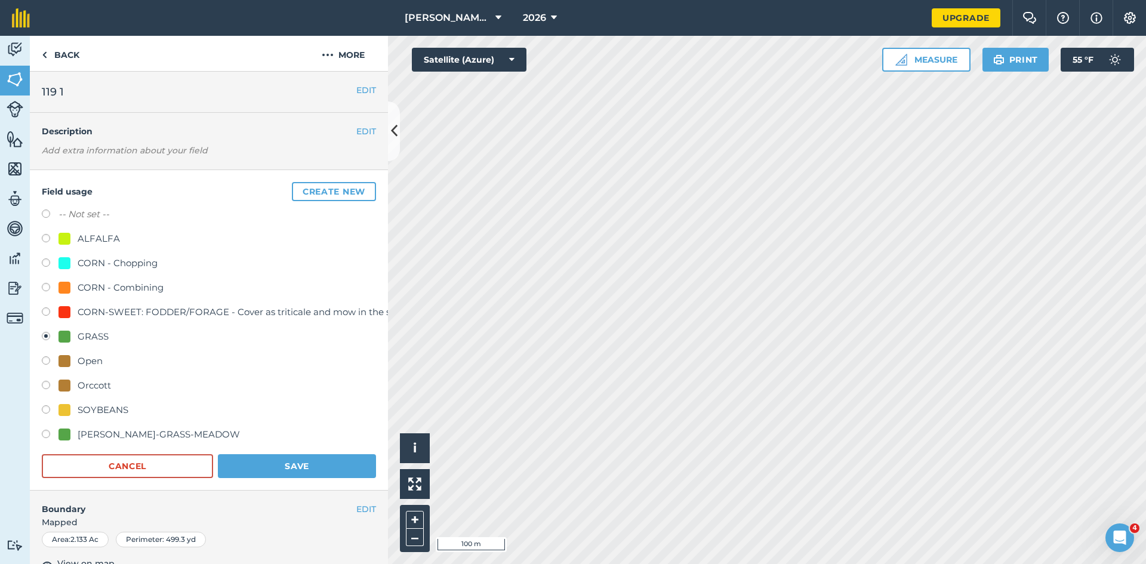
click at [85, 358] on div "Open" at bounding box center [90, 361] width 25 height 14
radio input "true"
radio input "false"
click at [267, 465] on button "Save" at bounding box center [297, 466] width 158 height 24
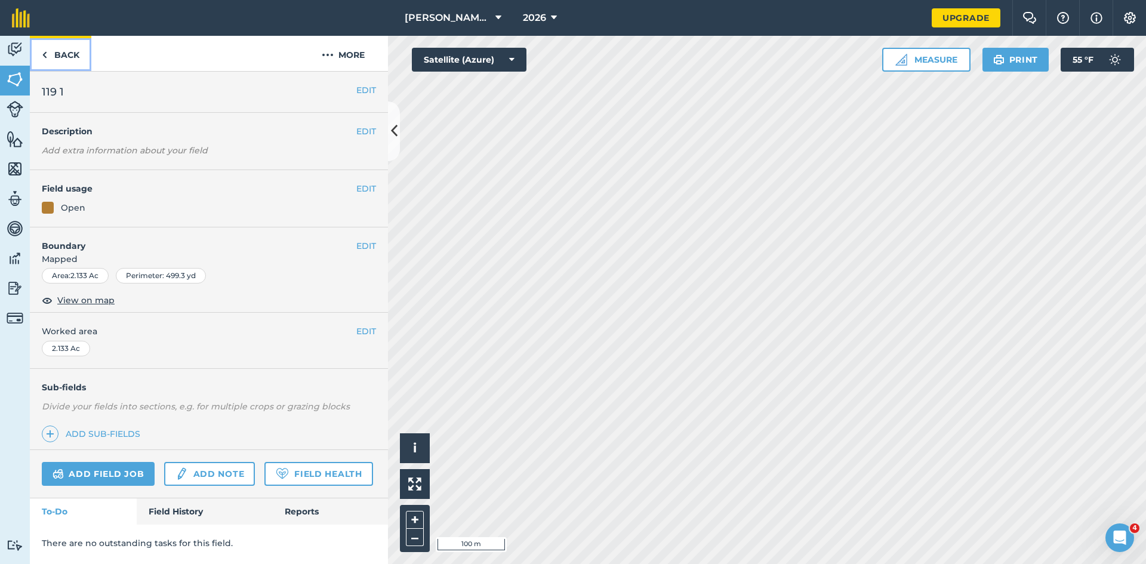
click at [61, 58] on link "Back" at bounding box center [60, 53] width 61 height 35
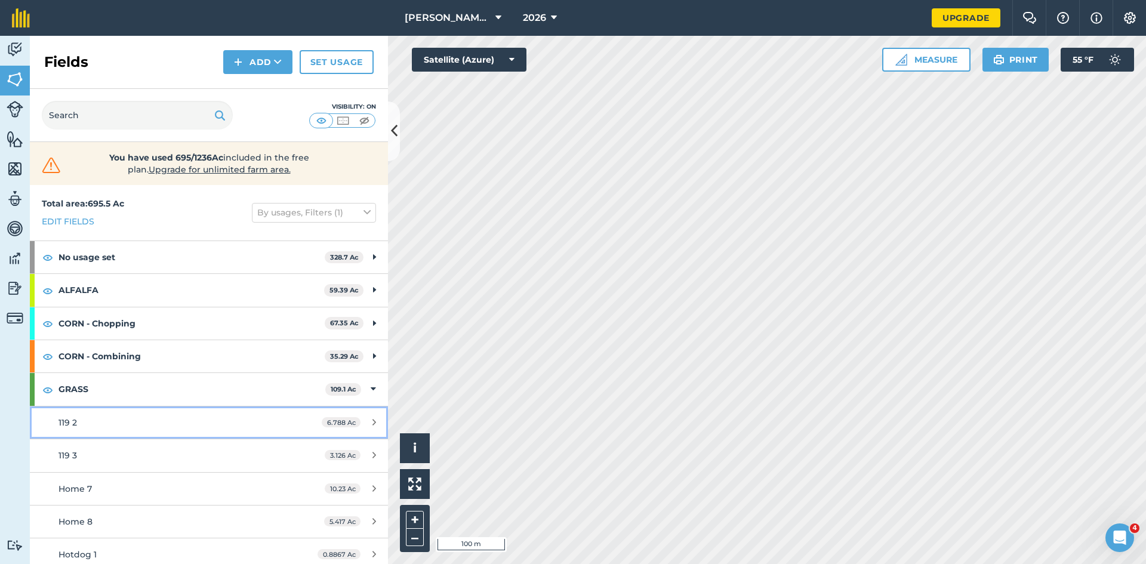
click at [368, 418] on div "6.788 Ac" at bounding box center [349, 423] width 78 height 10
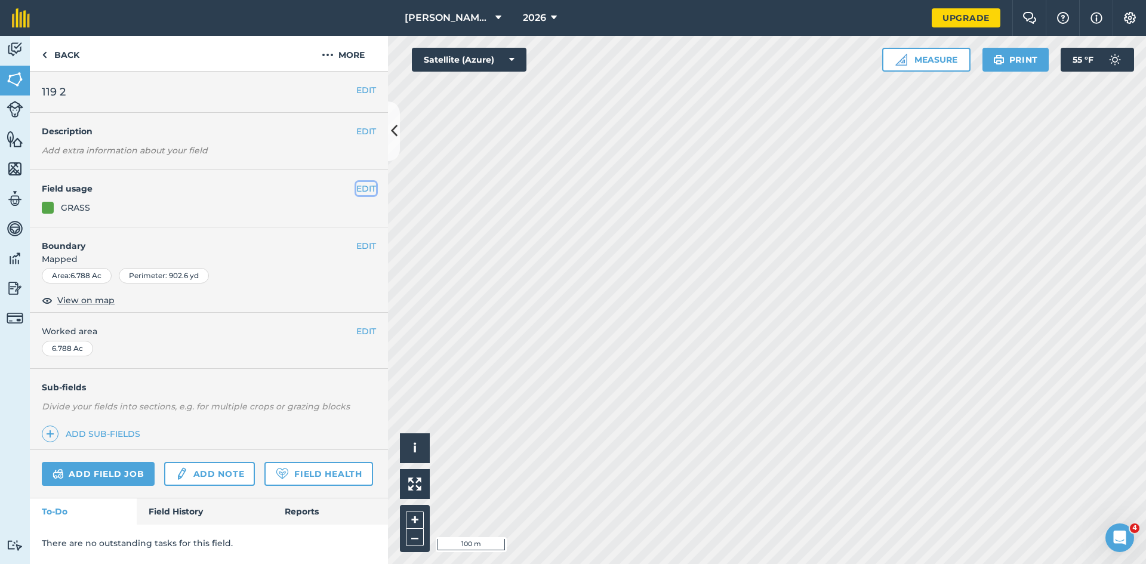
click at [365, 192] on button "EDIT" at bounding box center [366, 188] width 20 height 13
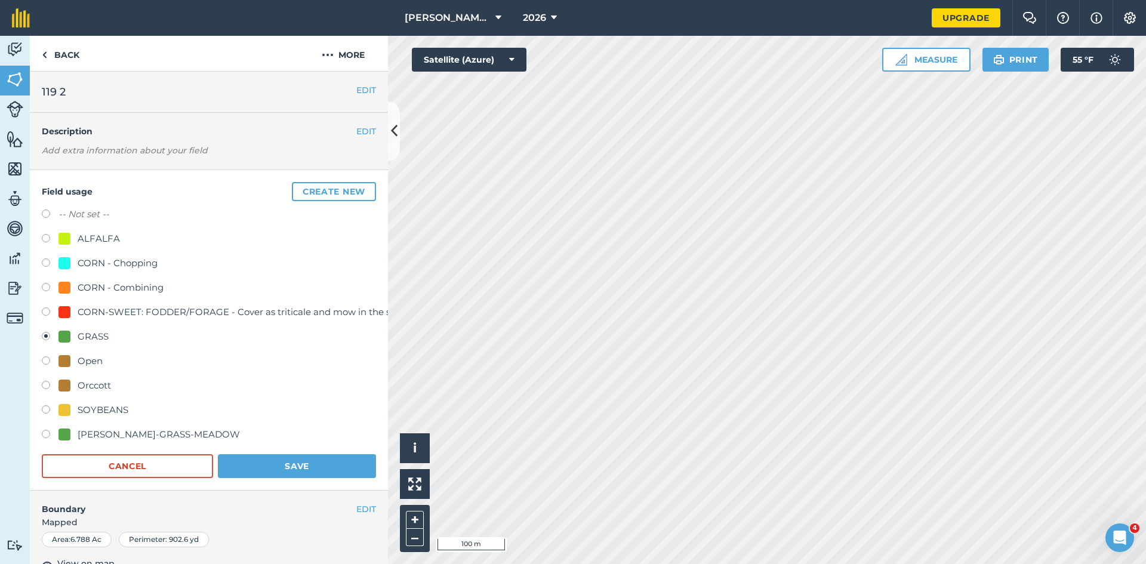
click at [91, 362] on div "Open" at bounding box center [90, 361] width 25 height 14
radio input "true"
radio input "false"
click at [281, 467] on button "Save" at bounding box center [297, 466] width 158 height 24
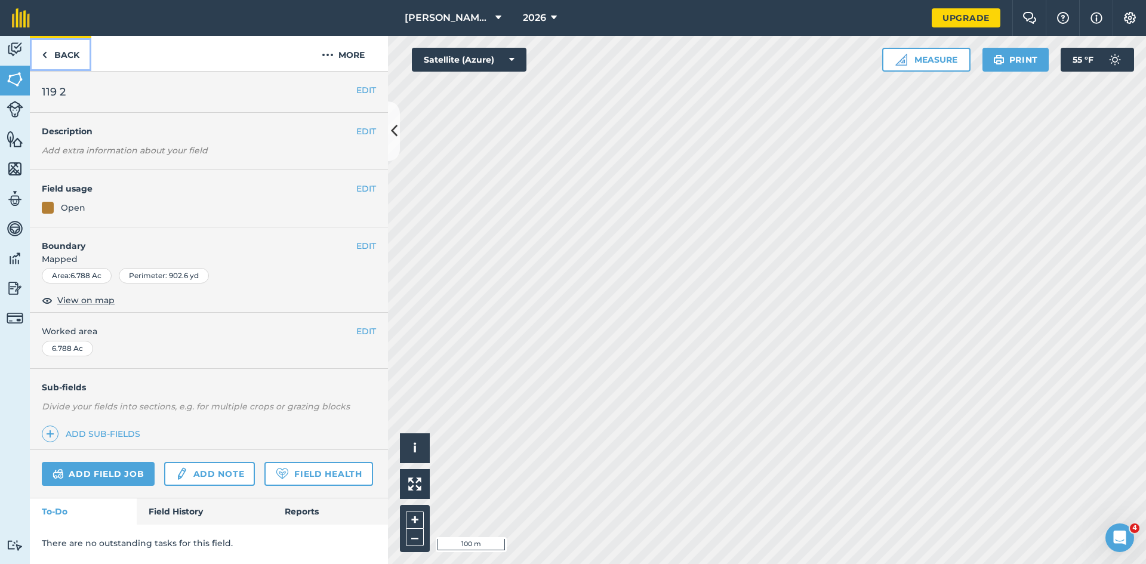
click at [64, 53] on link "Back" at bounding box center [60, 53] width 61 height 35
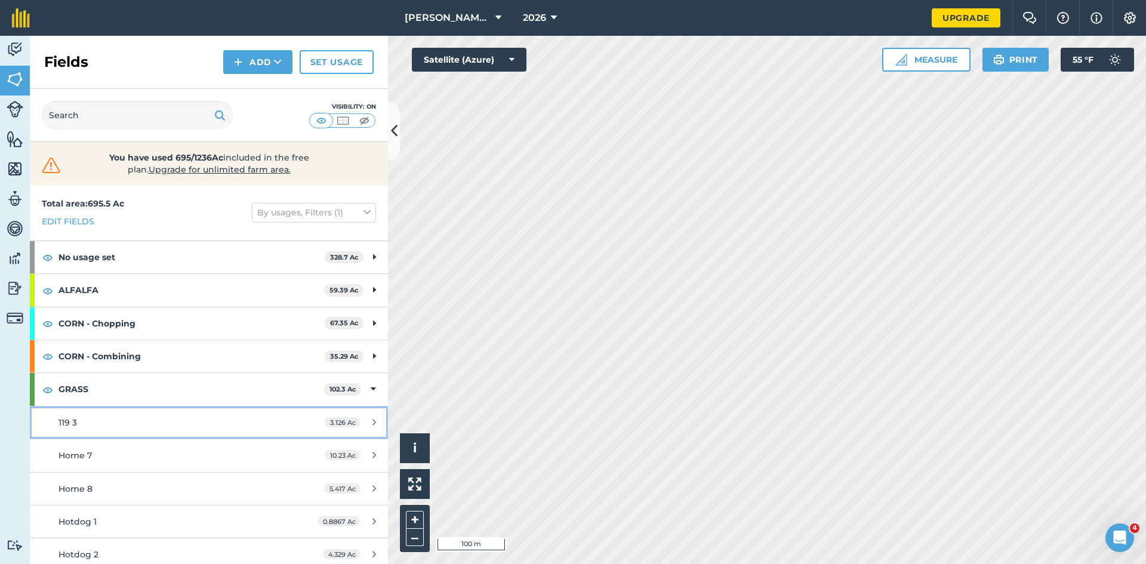
click at [190, 427] on div "119 3" at bounding box center [170, 422] width 224 height 13
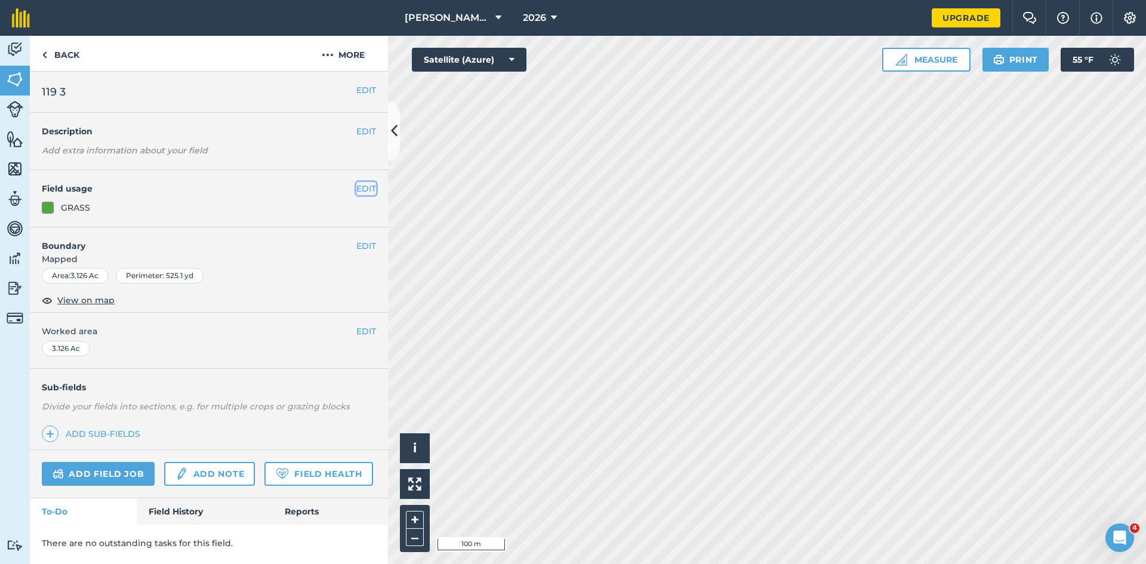
click at [358, 189] on button "EDIT" at bounding box center [366, 188] width 20 height 13
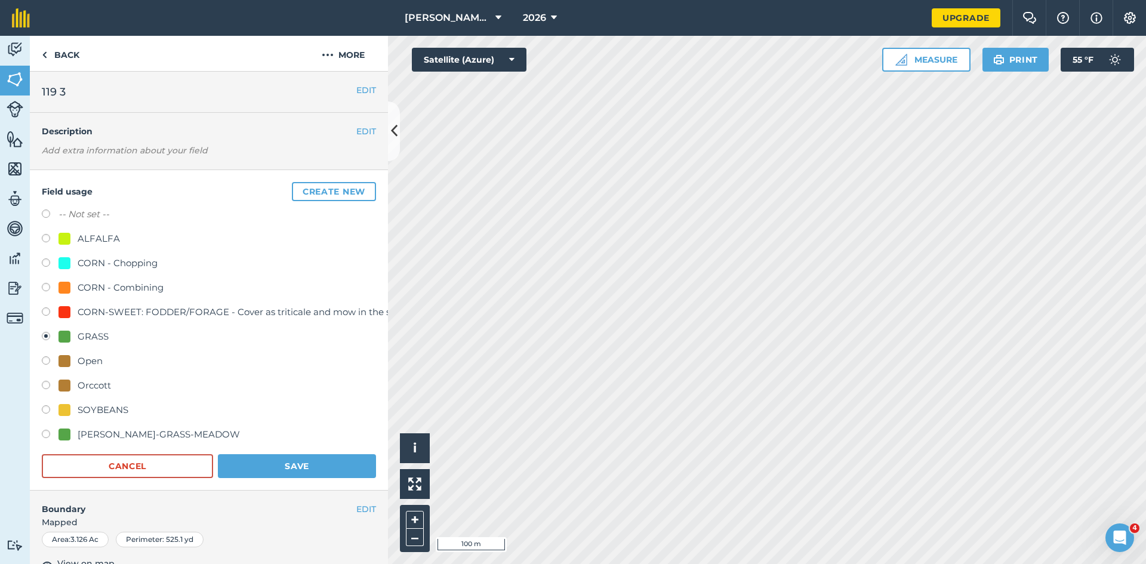
click at [87, 362] on div "Open" at bounding box center [90, 361] width 25 height 14
radio input "true"
radio input "false"
click at [268, 473] on button "Save" at bounding box center [297, 466] width 158 height 24
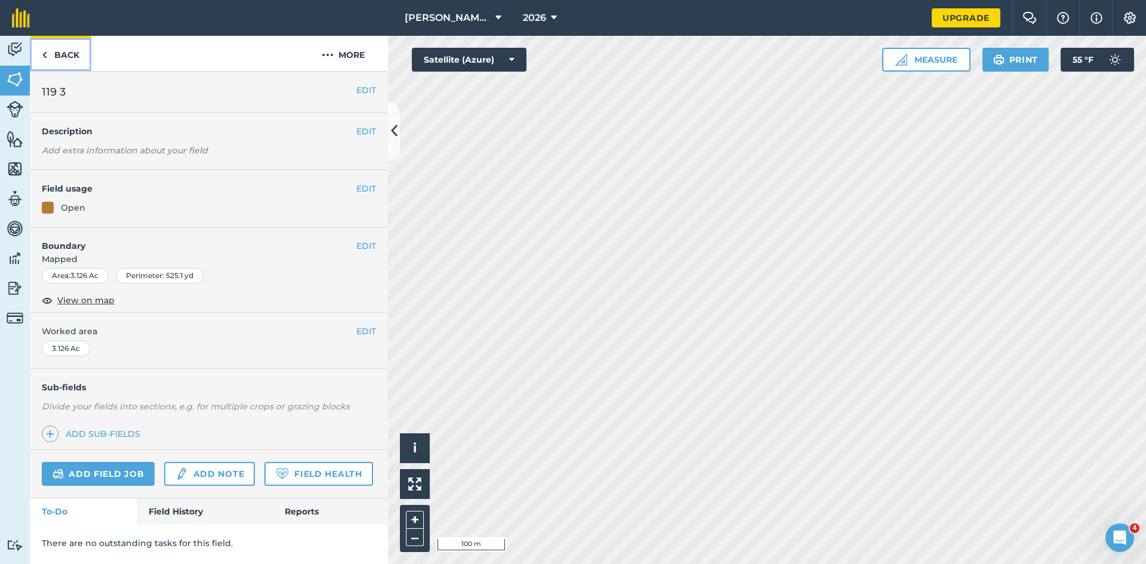
click at [57, 55] on link "Back" at bounding box center [60, 53] width 61 height 35
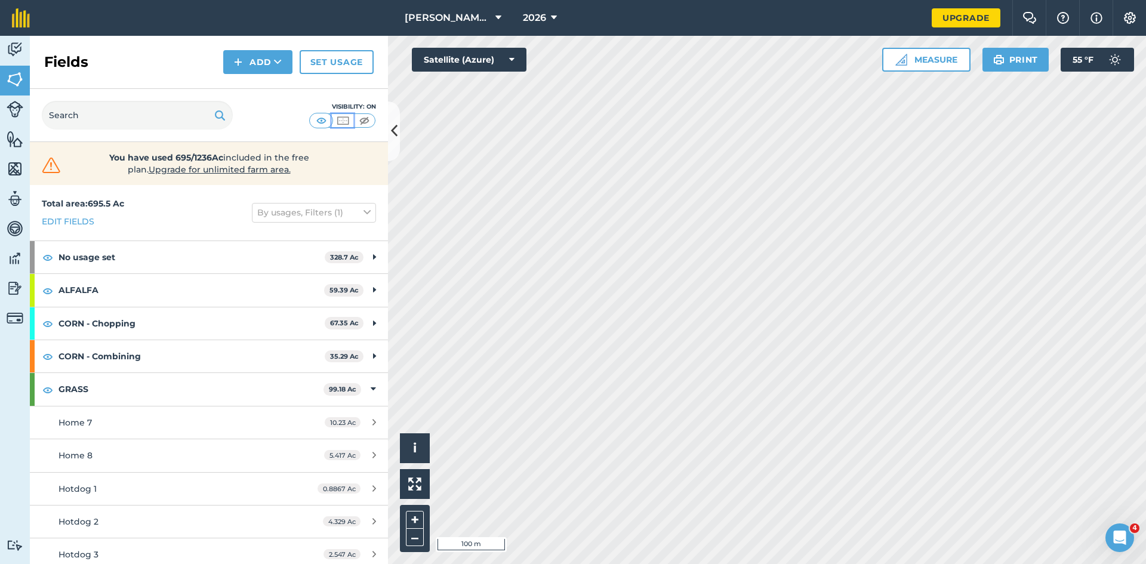
click at [346, 119] on img at bounding box center [342, 121] width 15 height 12
click at [359, 121] on img at bounding box center [364, 121] width 15 height 12
click at [348, 118] on img at bounding box center [342, 121] width 15 height 12
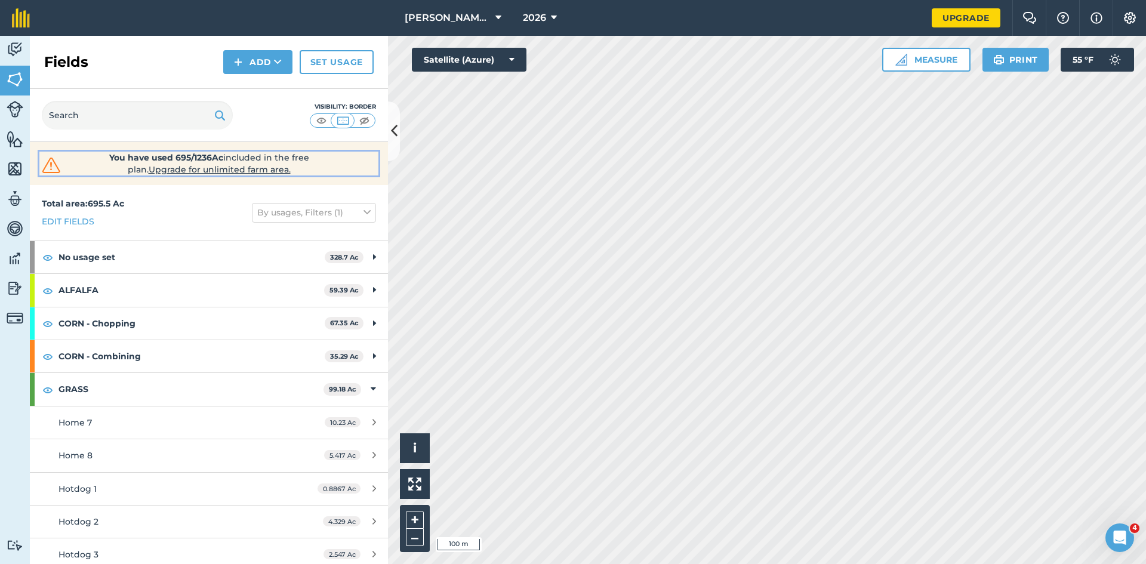
drag, startPoint x: 94, startPoint y: 158, endPoint x: 76, endPoint y: 173, distance: 22.9
click at [76, 173] on link "You have used 695/1236Ac included in the free plan . Upgrade for unlimited farm…" at bounding box center [208, 164] width 339 height 24
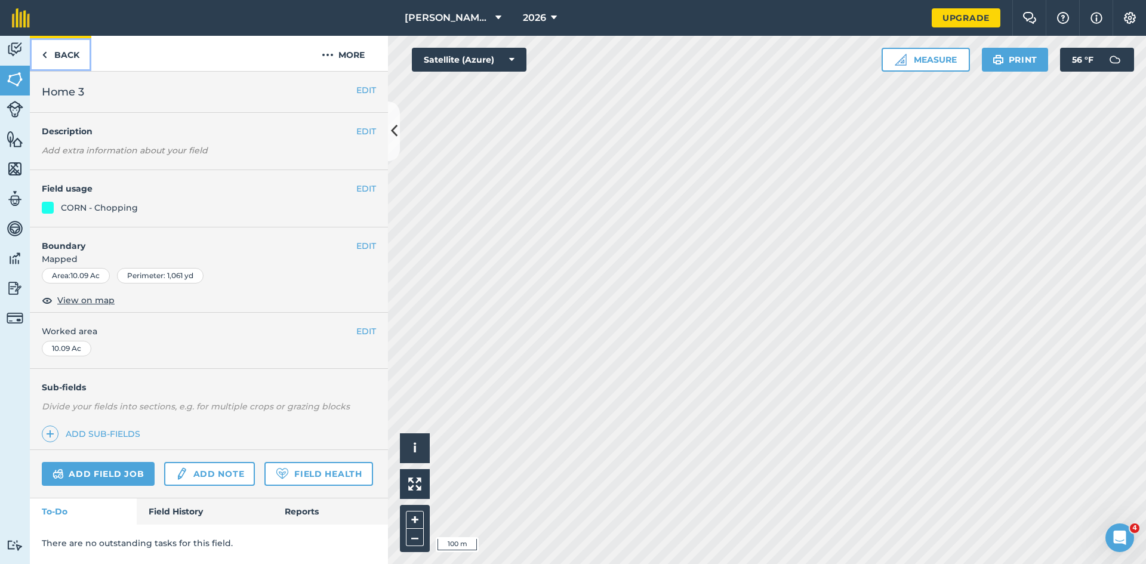
click at [51, 49] on link "Back" at bounding box center [60, 53] width 61 height 35
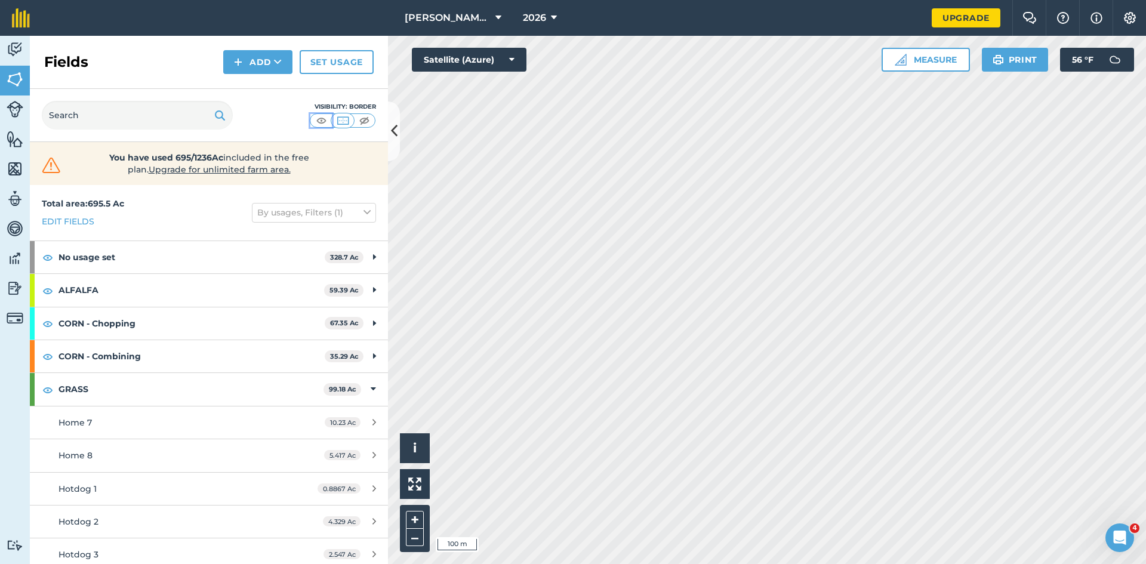
click at [321, 124] on img at bounding box center [321, 121] width 15 height 12
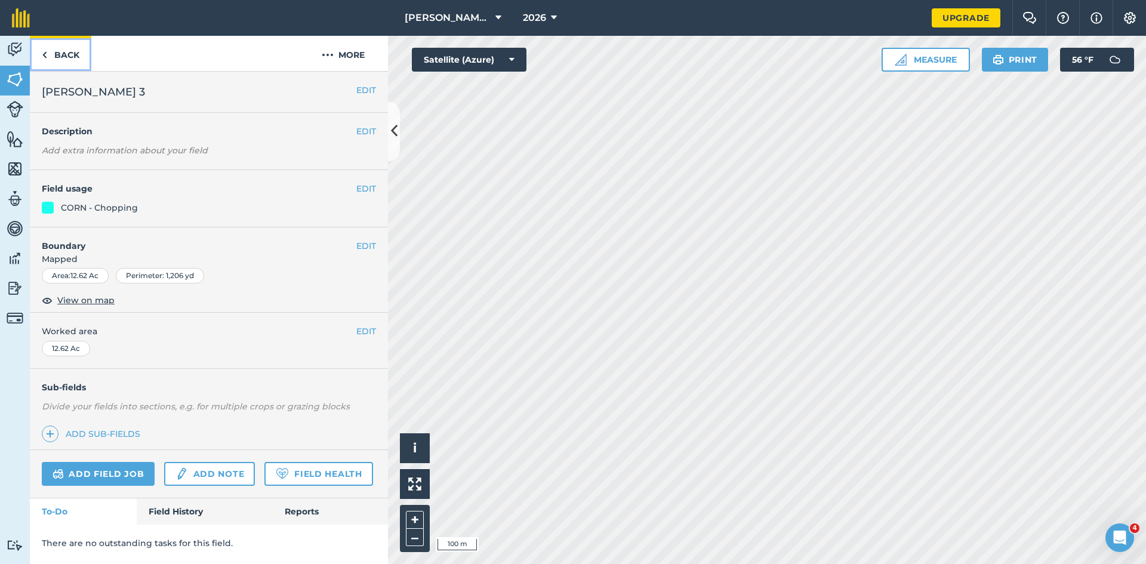
click at [63, 56] on link "Back" at bounding box center [60, 53] width 61 height 35
click at [398, 142] on button at bounding box center [394, 131] width 12 height 60
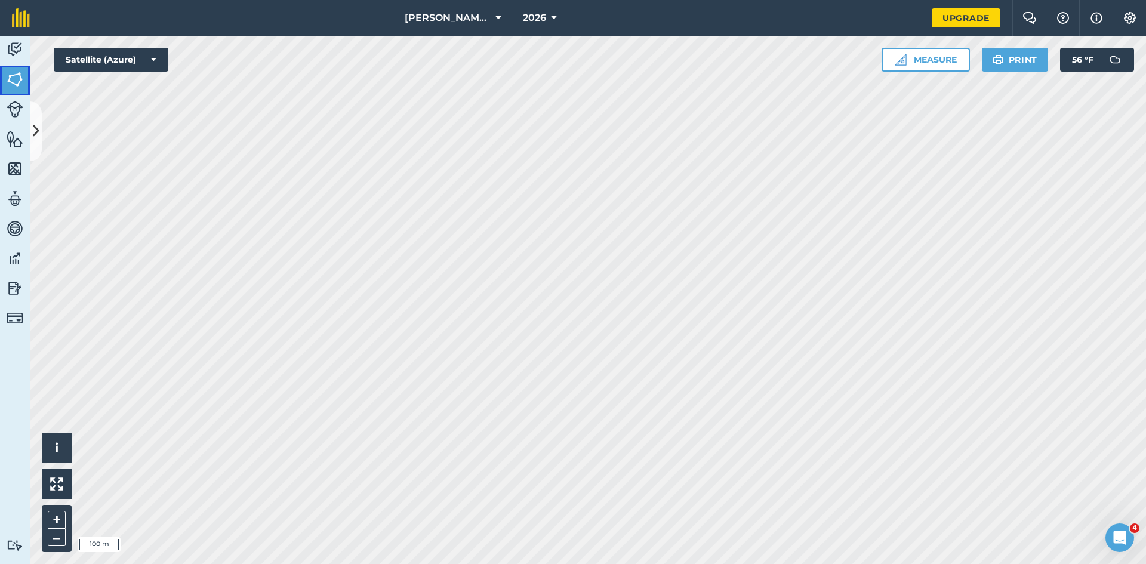
click at [19, 82] on img at bounding box center [15, 79] width 17 height 18
click at [33, 129] on icon at bounding box center [36, 131] width 7 height 21
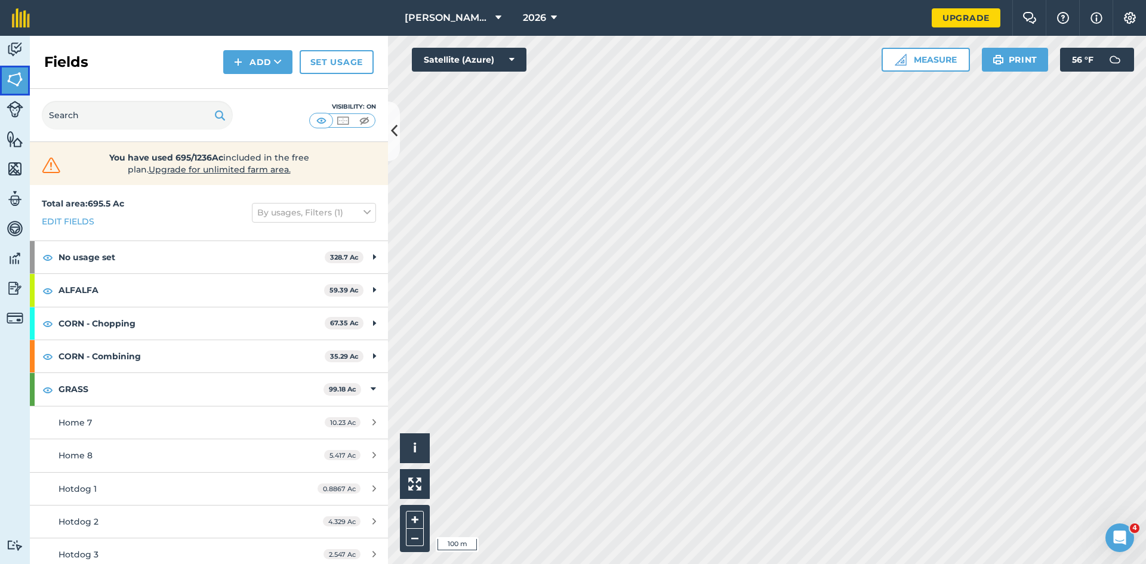
click at [19, 79] on img at bounding box center [15, 79] width 17 height 18
click at [391, 124] on icon at bounding box center [394, 131] width 7 height 21
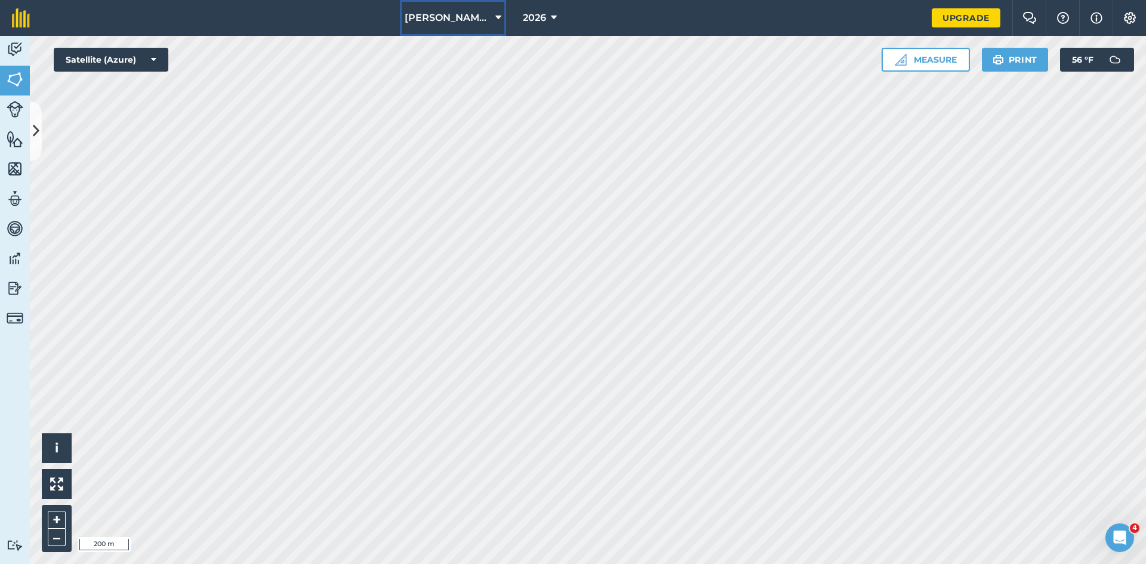
click at [500, 19] on icon at bounding box center [498, 18] width 6 height 14
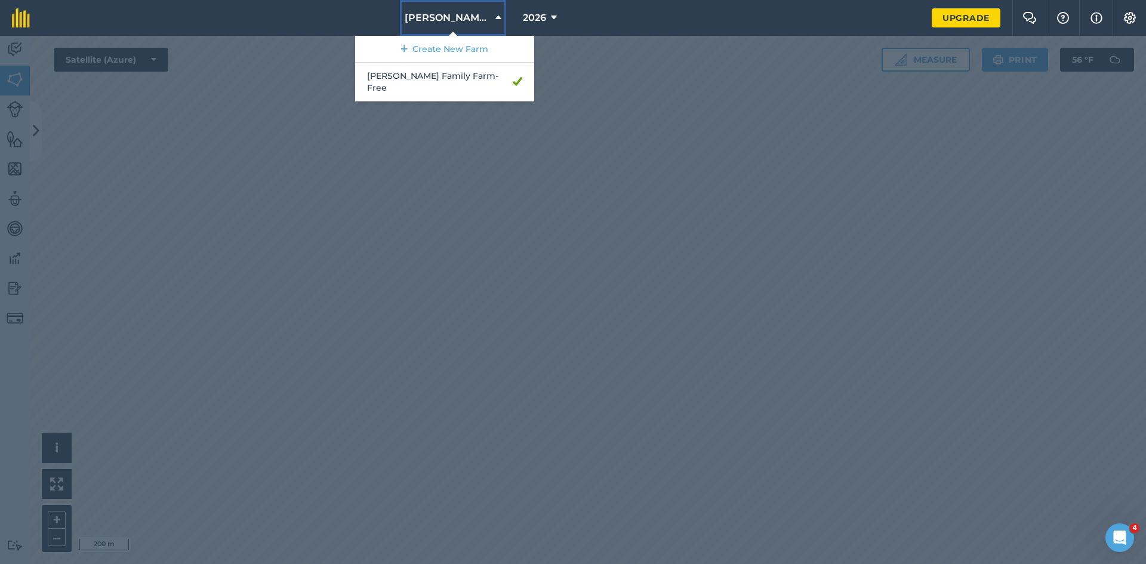
click at [500, 19] on icon at bounding box center [498, 18] width 6 height 14
